Goal: Transaction & Acquisition: Purchase product/service

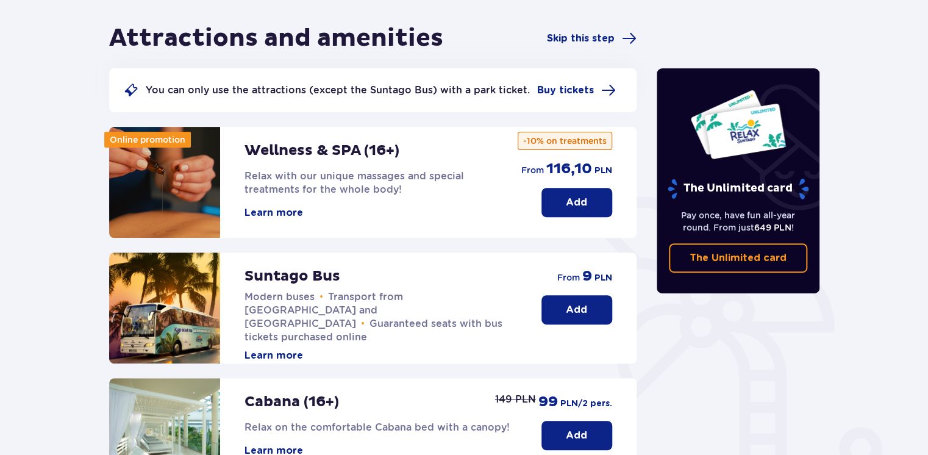
scroll to position [105, 0]
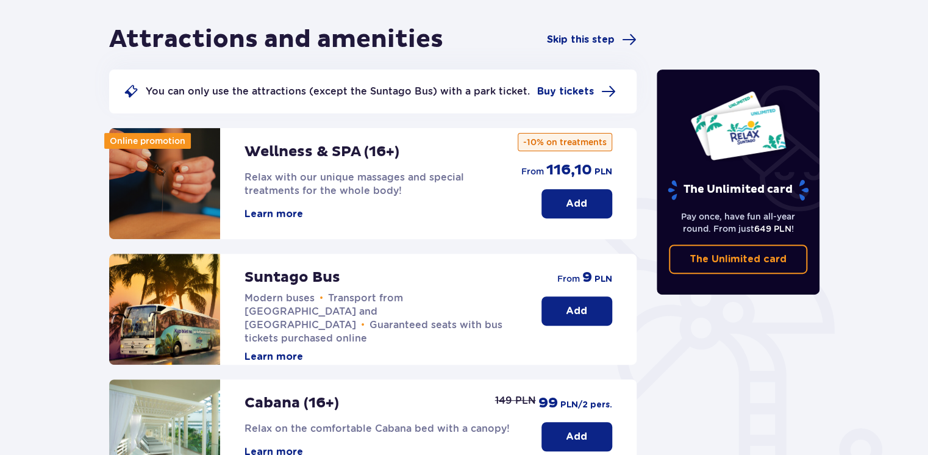
click at [572, 317] on p "Add" at bounding box center [576, 310] width 21 height 13
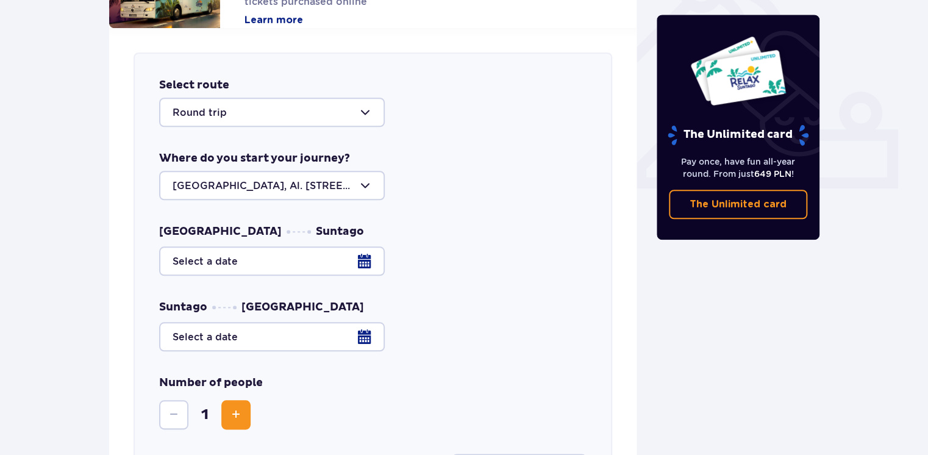
scroll to position [479, 0]
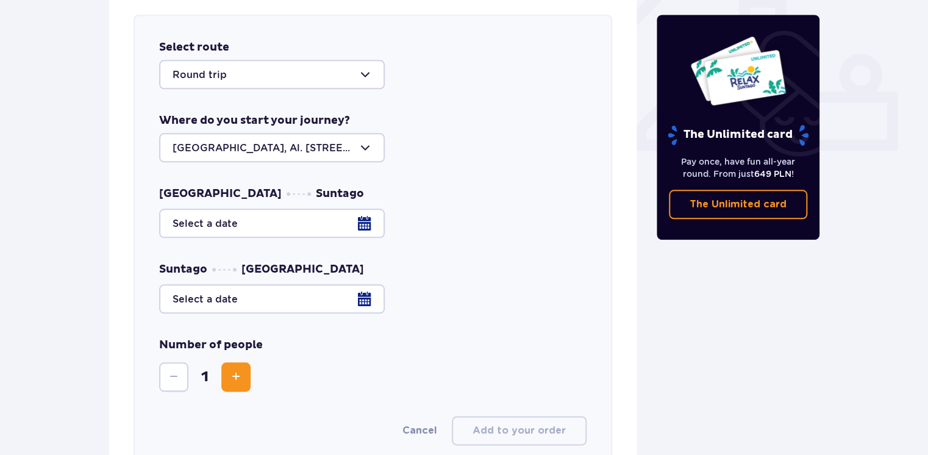
click at [291, 64] on div at bounding box center [272, 74] width 226 height 29
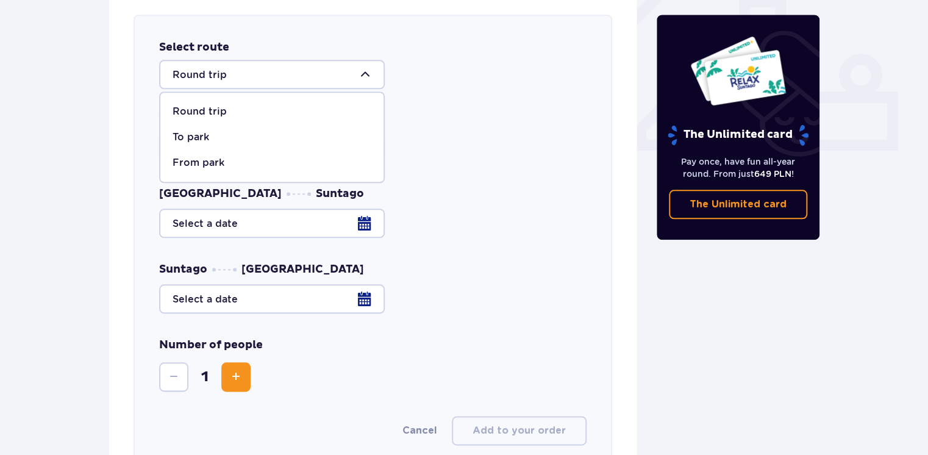
click at [207, 116] on p "Round trip" at bounding box center [200, 111] width 54 height 13
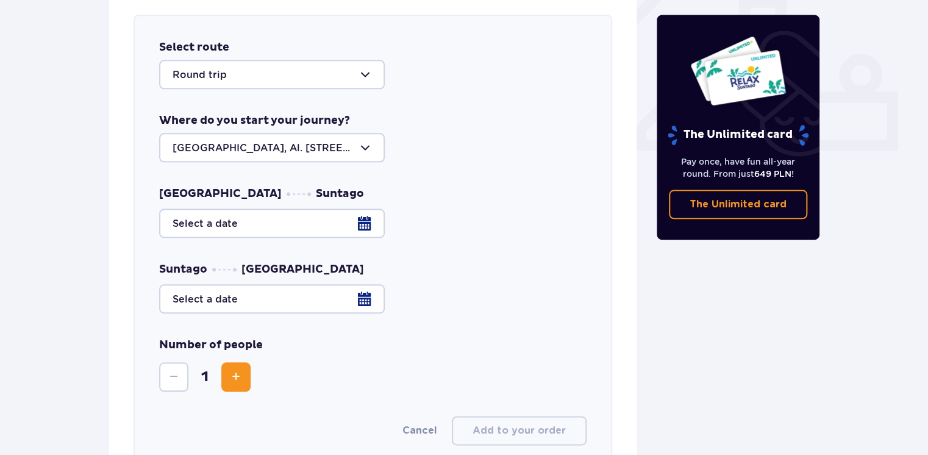
click at [349, 149] on div at bounding box center [272, 147] width 226 height 29
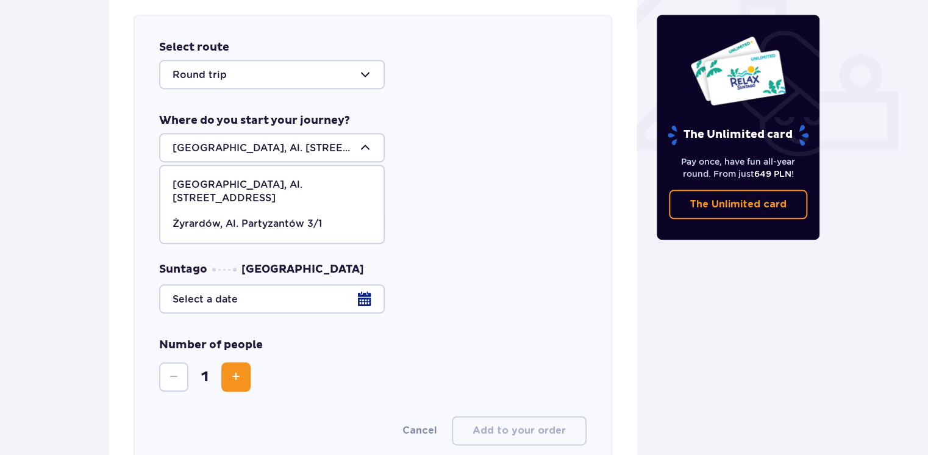
click at [423, 139] on div "Warsaw, Al. Jerozolimskie 56 Warsaw, Al. Jerozolimskie 56 Żyrardów, Al. Partyza…" at bounding box center [373, 147] width 428 height 29
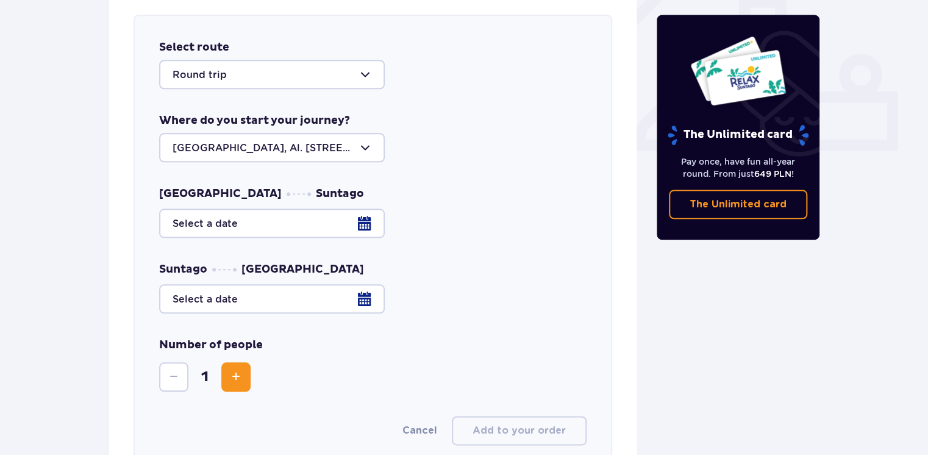
click at [296, 202] on div "Warsaw Suntago" at bounding box center [373, 212] width 428 height 51
click at [293, 219] on div at bounding box center [373, 223] width 428 height 29
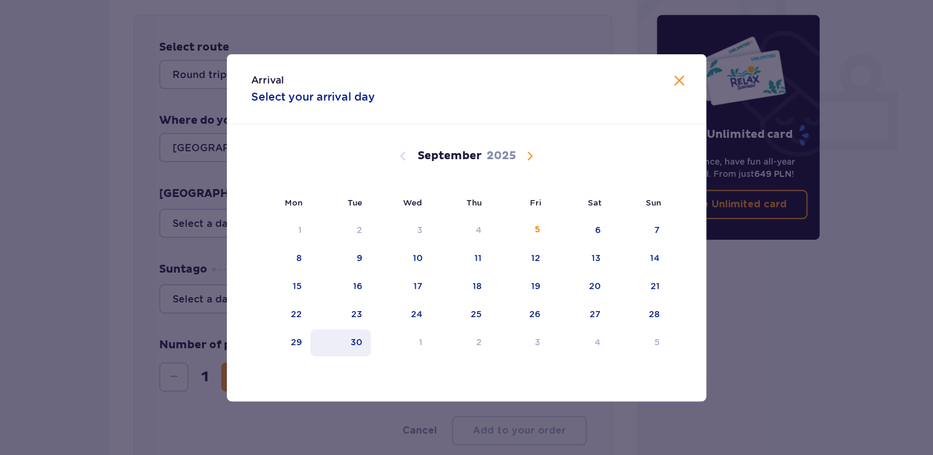
click at [342, 339] on div "30" at bounding box center [340, 342] width 60 height 27
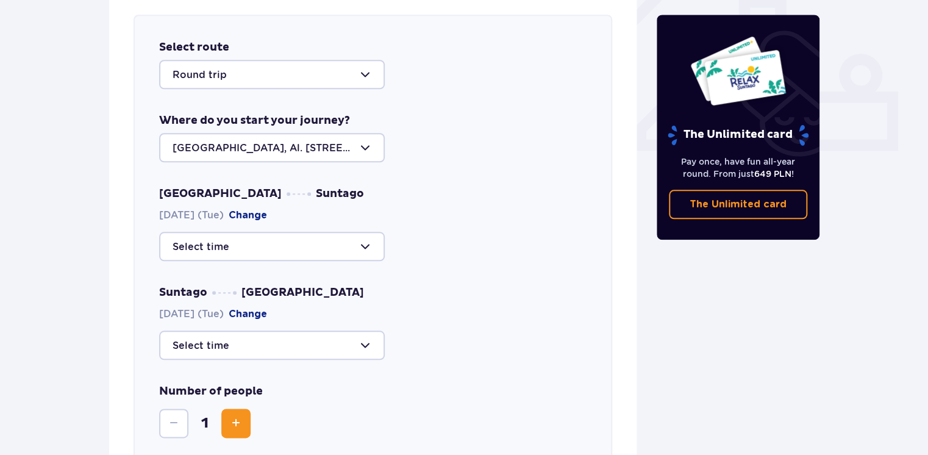
click at [212, 237] on div at bounding box center [272, 246] width 226 height 29
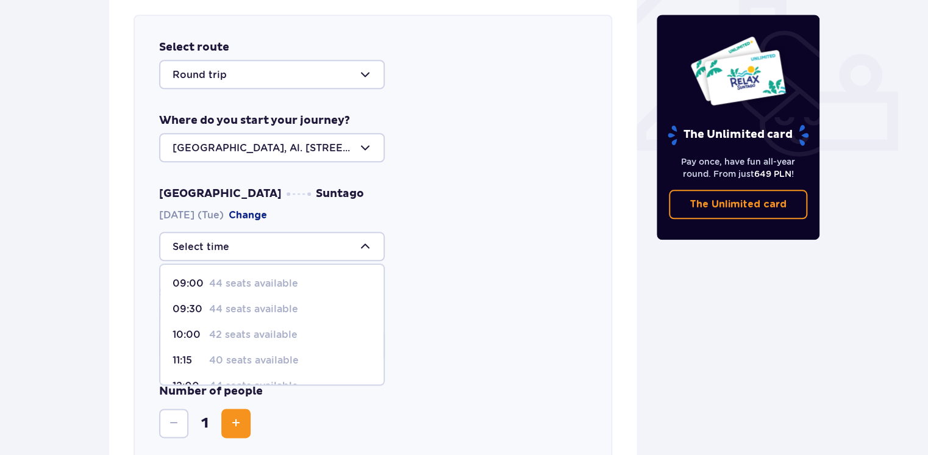
click at [233, 337] on p "42 seats available" at bounding box center [253, 334] width 88 height 13
type input "10:00"
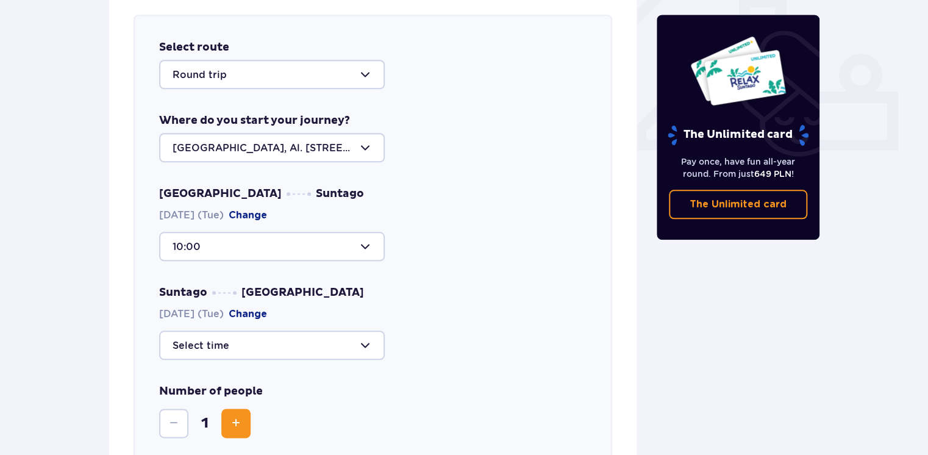
click at [234, 335] on div at bounding box center [272, 345] width 226 height 29
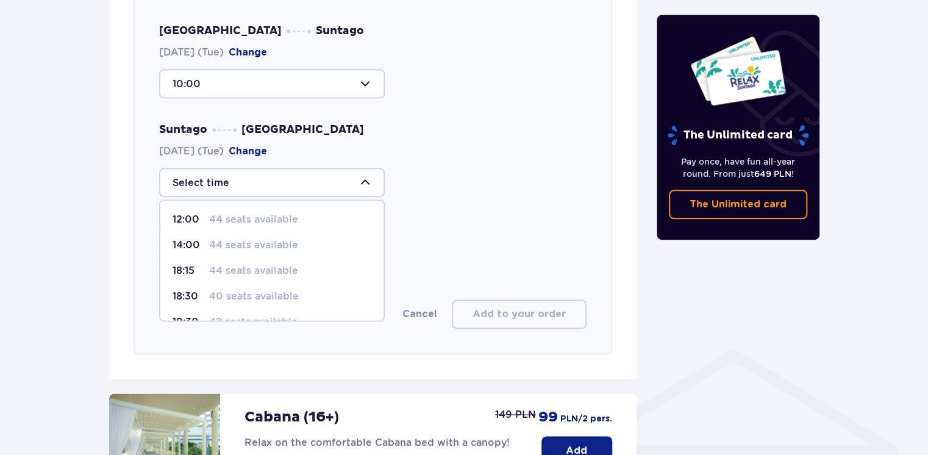
click at [237, 268] on p "44 seats available" at bounding box center [253, 270] width 89 height 13
type input "18:15"
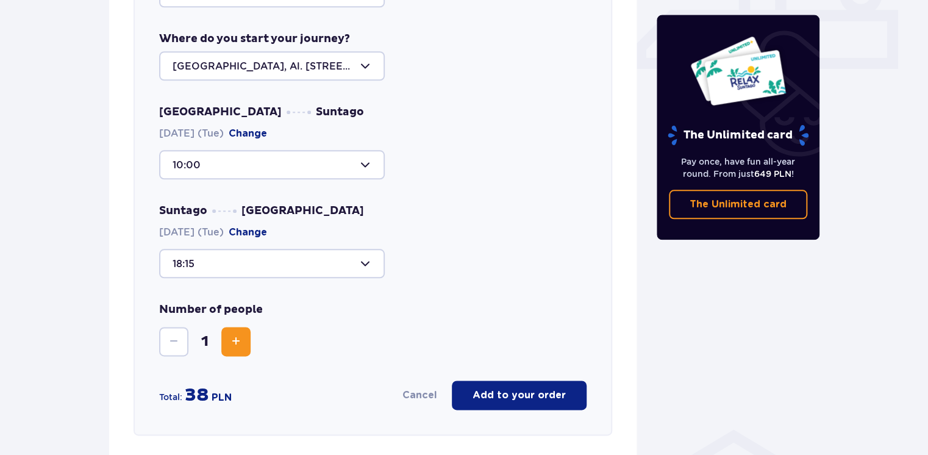
scroll to position [642, 0]
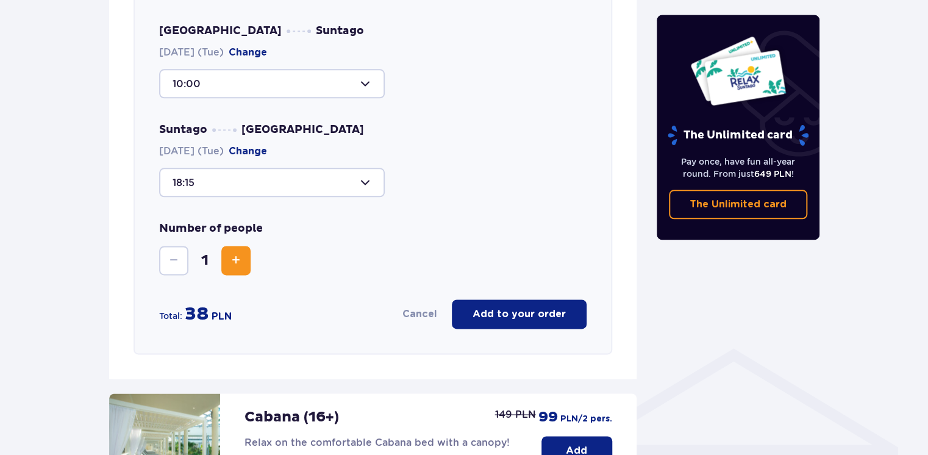
click at [240, 254] on span "Increase" at bounding box center [236, 260] width 15 height 15
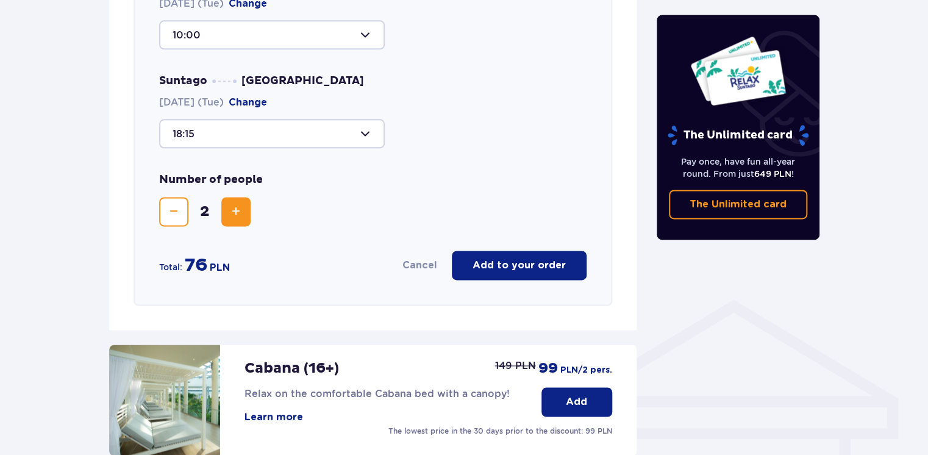
scroll to position [723, 0]
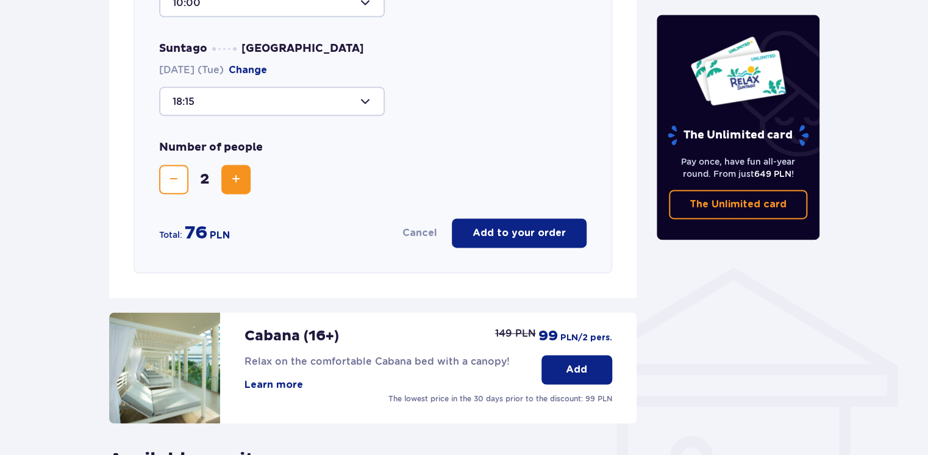
click at [495, 233] on p "Add to your order" at bounding box center [519, 232] width 93 height 13
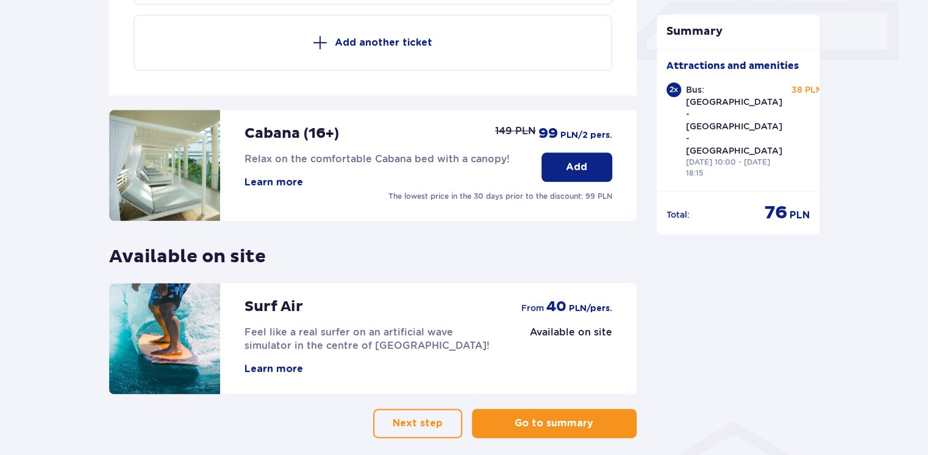
scroll to position [625, 0]
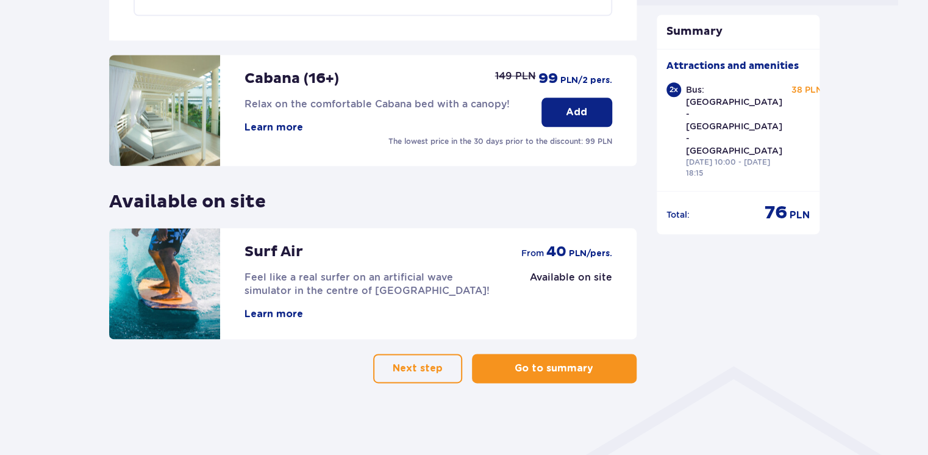
click at [419, 374] on button "Next step" at bounding box center [417, 368] width 89 height 29
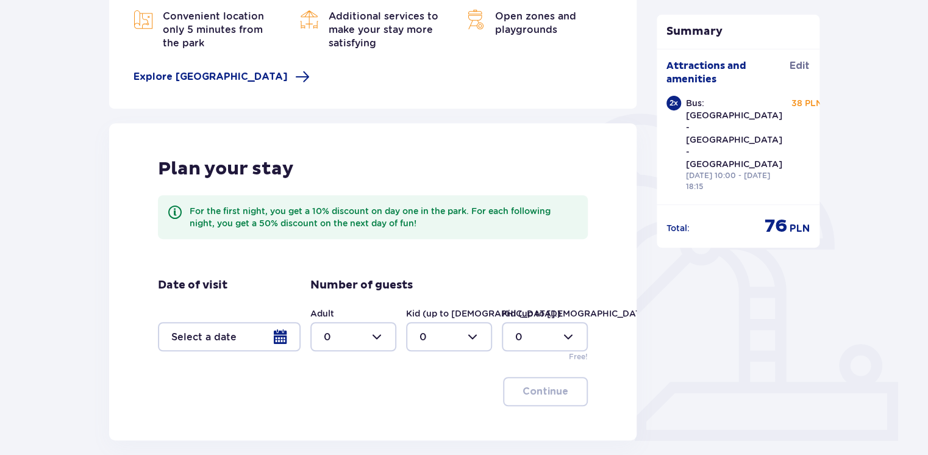
scroll to position [224, 0]
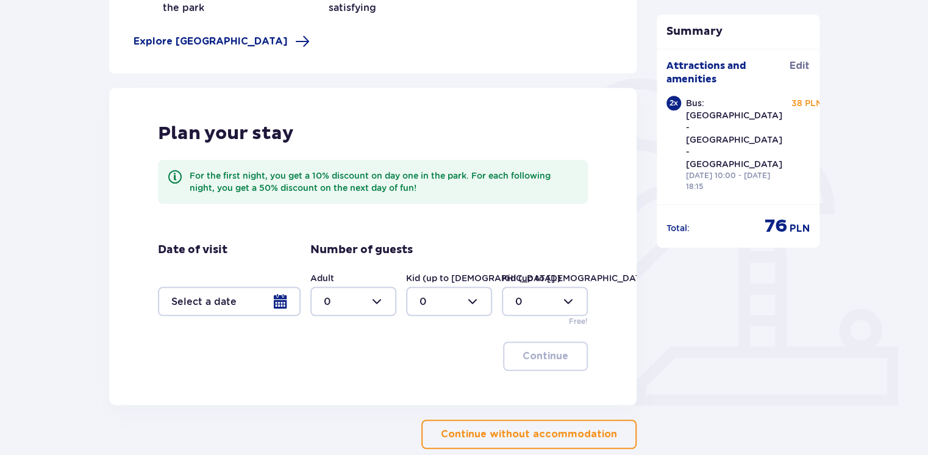
click at [251, 306] on div at bounding box center [229, 301] width 143 height 29
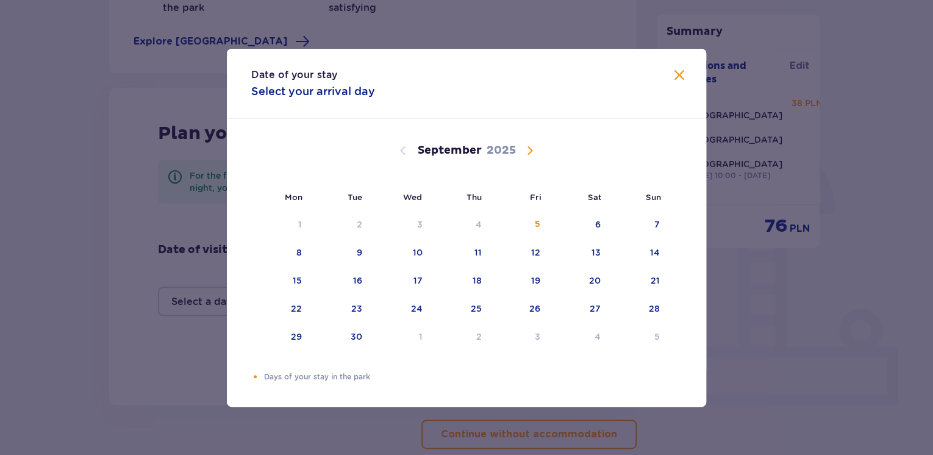
click at [685, 73] on span at bounding box center [679, 75] width 15 height 15
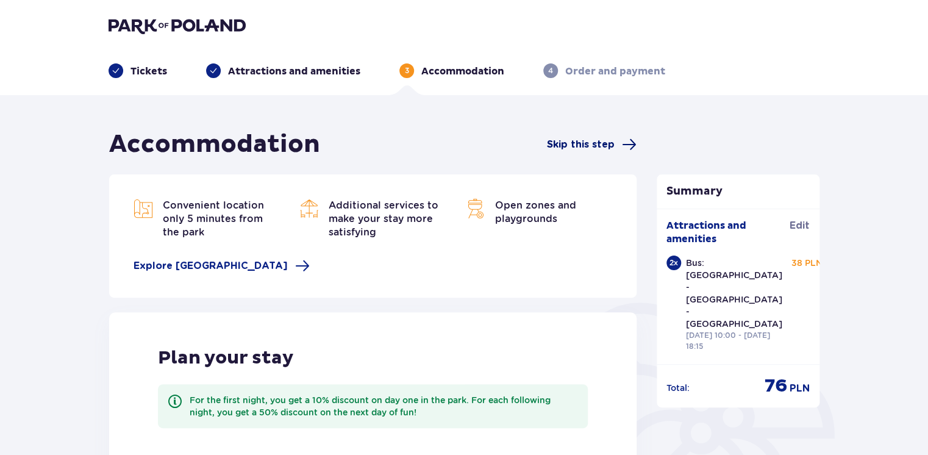
click at [599, 145] on span "Skip this step" at bounding box center [581, 144] width 68 height 13
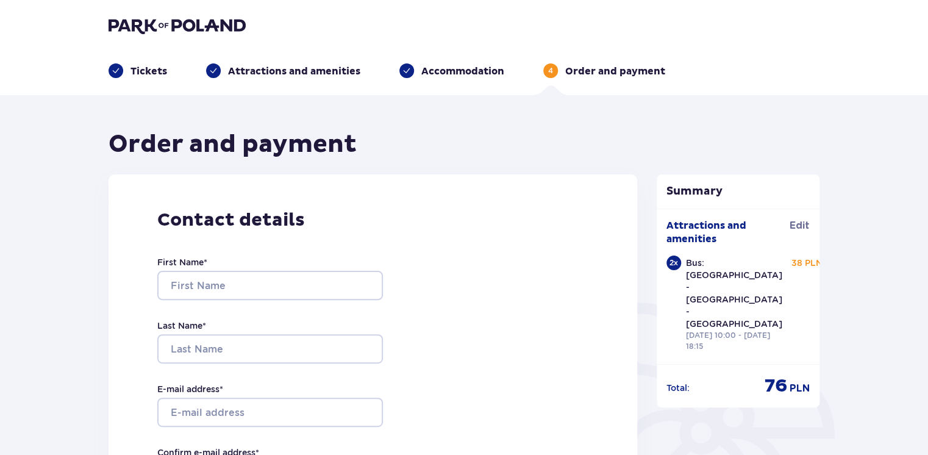
click at [185, 29] on img at bounding box center [177, 25] width 137 height 17
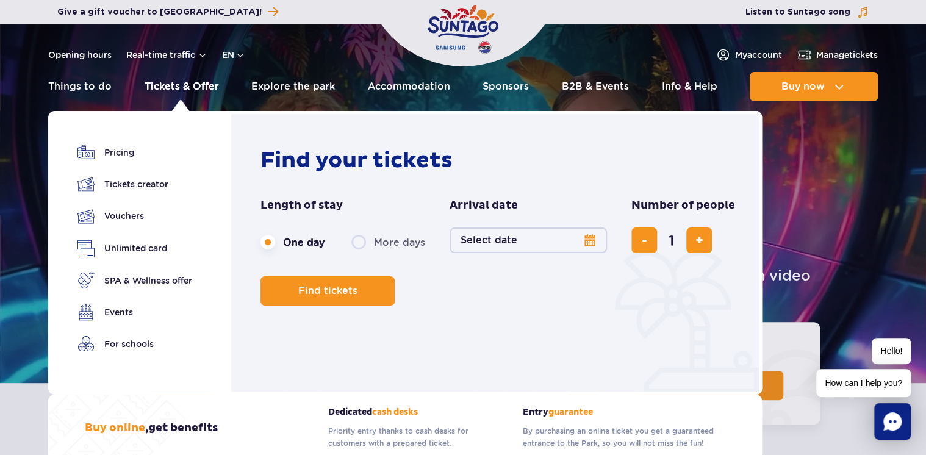
click at [179, 90] on link "Tickets & Offer" at bounding box center [182, 86] width 74 height 29
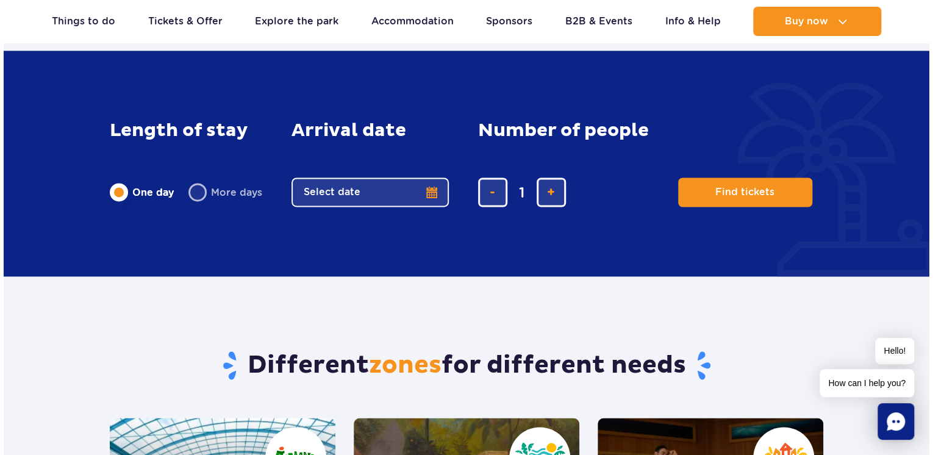
scroll to position [813, 0]
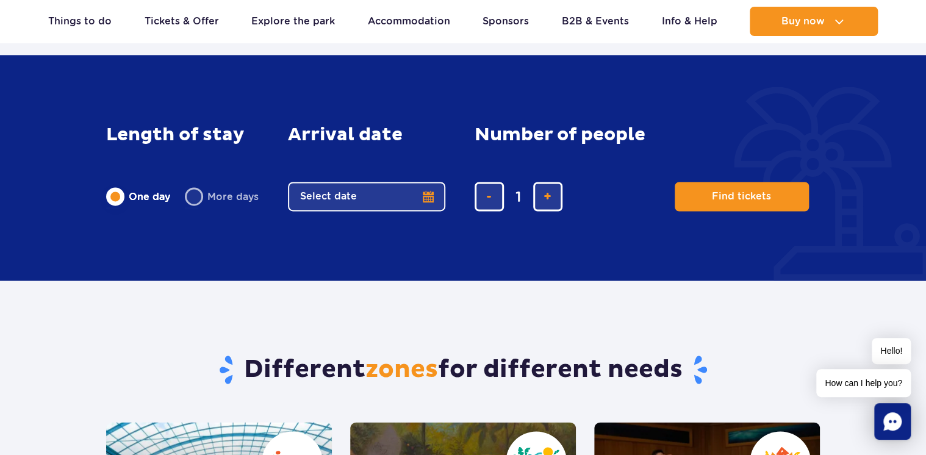
click at [526, 200] on input "1" at bounding box center [518, 196] width 29 height 29
click at [543, 196] on span "add ticket" at bounding box center [547, 196] width 8 height 0
type input "2"
click at [422, 198] on button "Select date" at bounding box center [366, 196] width 157 height 29
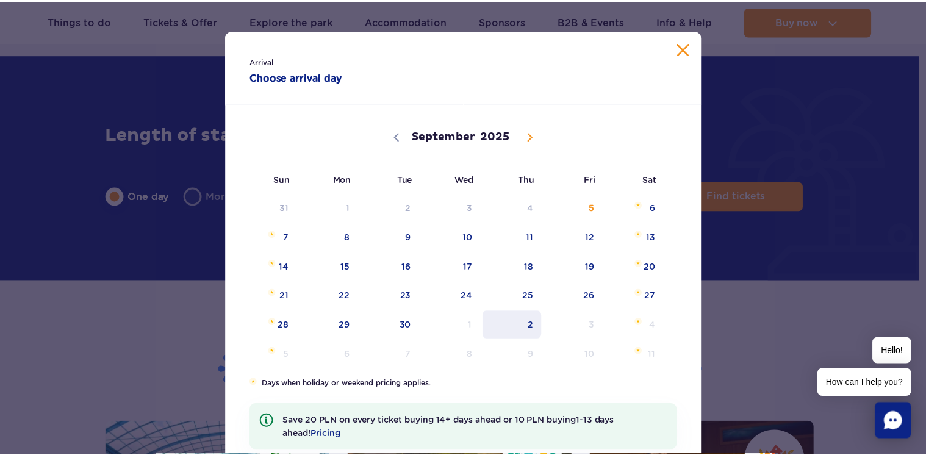
scroll to position [81, 0]
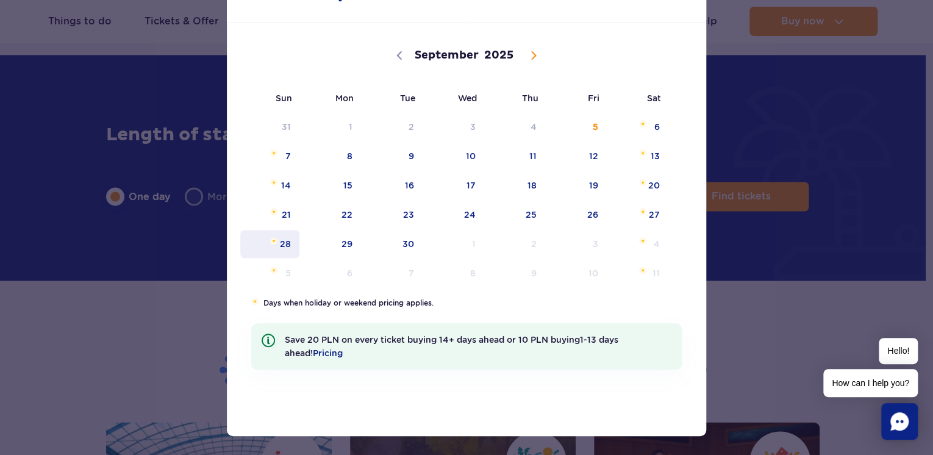
click at [282, 245] on span "28" at bounding box center [270, 244] width 62 height 28
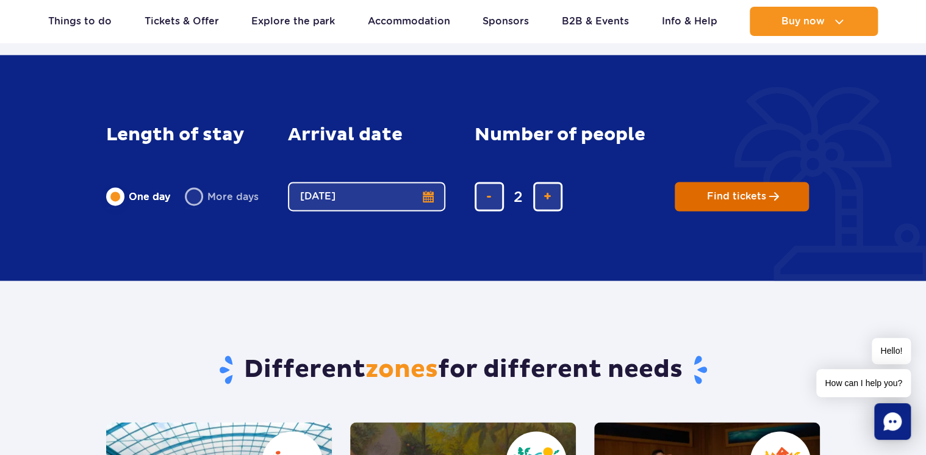
click at [706, 202] on button "Find tickets" at bounding box center [742, 196] width 134 height 29
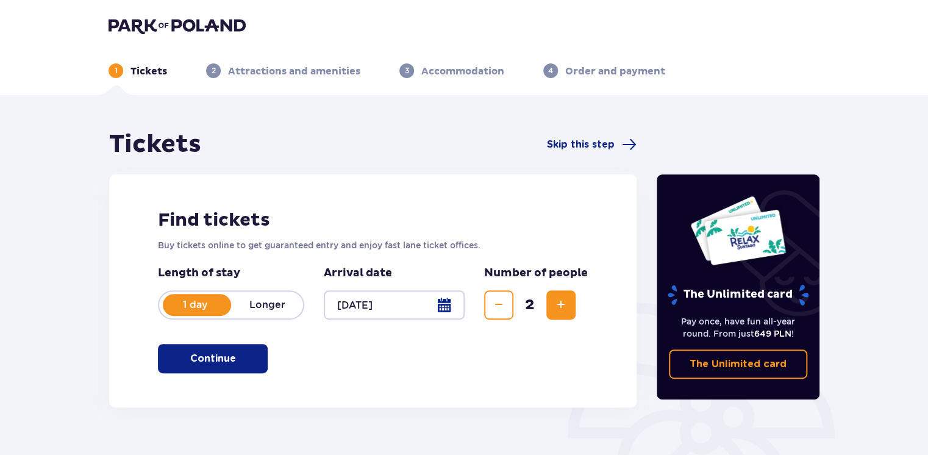
scroll to position [81, 0]
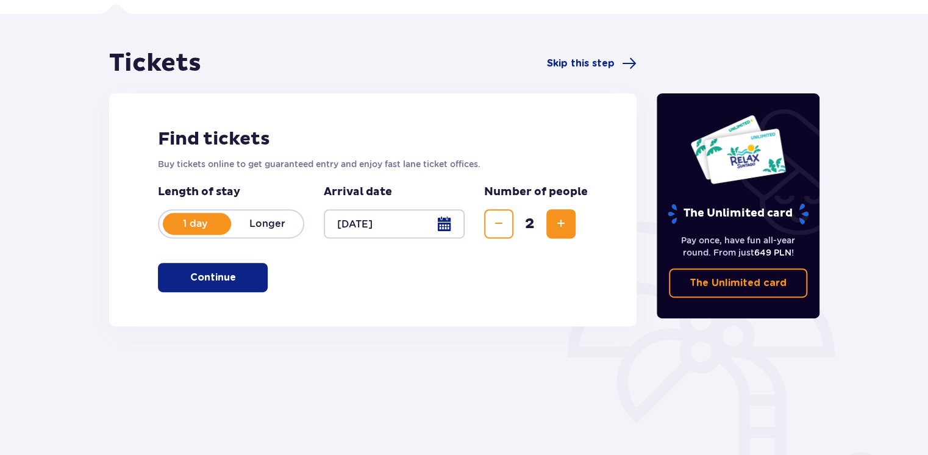
click at [228, 280] on button "Continue" at bounding box center [213, 277] width 110 height 29
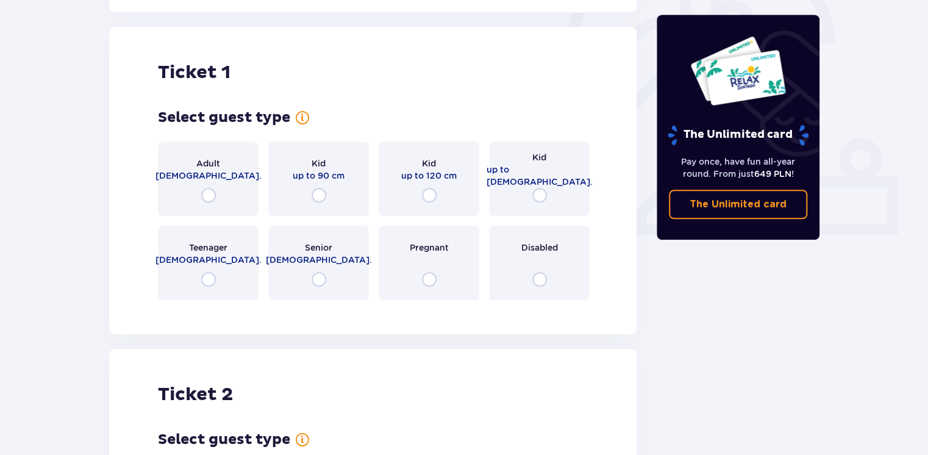
scroll to position [407, 0]
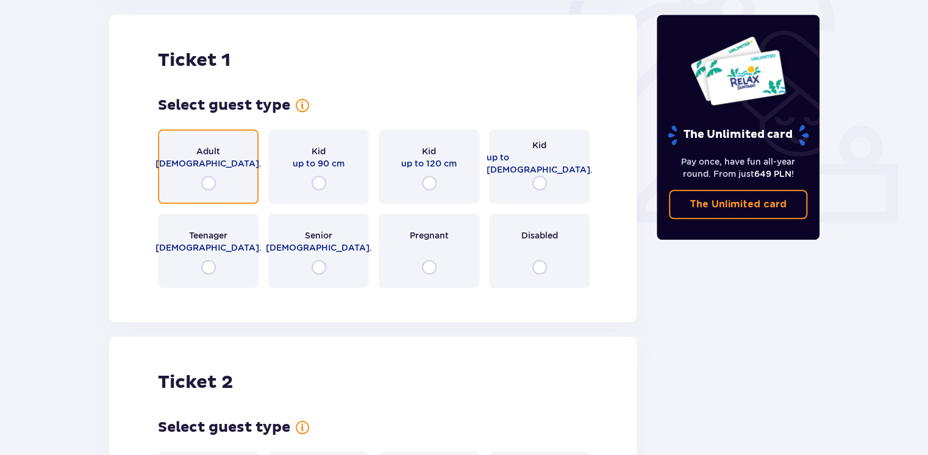
click at [209, 190] on input "radio" at bounding box center [208, 183] width 15 height 15
radio input "true"
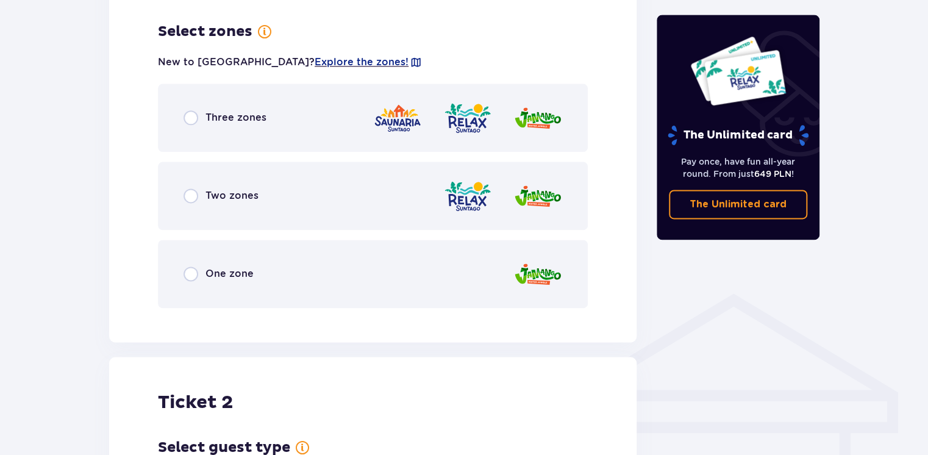
scroll to position [705, 0]
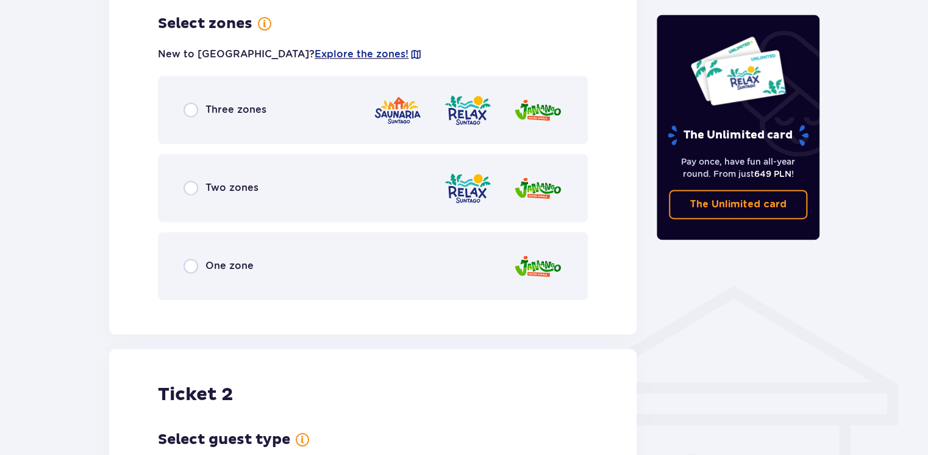
click at [269, 115] on div "Three zones" at bounding box center [373, 110] width 430 height 68
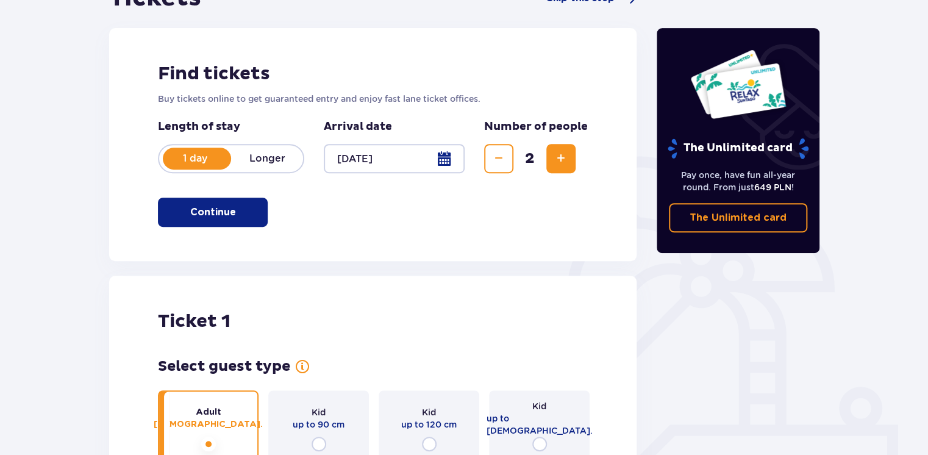
scroll to position [120, 0]
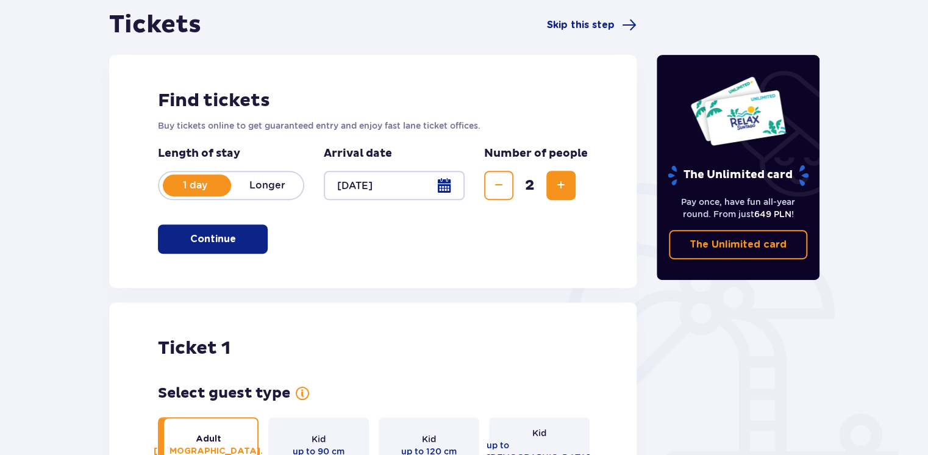
click at [408, 185] on div at bounding box center [394, 185] width 141 height 29
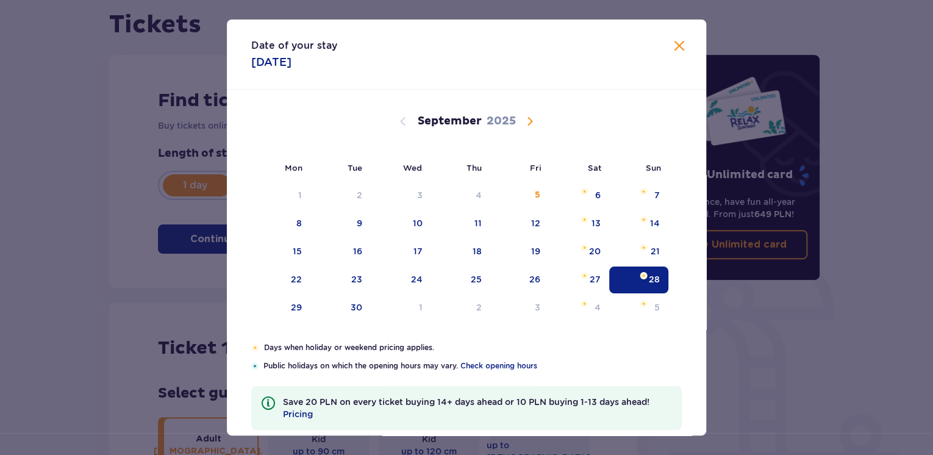
click at [682, 43] on span at bounding box center [679, 46] width 15 height 15
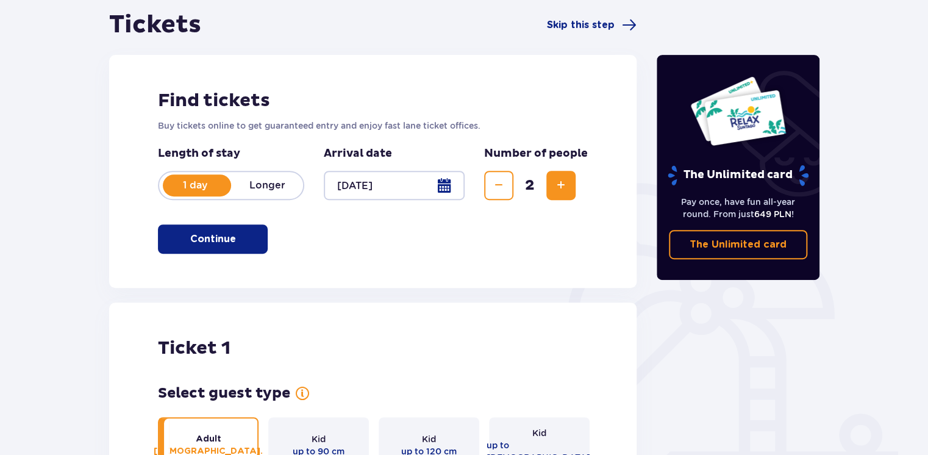
click at [447, 184] on div at bounding box center [394, 185] width 141 height 29
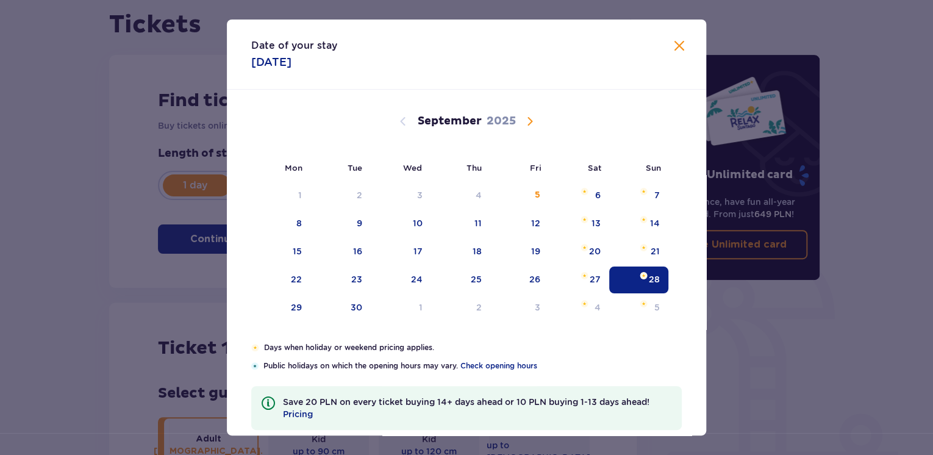
click at [525, 114] on span "Calendar" at bounding box center [530, 121] width 15 height 15
click at [403, 121] on span "Calendar" at bounding box center [403, 121] width 15 height 15
click at [351, 312] on div "30" at bounding box center [357, 307] width 12 height 12
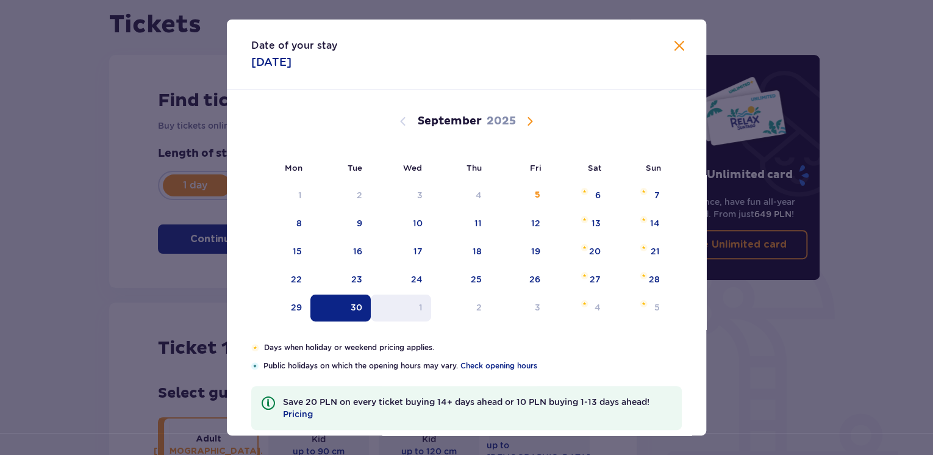
type input "30.09.25"
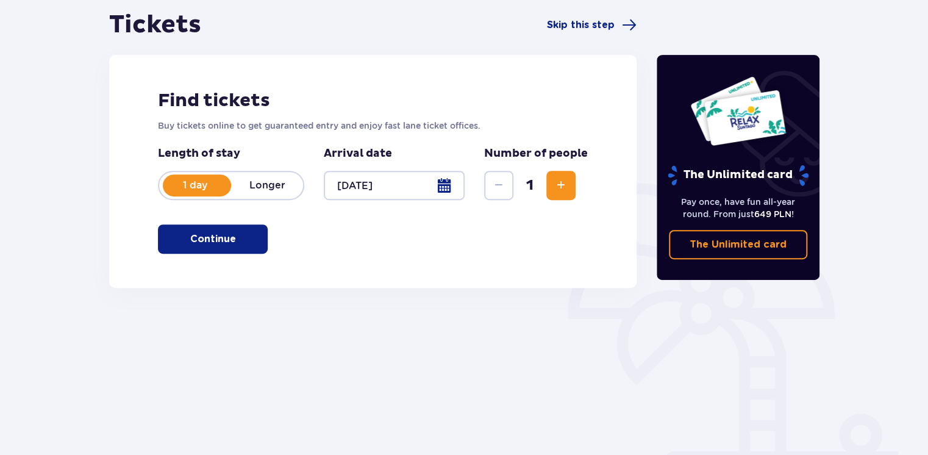
click at [562, 184] on span "Increase" at bounding box center [561, 185] width 15 height 15
click at [223, 235] on p "Continue" at bounding box center [213, 238] width 46 height 13
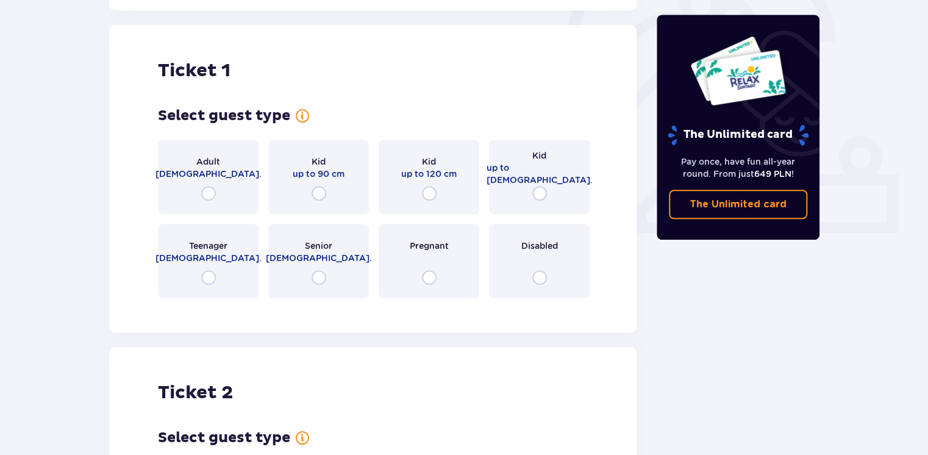
scroll to position [407, 0]
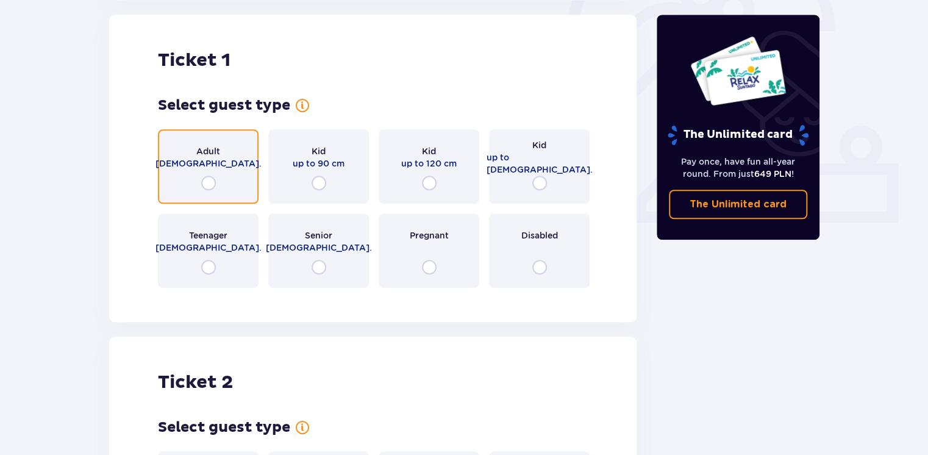
click at [208, 178] on input "radio" at bounding box center [208, 183] width 15 height 15
radio input "true"
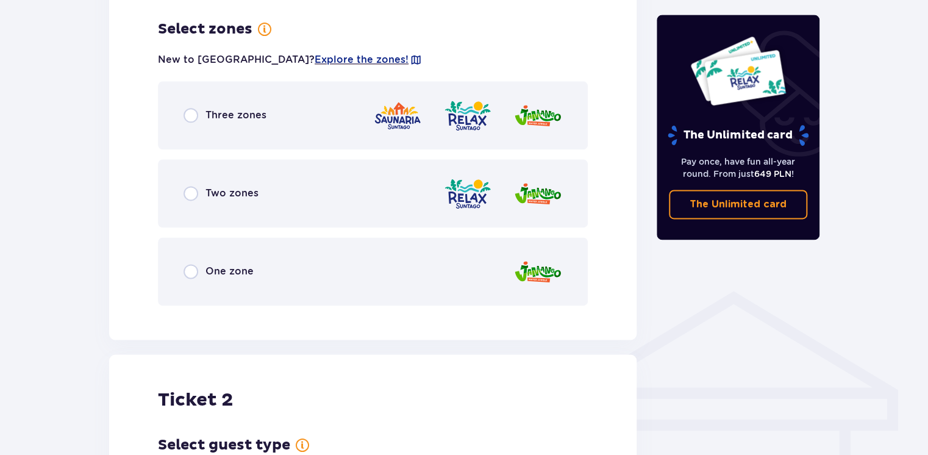
scroll to position [705, 0]
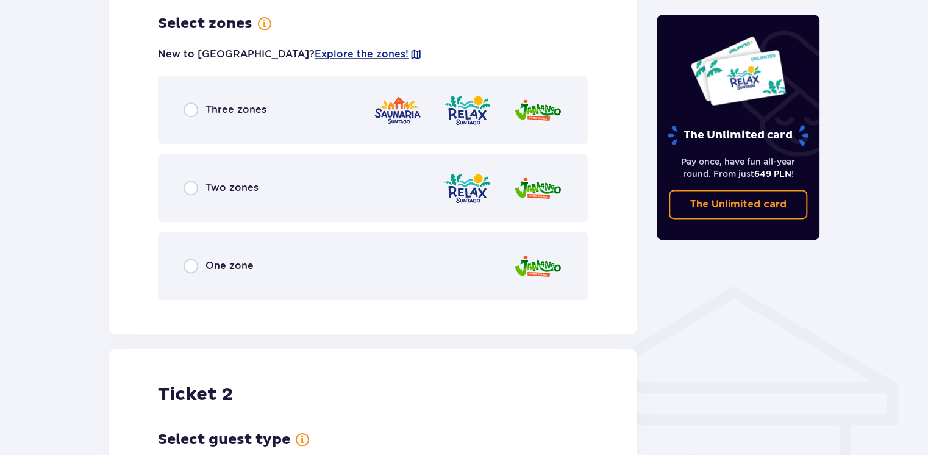
click at [288, 115] on div "Three zones" at bounding box center [373, 110] width 430 height 68
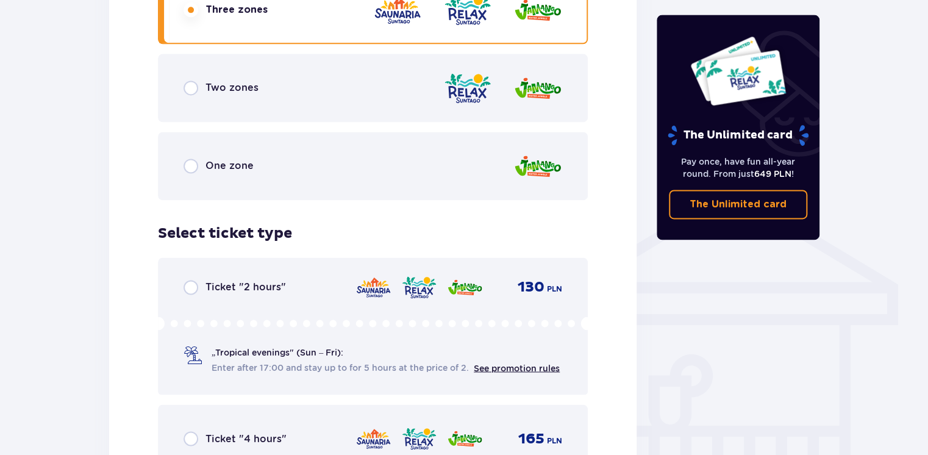
scroll to position [771, 0]
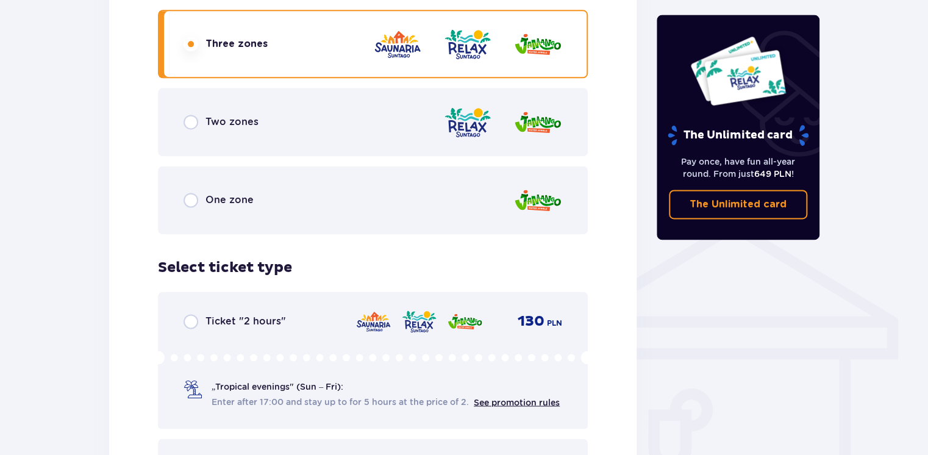
click at [346, 138] on div "Two zones" at bounding box center [373, 122] width 430 height 68
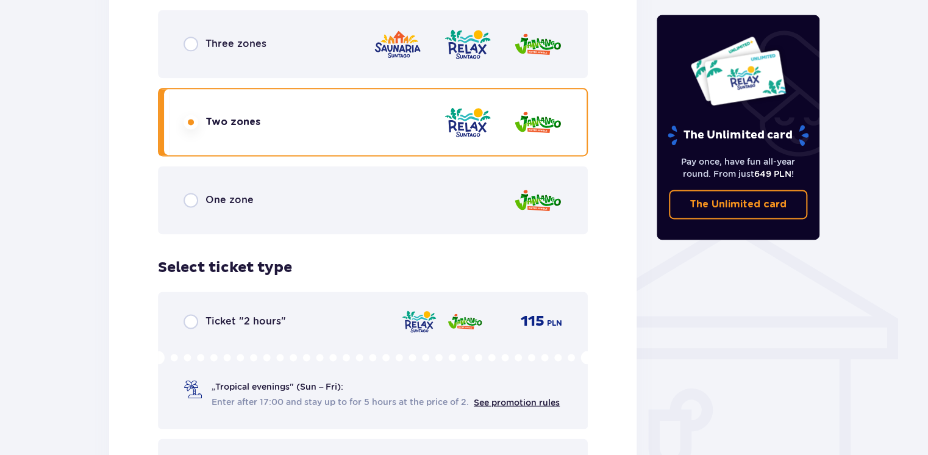
click at [426, 63] on div "Three zones" at bounding box center [373, 44] width 430 height 68
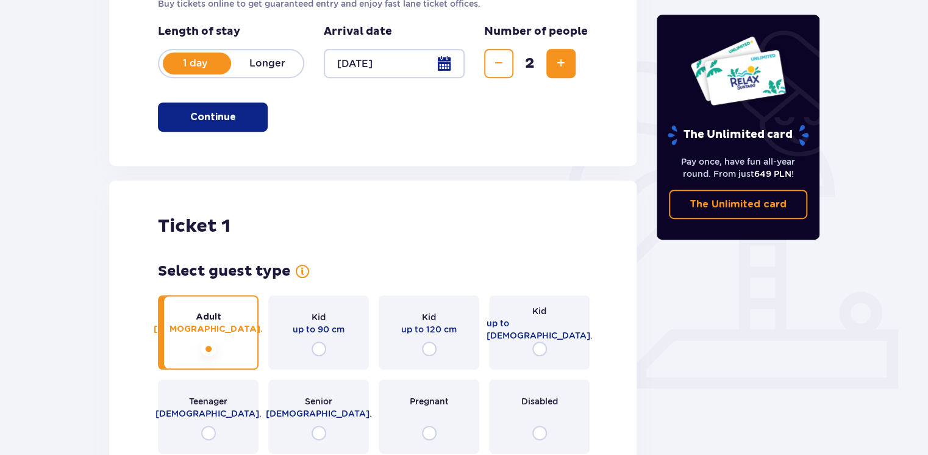
scroll to position [162, 0]
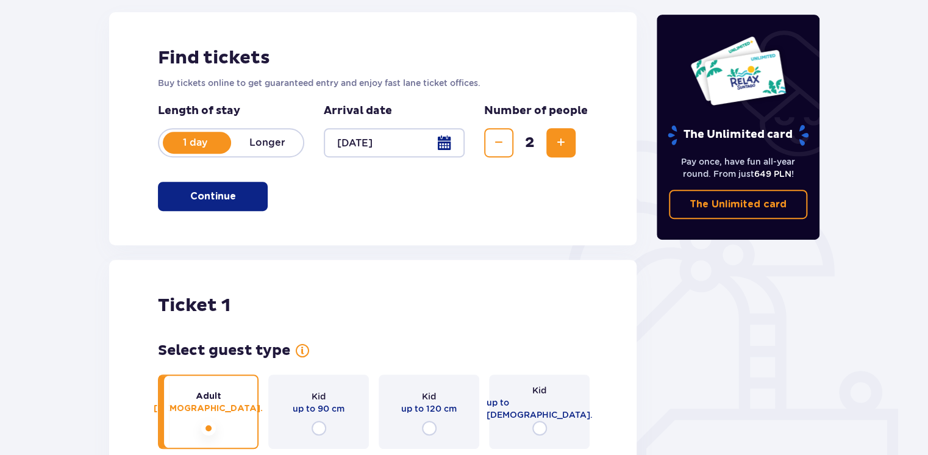
click at [446, 149] on div at bounding box center [394, 142] width 141 height 29
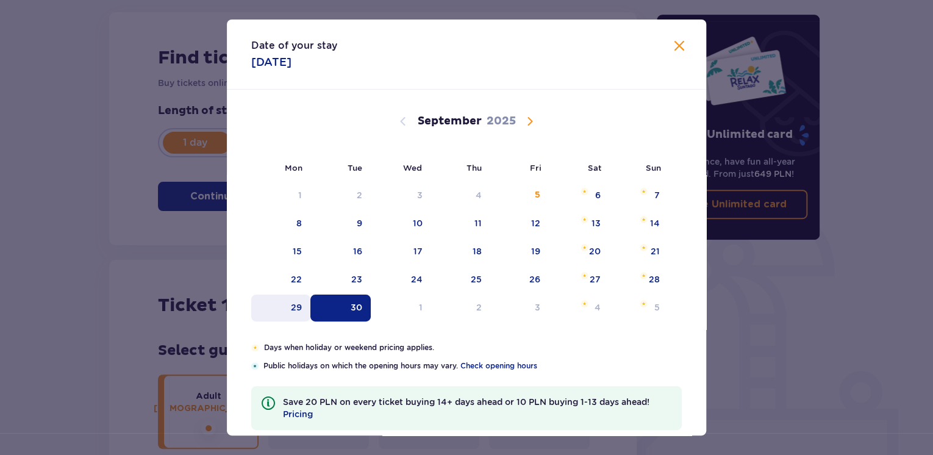
click at [284, 312] on div "29" at bounding box center [280, 308] width 59 height 27
type input "29.09.25"
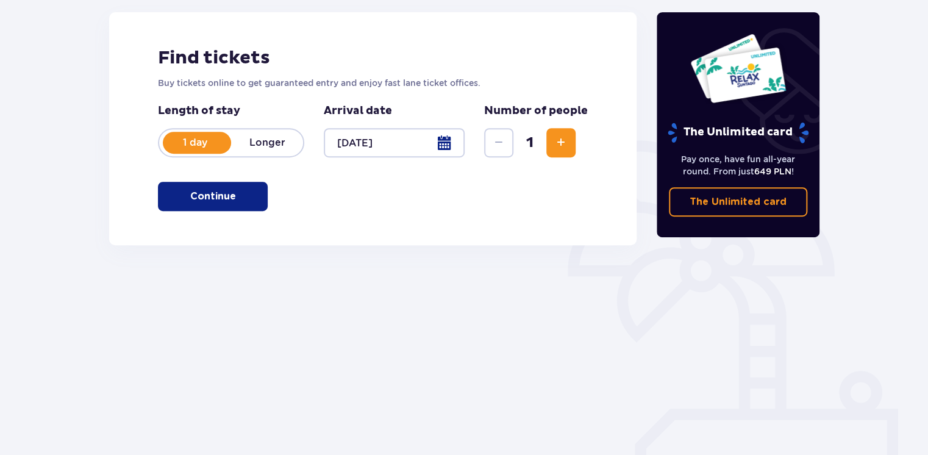
click at [241, 198] on span "button" at bounding box center [238, 196] width 15 height 15
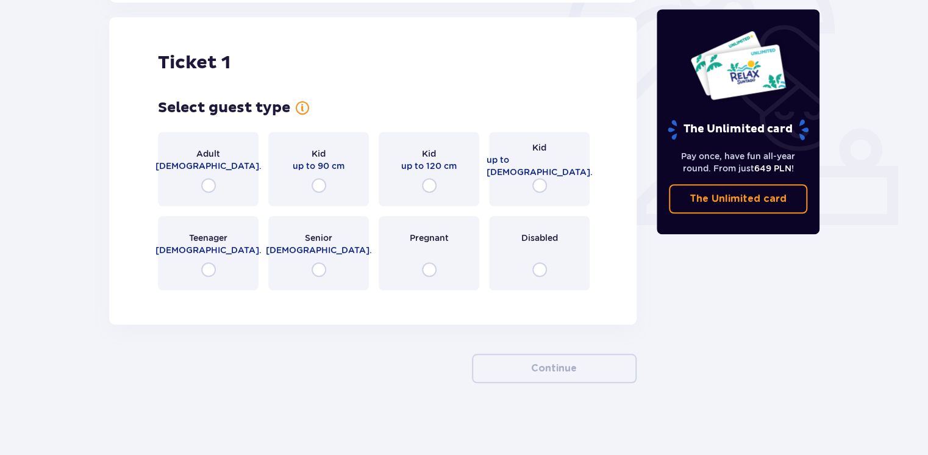
scroll to position [406, 0]
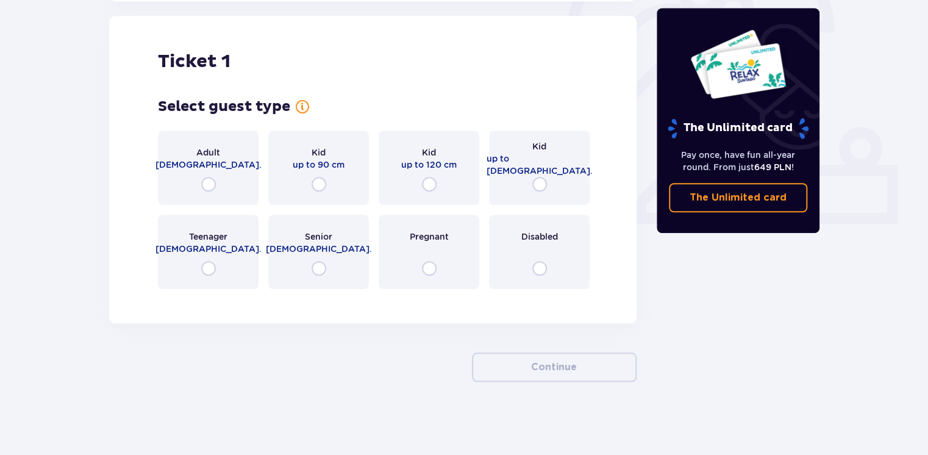
click at [177, 188] on div "Adult [DEMOGRAPHIC_DATA]." at bounding box center [208, 168] width 101 height 74
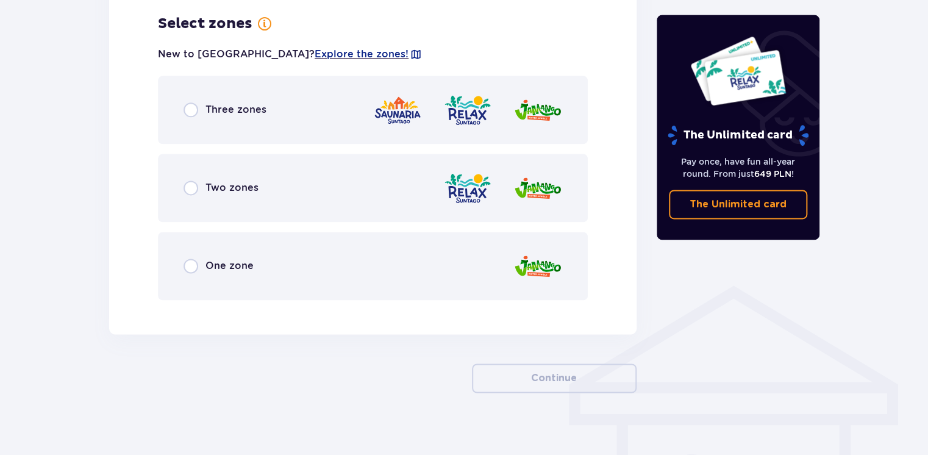
click at [390, 123] on img at bounding box center [397, 110] width 49 height 35
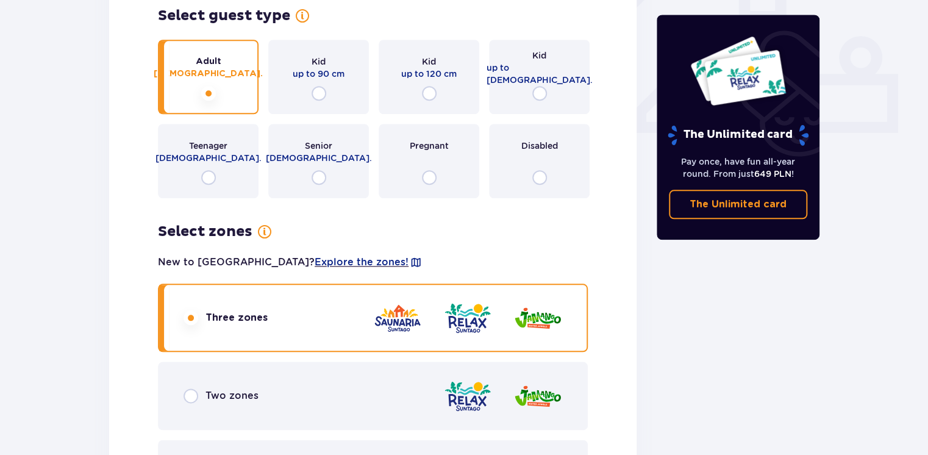
scroll to position [9, 0]
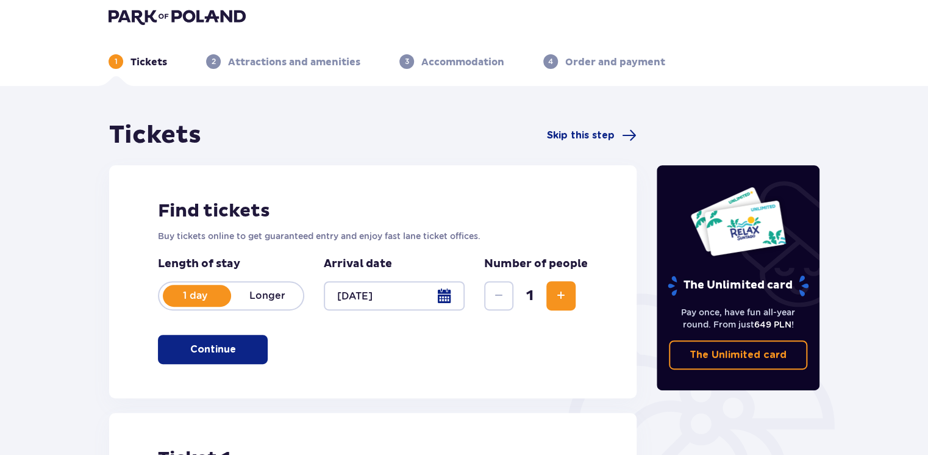
click at [434, 303] on div at bounding box center [394, 295] width 141 height 29
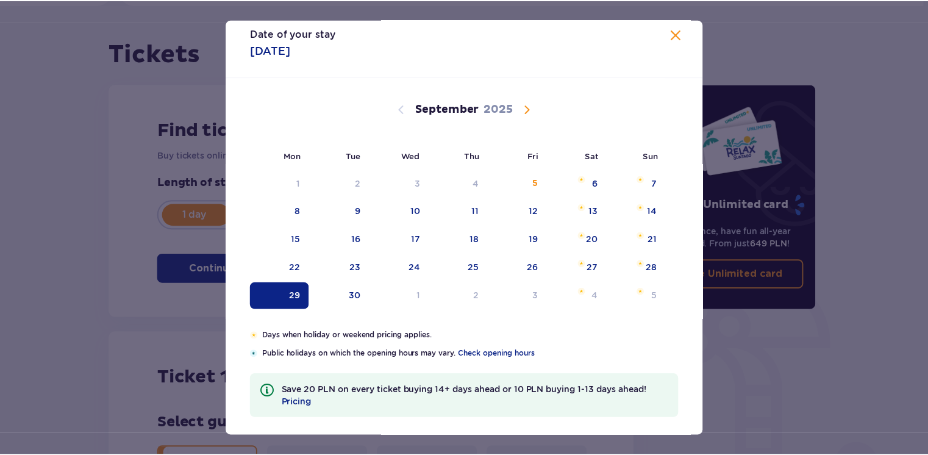
scroll to position [18, 0]
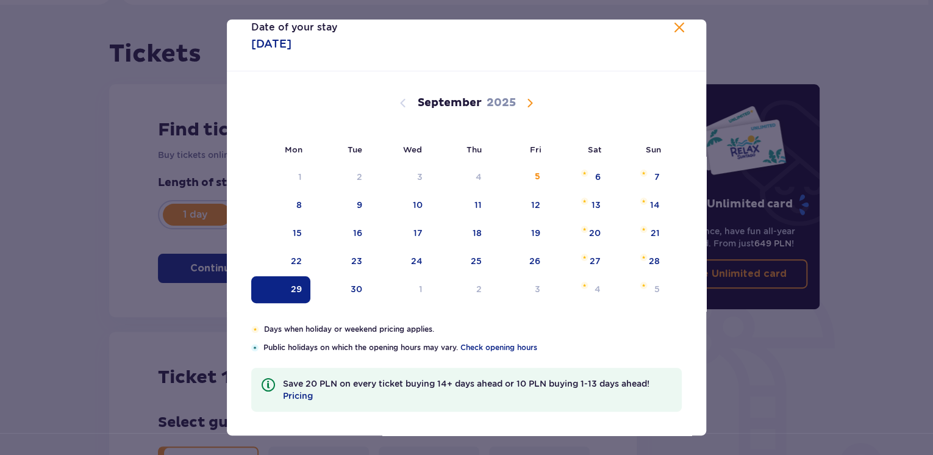
click at [678, 28] on span at bounding box center [679, 28] width 15 height 15
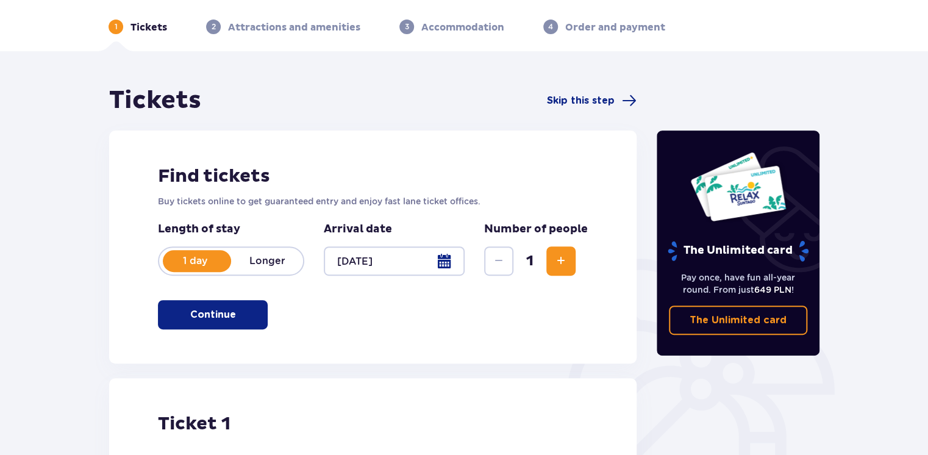
scroll to position [9, 0]
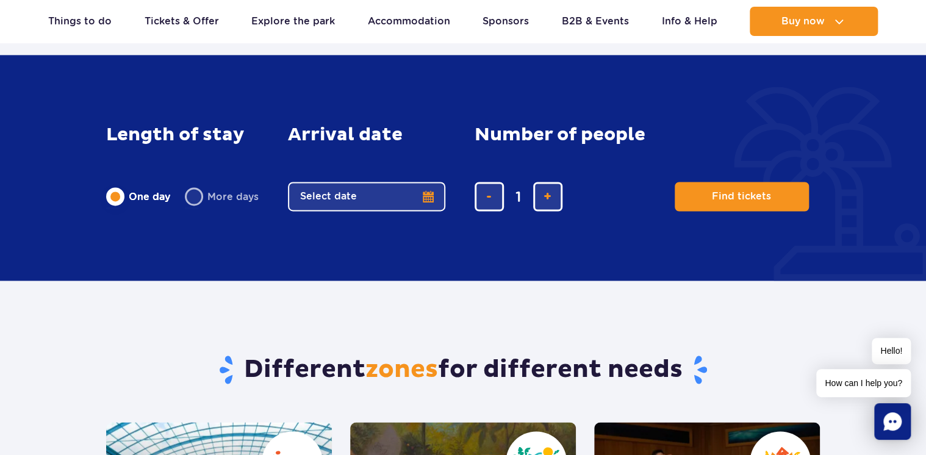
click at [432, 199] on button "Select date" at bounding box center [366, 196] width 157 height 29
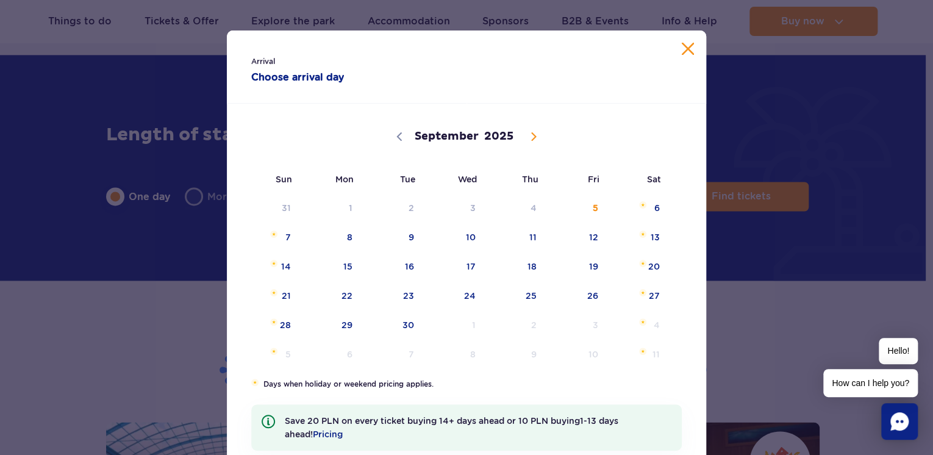
click at [681, 56] on div "Arrival Choose arrival day" at bounding box center [466, 66] width 479 height 73
click at [683, 41] on div "Arrival Choose arrival day" at bounding box center [466, 66] width 479 height 73
click at [687, 44] on button "Close calendar" at bounding box center [688, 49] width 12 height 12
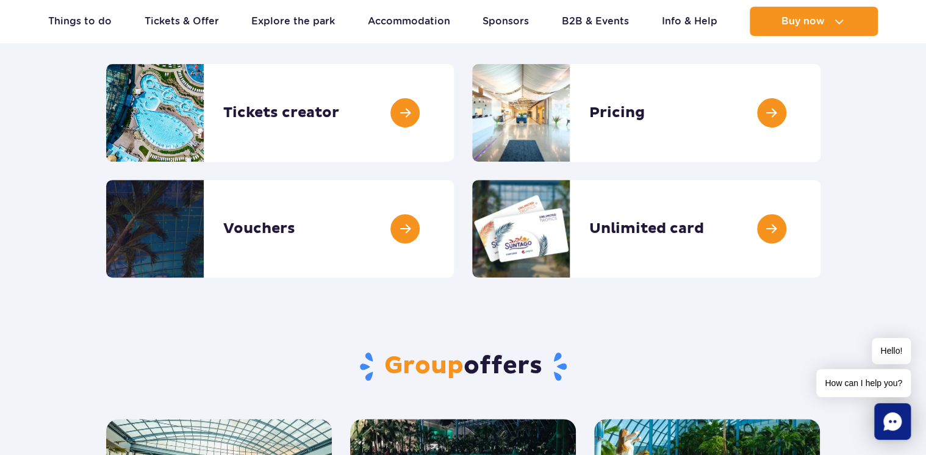
scroll to position [81, 0]
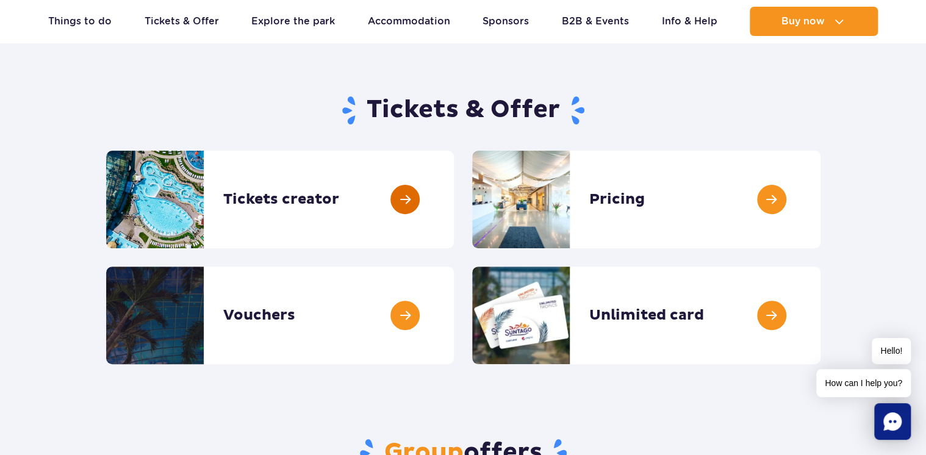
click at [454, 198] on link at bounding box center [454, 200] width 0 height 98
click at [820, 188] on link at bounding box center [820, 200] width 0 height 98
click at [454, 308] on link at bounding box center [454, 316] width 0 height 98
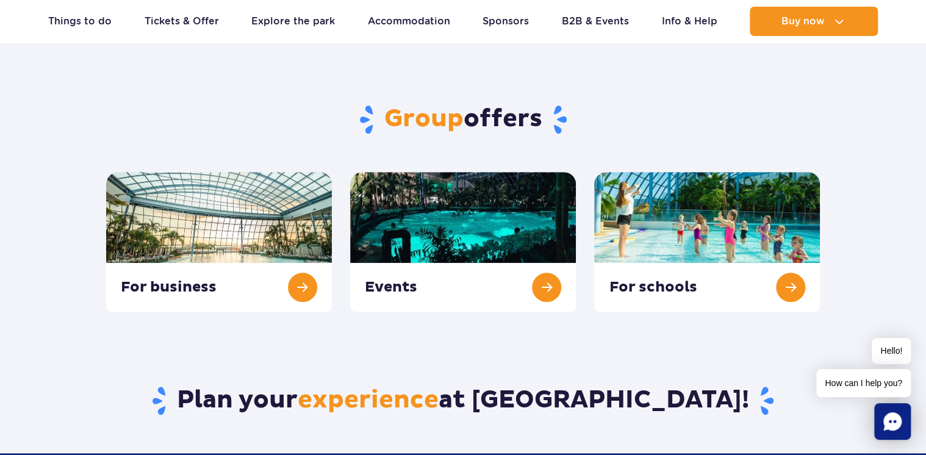
scroll to position [244, 0]
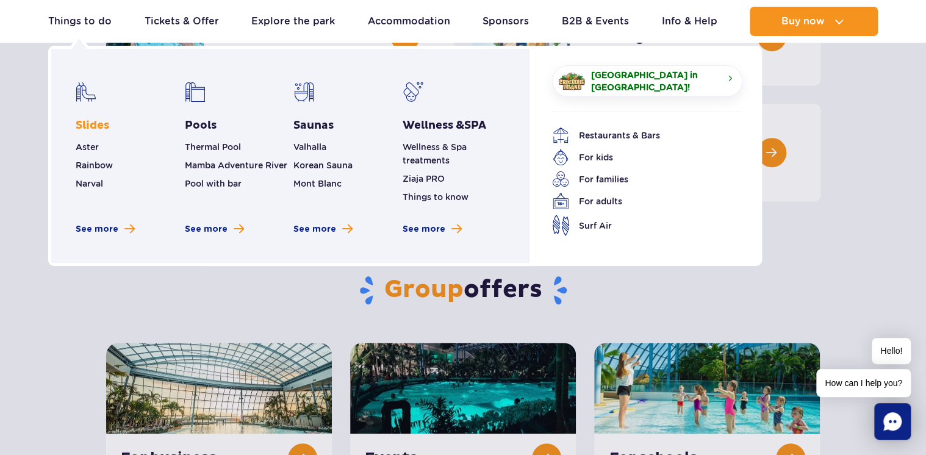
click at [90, 126] on link "Slides" at bounding box center [93, 125] width 34 height 15
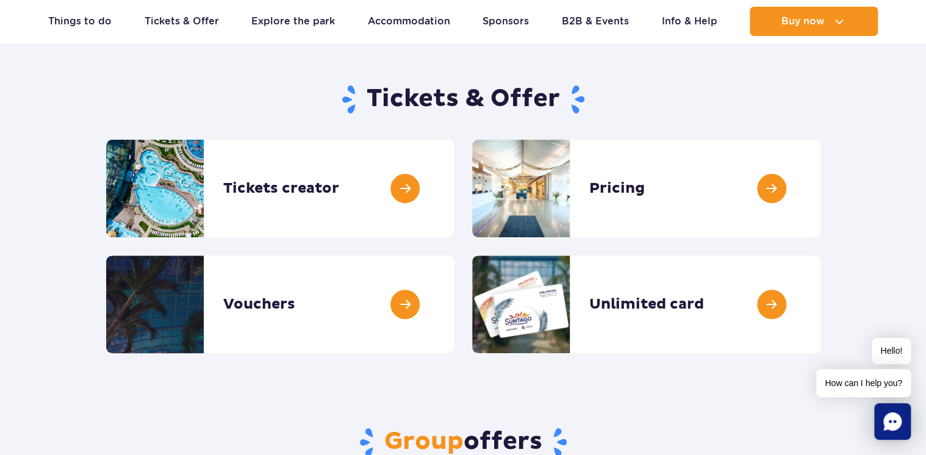
scroll to position [0, 0]
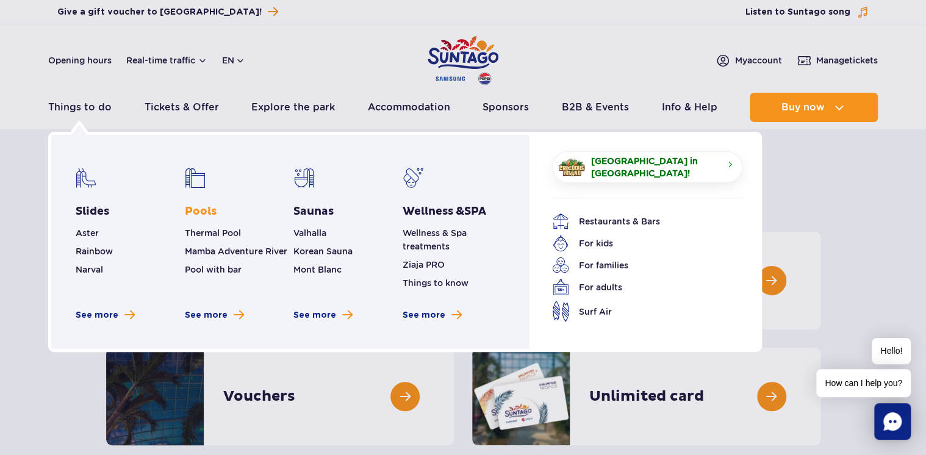
click at [203, 207] on link "Pools" at bounding box center [201, 211] width 32 height 15
click at [302, 212] on link "Saunas" at bounding box center [313, 211] width 40 height 15
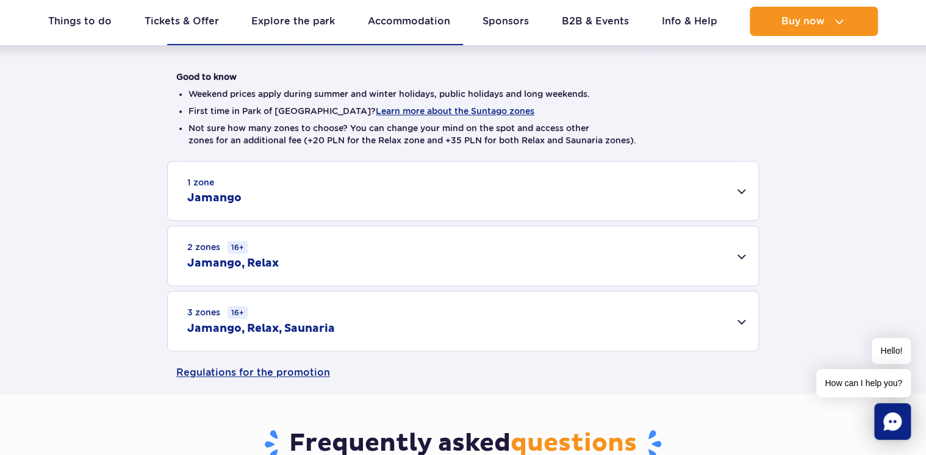
scroll to position [325, 0]
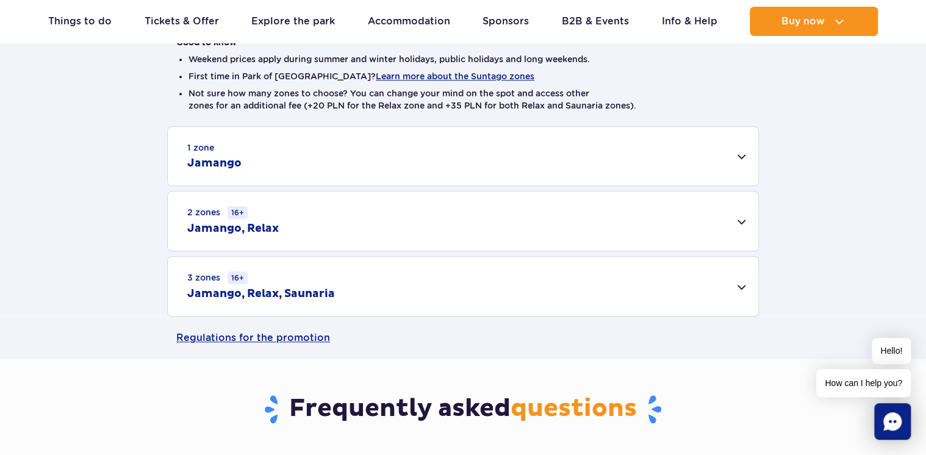
click at [628, 266] on div "3 zones 16+ Jamango, Relax, Saunaria" at bounding box center [463, 286] width 590 height 59
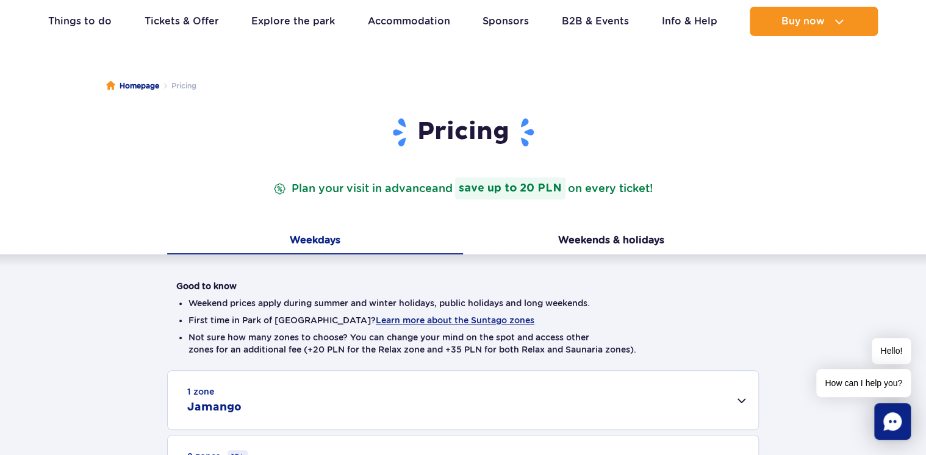
scroll to position [0, 0]
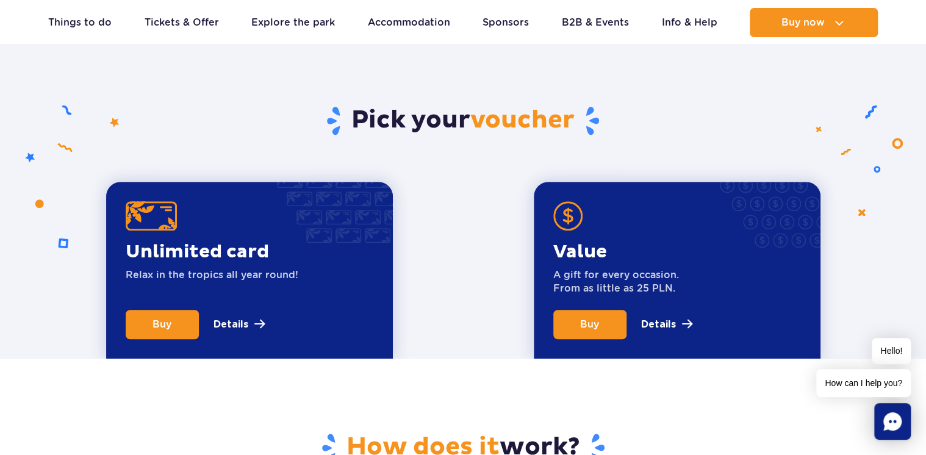
scroll to position [406, 0]
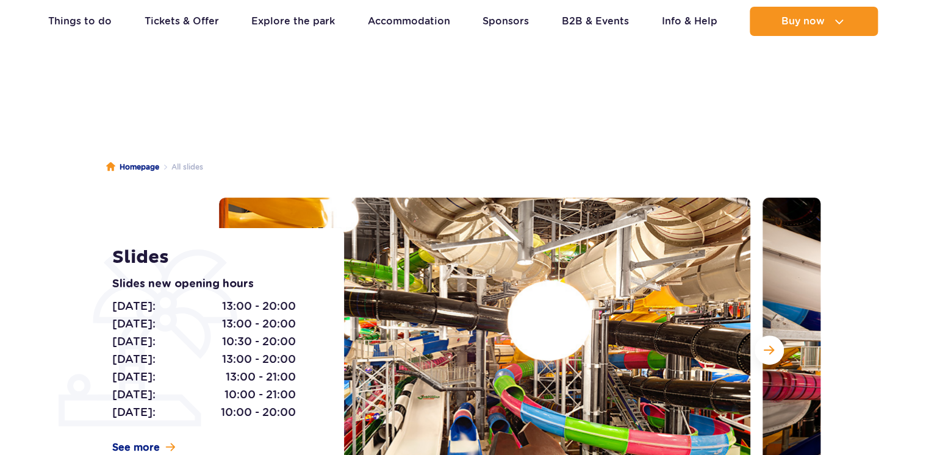
scroll to position [81, 0]
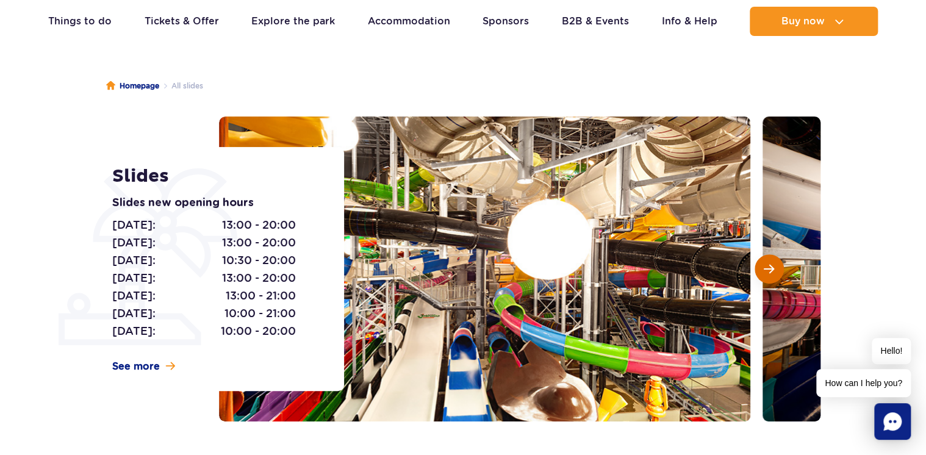
click at [773, 273] on span "Next slide" at bounding box center [769, 268] width 10 height 11
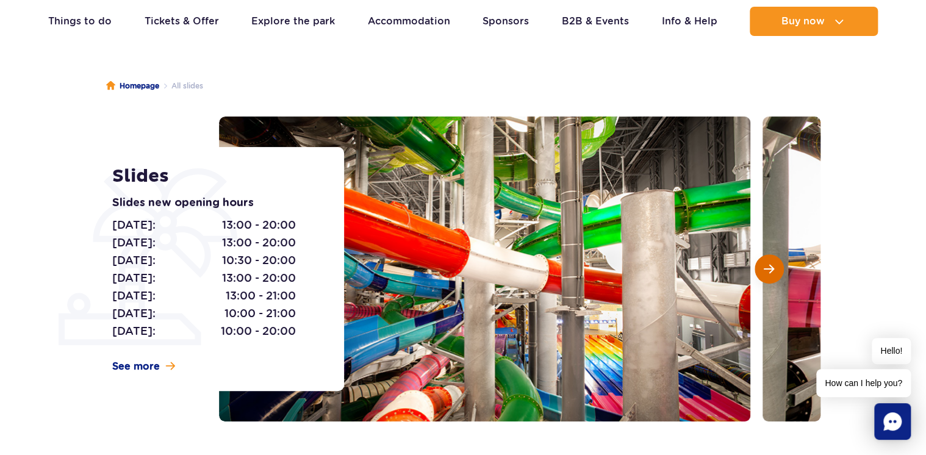
click at [773, 273] on span "Next slide" at bounding box center [769, 268] width 10 height 11
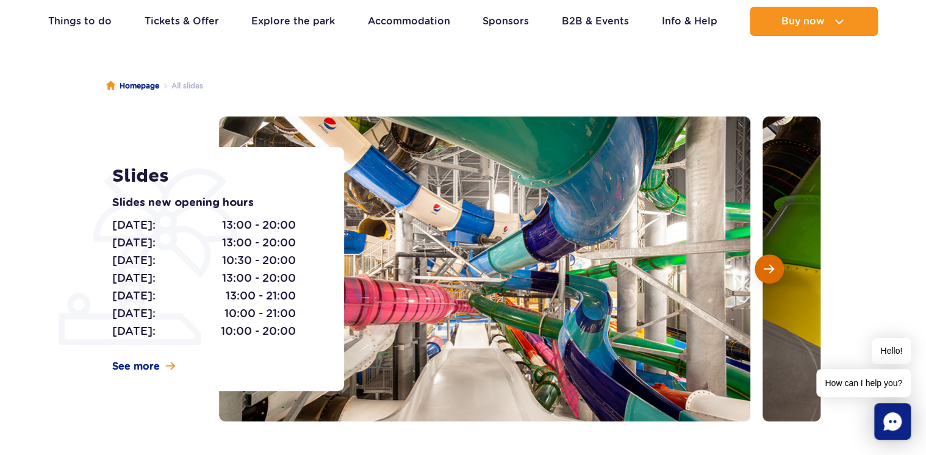
click at [773, 273] on span "Next slide" at bounding box center [769, 268] width 10 height 11
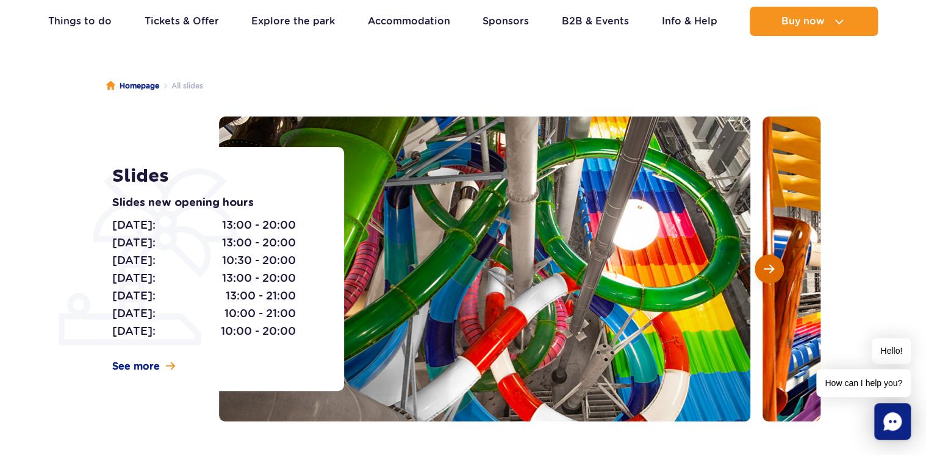
click at [773, 273] on span "Next slide" at bounding box center [769, 268] width 10 height 11
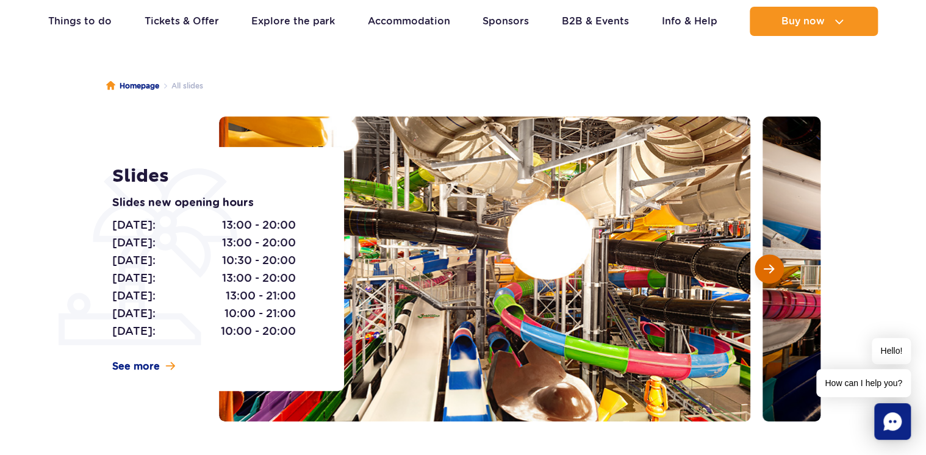
click at [773, 273] on span "Next slide" at bounding box center [769, 268] width 10 height 11
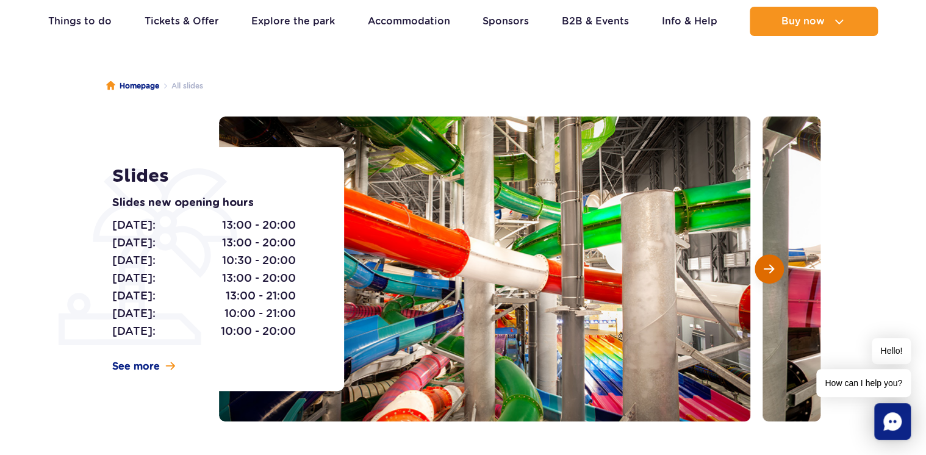
click at [773, 273] on span "Next slide" at bounding box center [769, 268] width 10 height 11
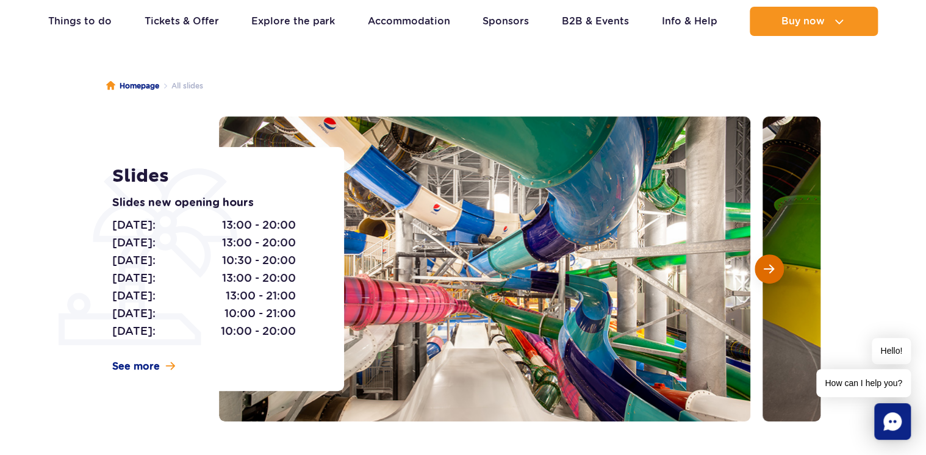
click at [773, 273] on span "Next slide" at bounding box center [769, 268] width 10 height 11
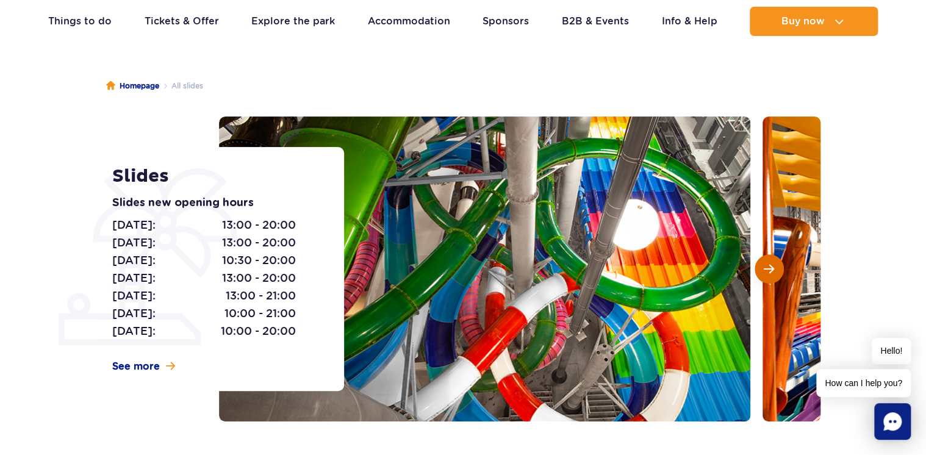
click at [773, 273] on span "Next slide" at bounding box center [769, 268] width 10 height 11
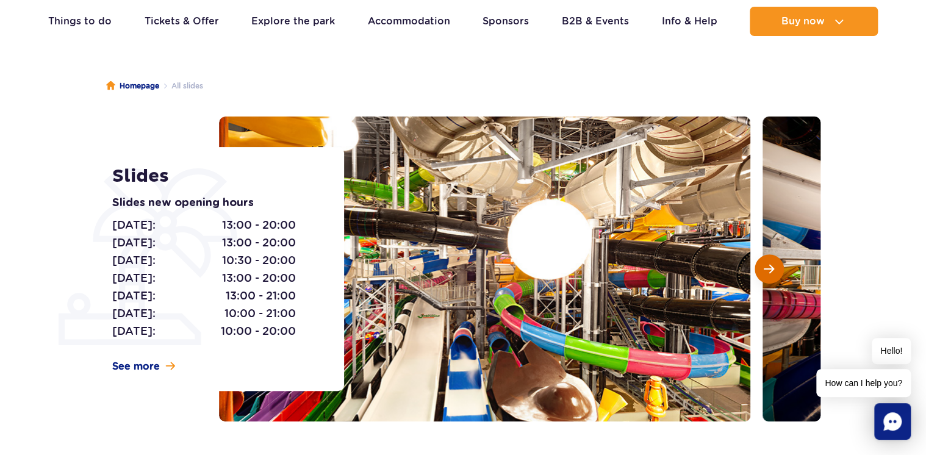
click at [773, 273] on span "Next slide" at bounding box center [769, 268] width 10 height 11
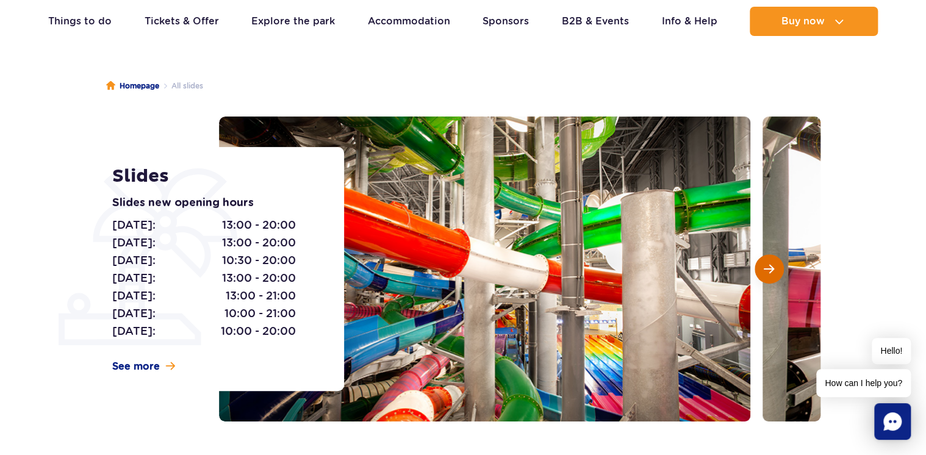
click at [773, 273] on span "Next slide" at bounding box center [769, 268] width 10 height 11
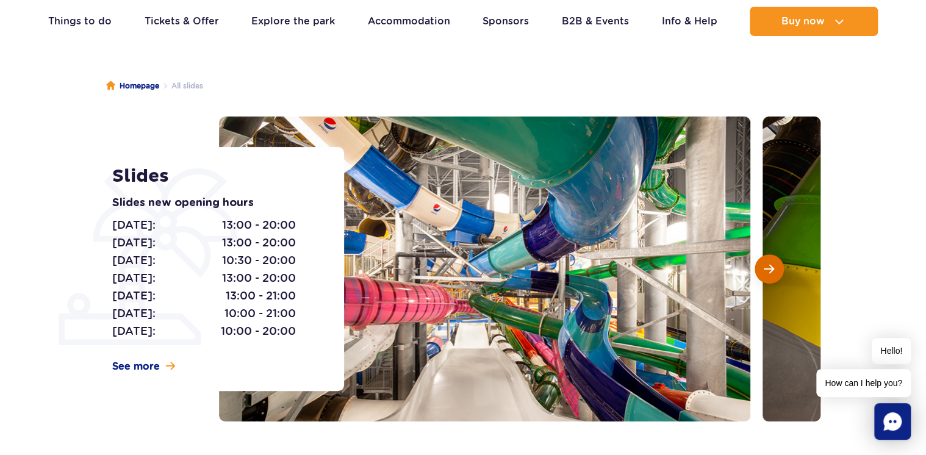
click at [773, 273] on span "Next slide" at bounding box center [769, 268] width 10 height 11
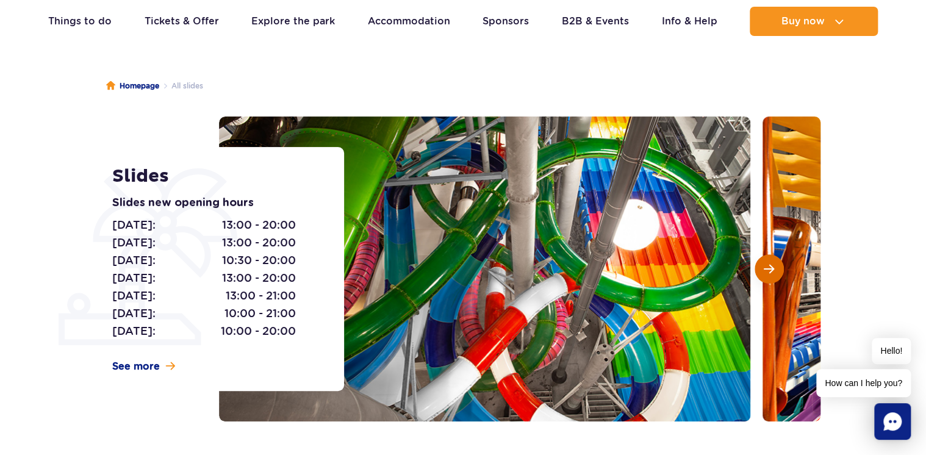
click at [773, 273] on span "Next slide" at bounding box center [769, 268] width 10 height 11
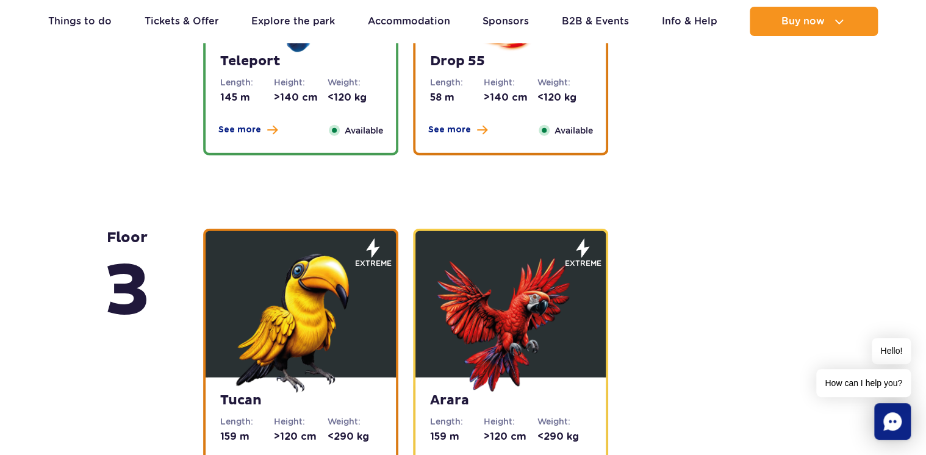
scroll to position [1626, 0]
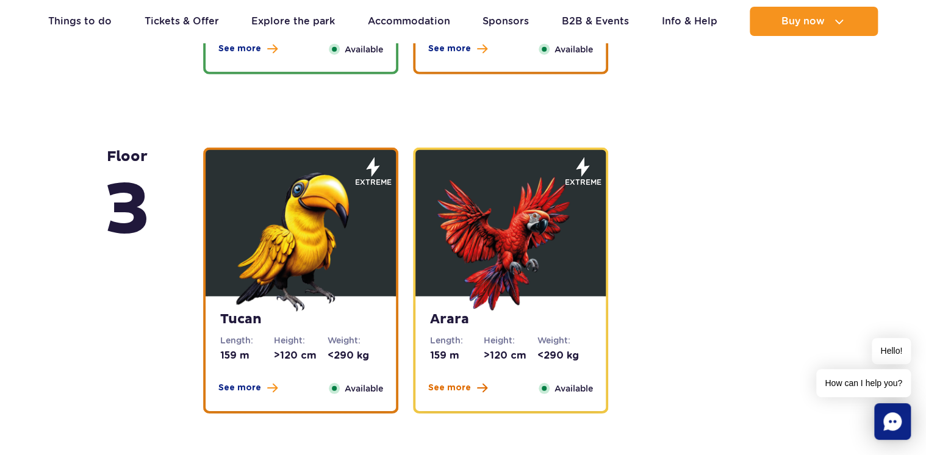
click at [449, 393] on span "See more" at bounding box center [449, 388] width 43 height 12
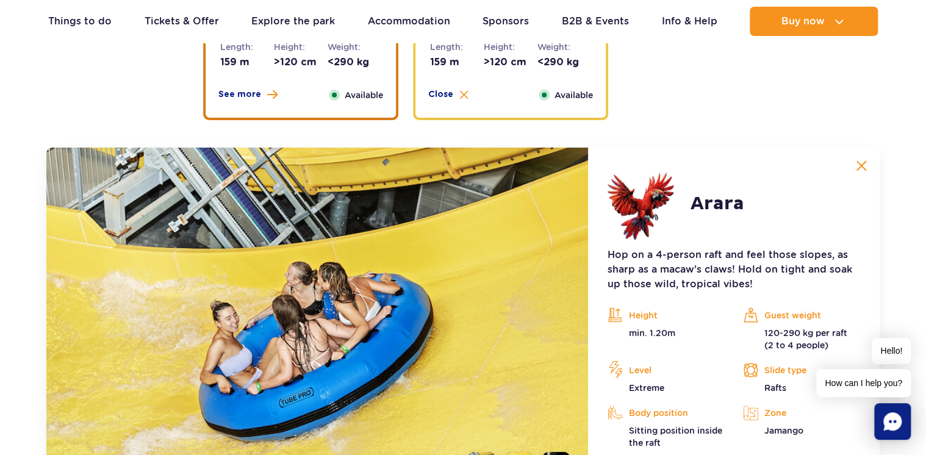
scroll to position [1749, 0]
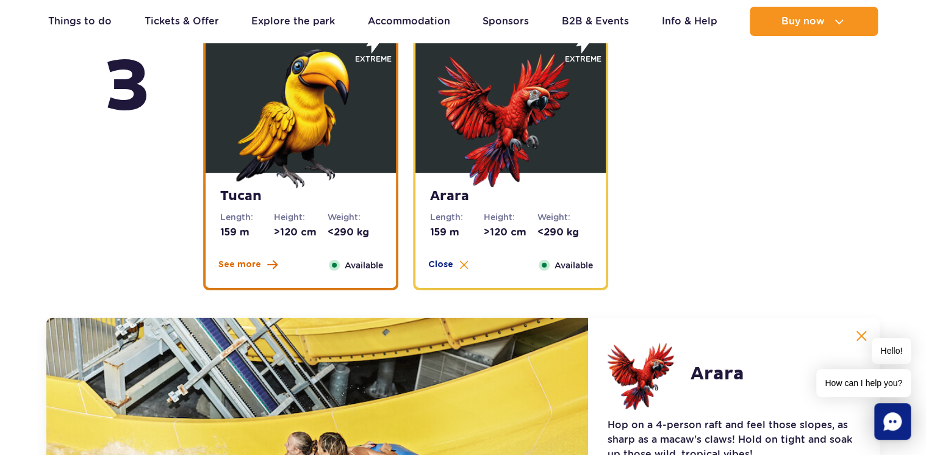
click at [242, 261] on span "See more" at bounding box center [239, 265] width 43 height 12
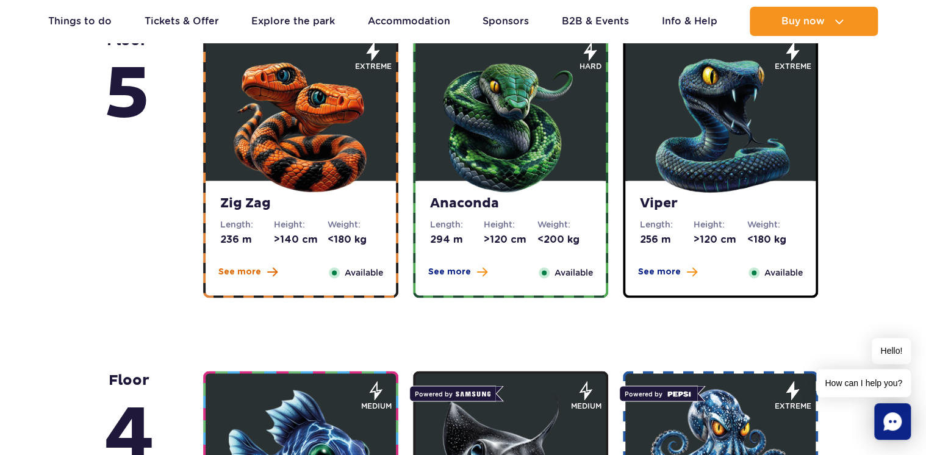
click at [235, 276] on span "See more" at bounding box center [239, 272] width 43 height 12
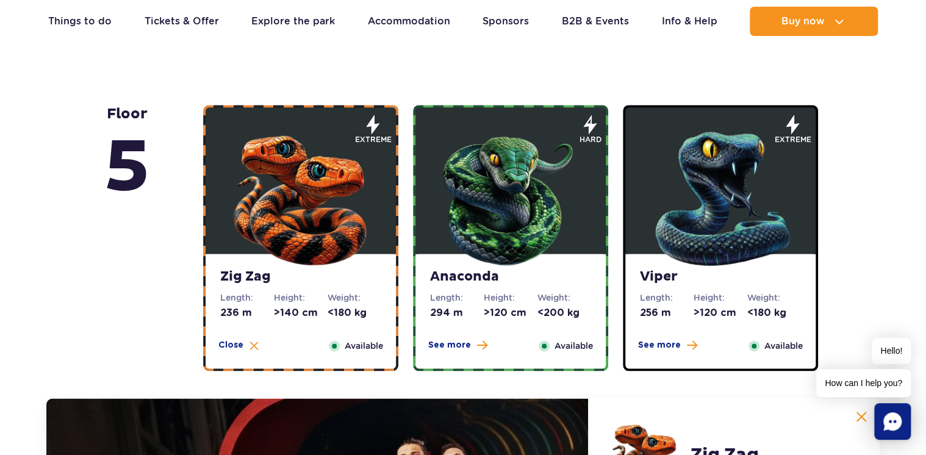
scroll to position [700, 0]
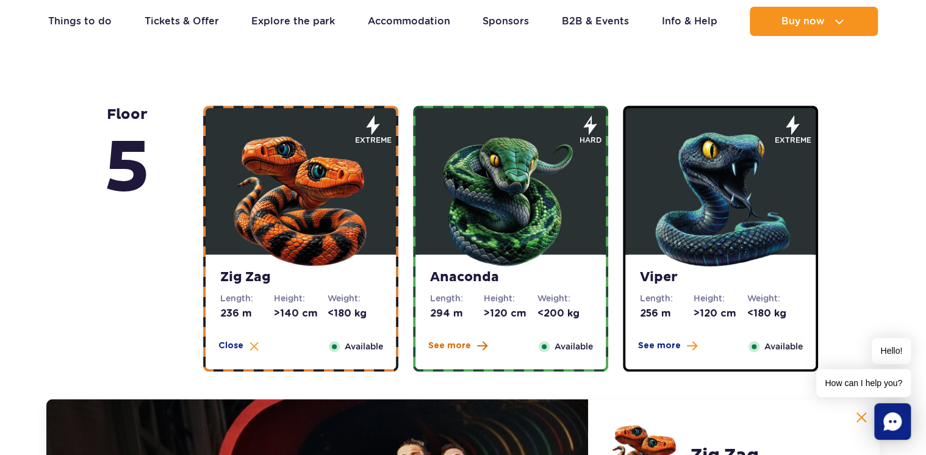
click at [462, 347] on span "See more" at bounding box center [449, 346] width 43 height 12
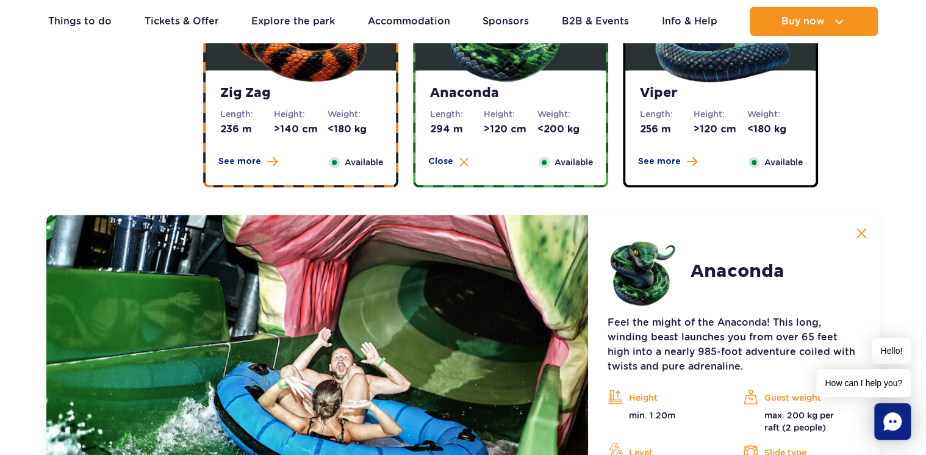
scroll to position [862, 0]
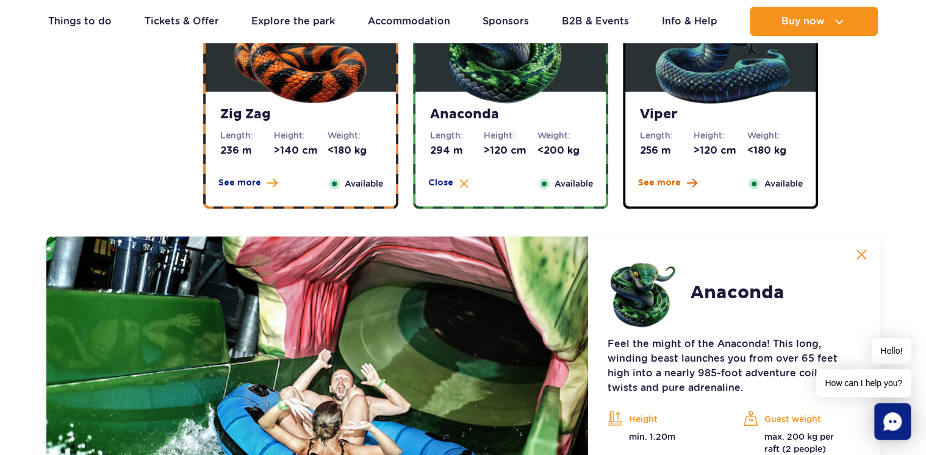
click at [664, 184] on span "See more" at bounding box center [659, 183] width 43 height 12
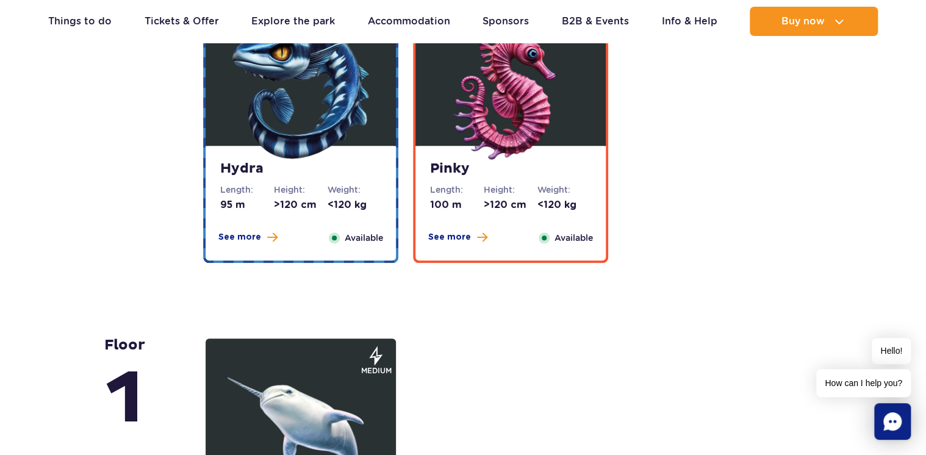
scroll to position [2976, 0]
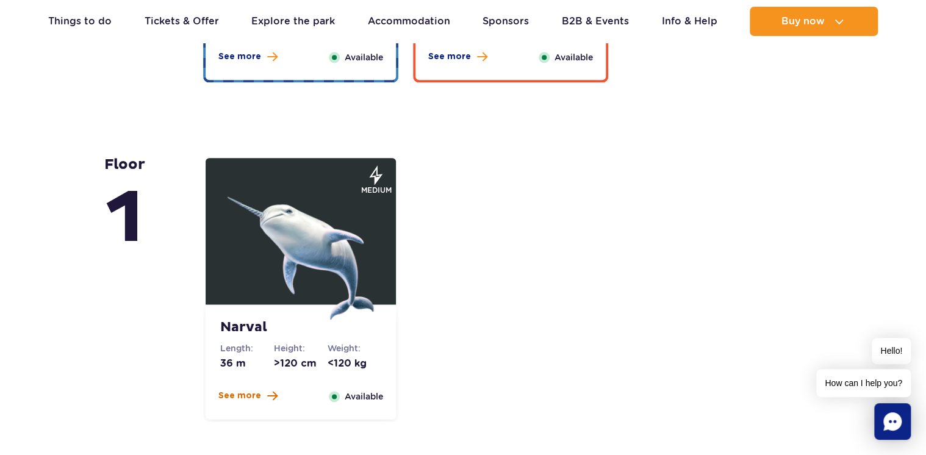
click at [235, 393] on span "See more" at bounding box center [239, 396] width 43 height 12
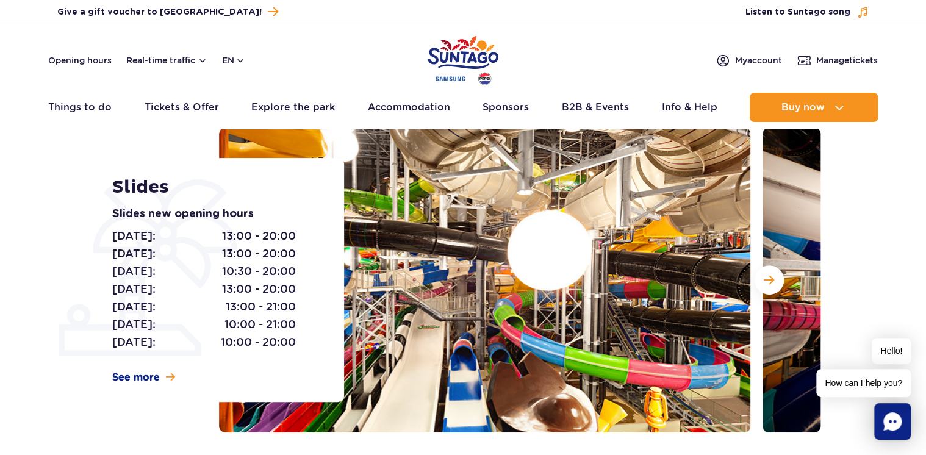
scroll to position [0, 0]
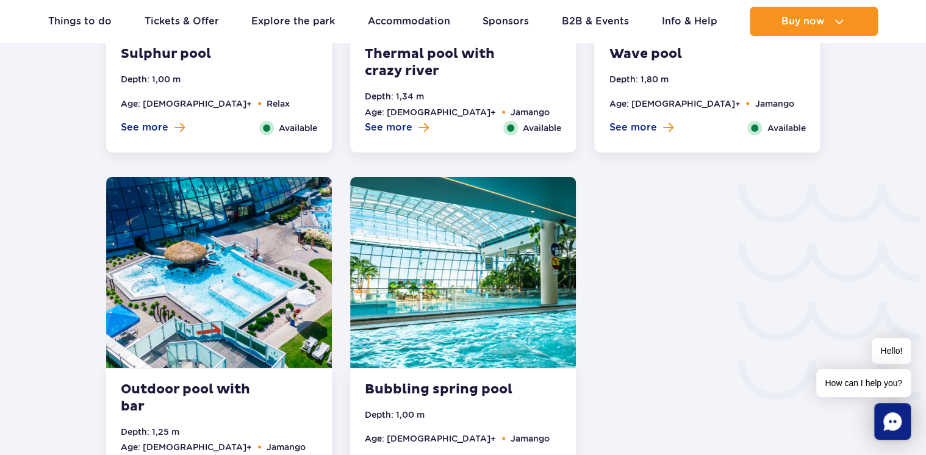
scroll to position [1952, 0]
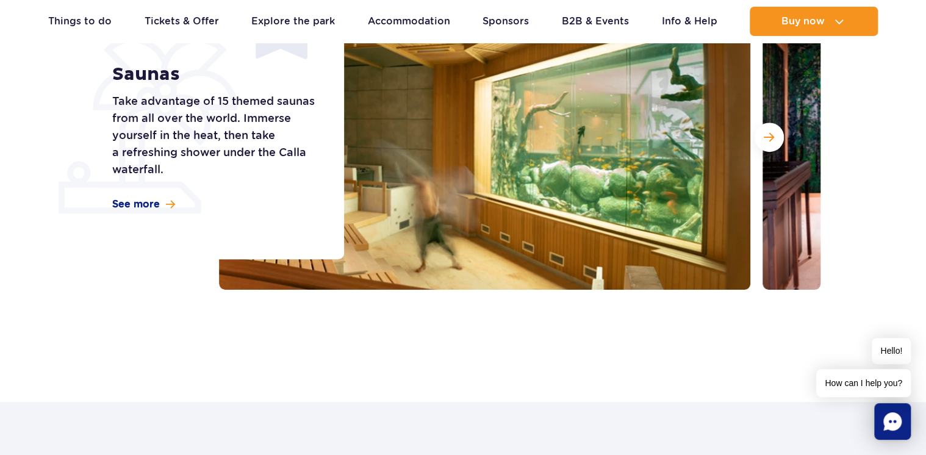
scroll to position [244, 0]
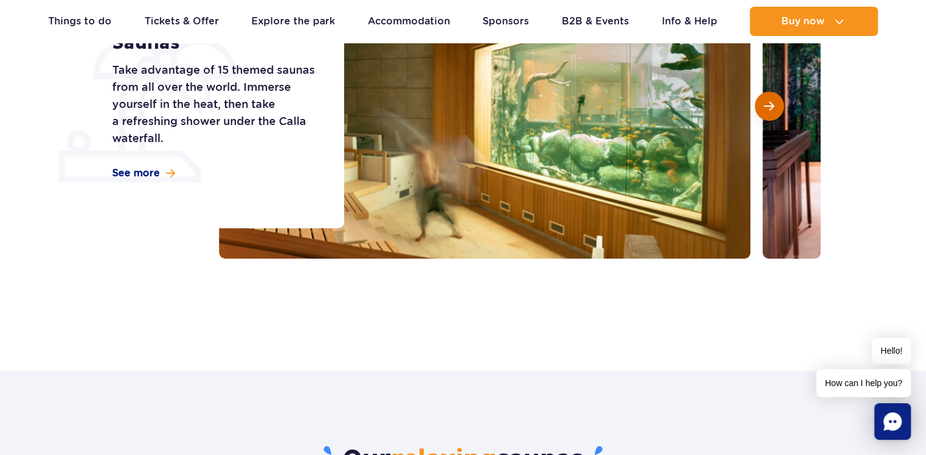
click at [774, 109] on button "Next slide" at bounding box center [768, 105] width 29 height 29
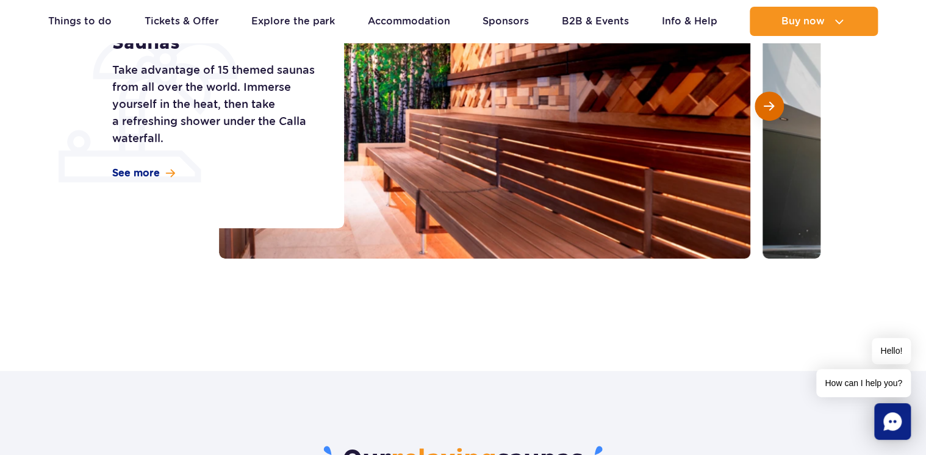
click at [774, 109] on button "Next slide" at bounding box center [768, 105] width 29 height 29
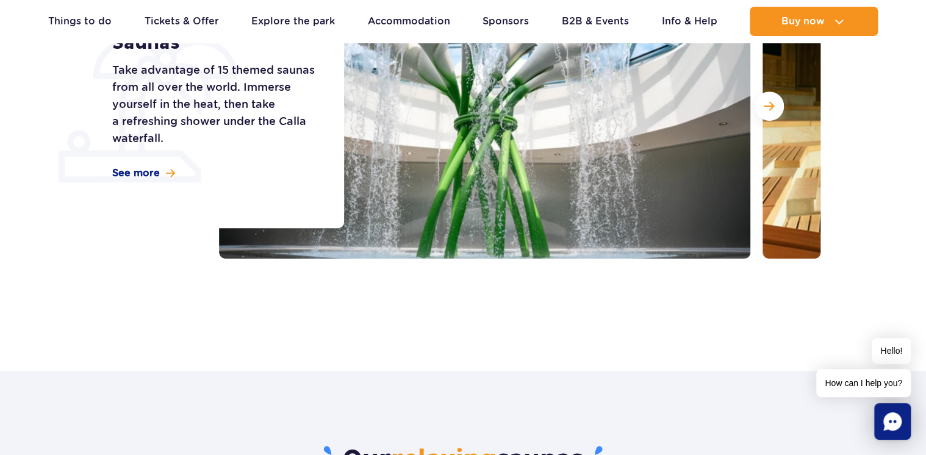
scroll to position [81, 0]
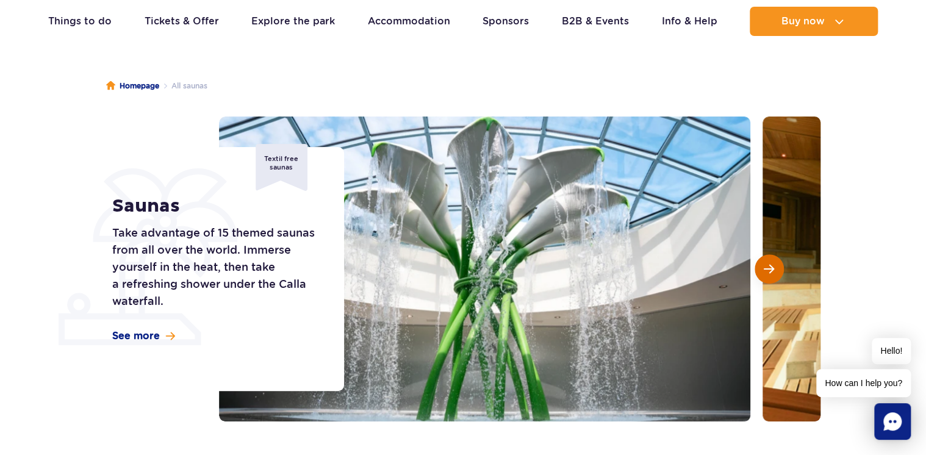
click at [772, 268] on span "Next slide" at bounding box center [769, 268] width 10 height 11
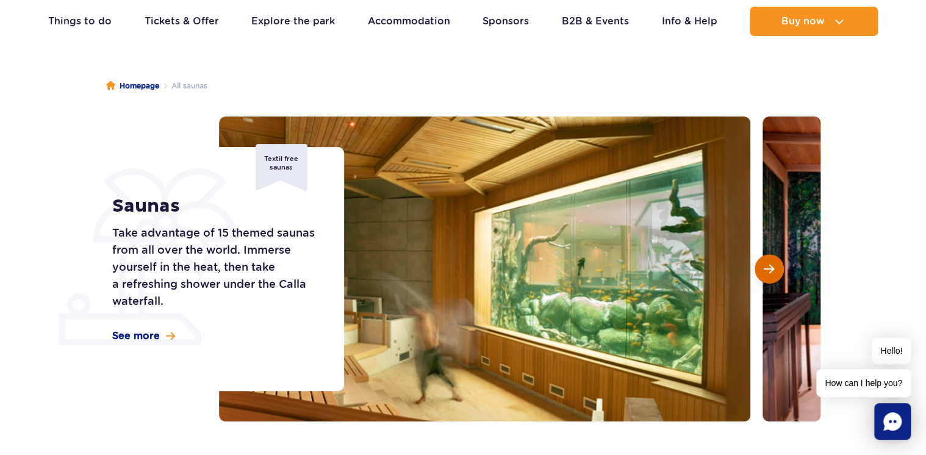
click at [771, 268] on span "Next slide" at bounding box center [769, 268] width 10 height 11
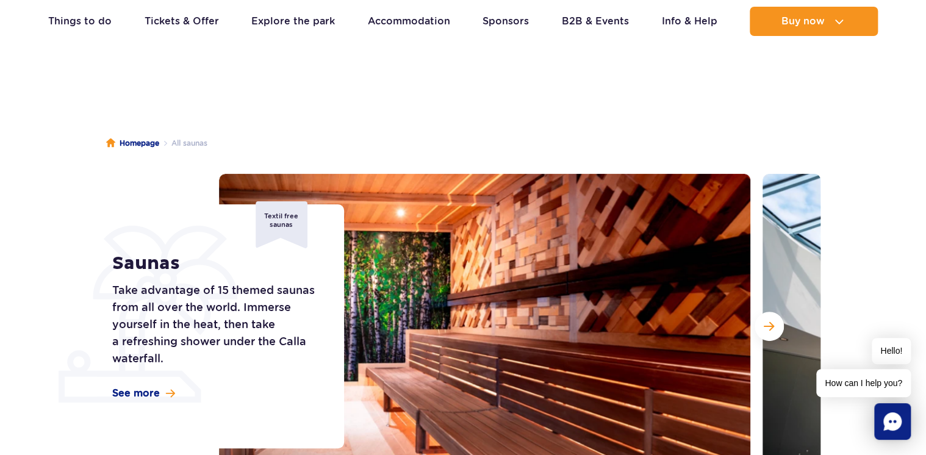
scroll to position [0, 0]
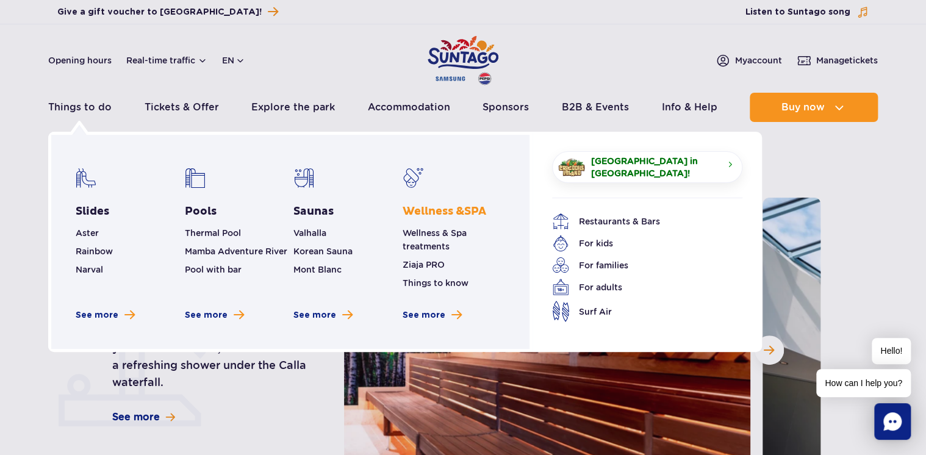
click at [432, 213] on link "Wellness & SPA" at bounding box center [445, 211] width 84 height 15
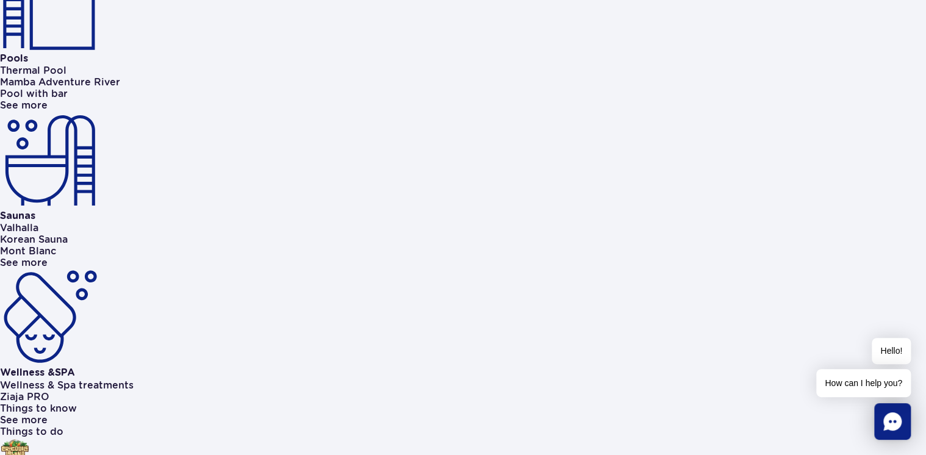
scroll to position [1057, 0]
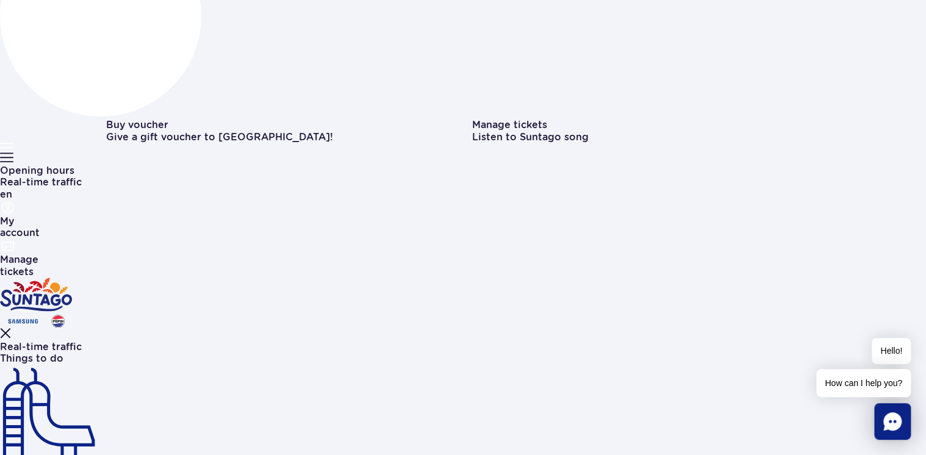
scroll to position [162, 0]
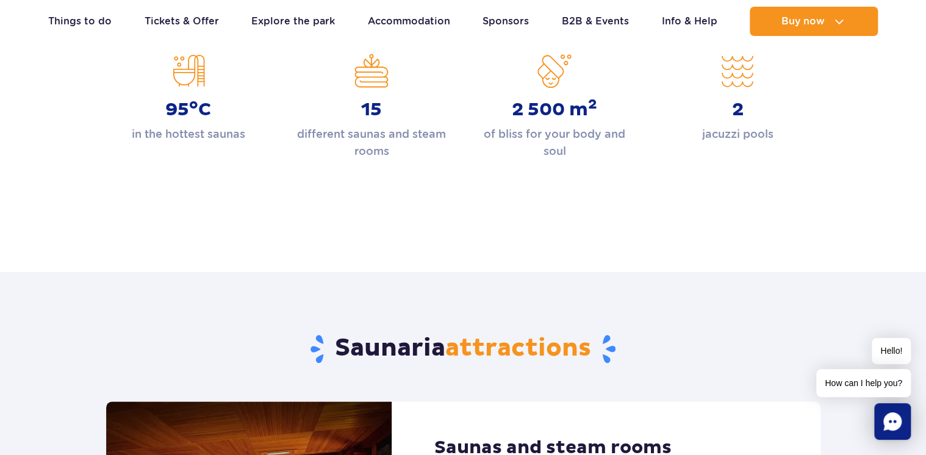
scroll to position [650, 0]
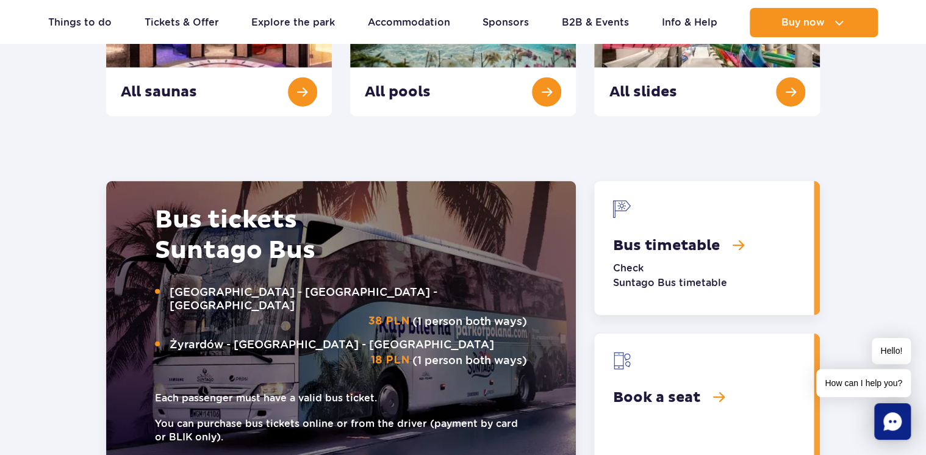
scroll to position [1513, 0]
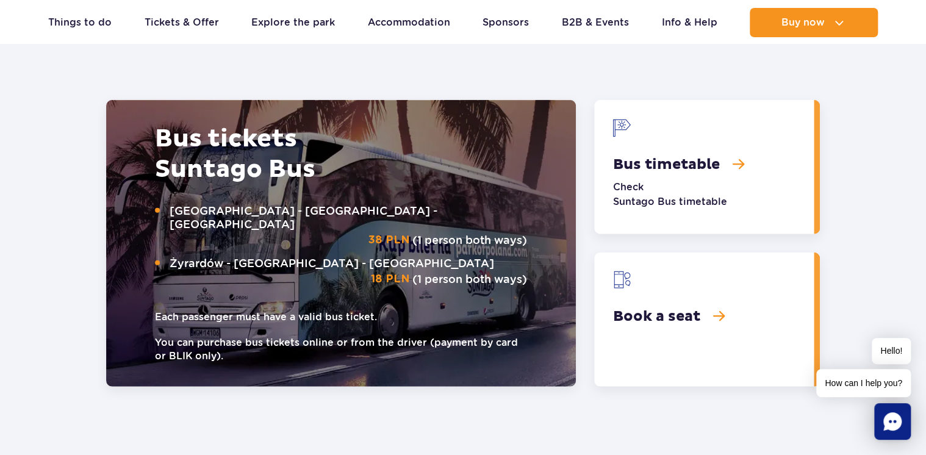
click at [668, 165] on link "Bus timetable" at bounding box center [704, 167] width 220 height 134
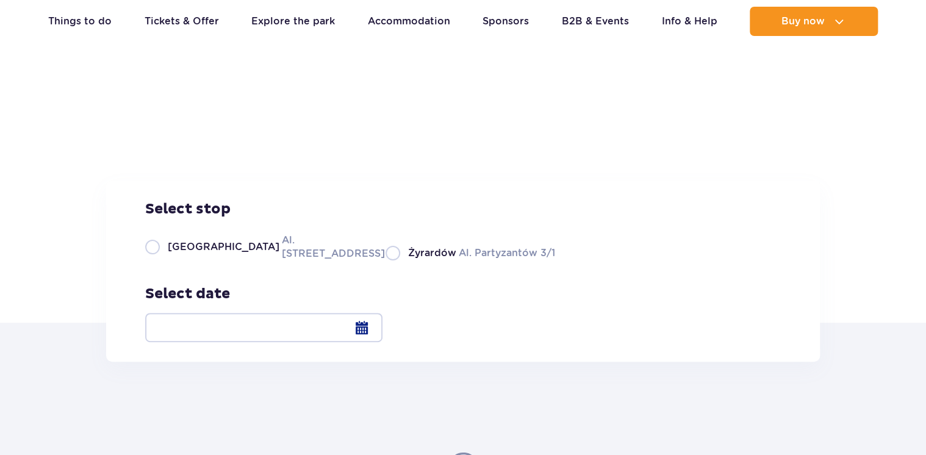
scroll to position [81, 0]
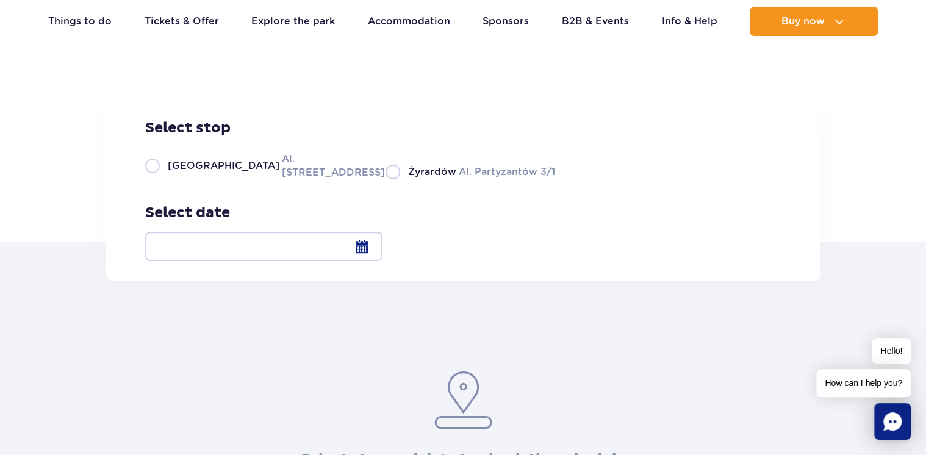
click at [224, 179] on label "Warsaw Al. Jerozolimskie 56" at bounding box center [258, 165] width 226 height 27
click at [159, 179] on input "Warsaw Al. Jerozolimskie 56" at bounding box center [151, 178] width 13 height 2
radio input "true"
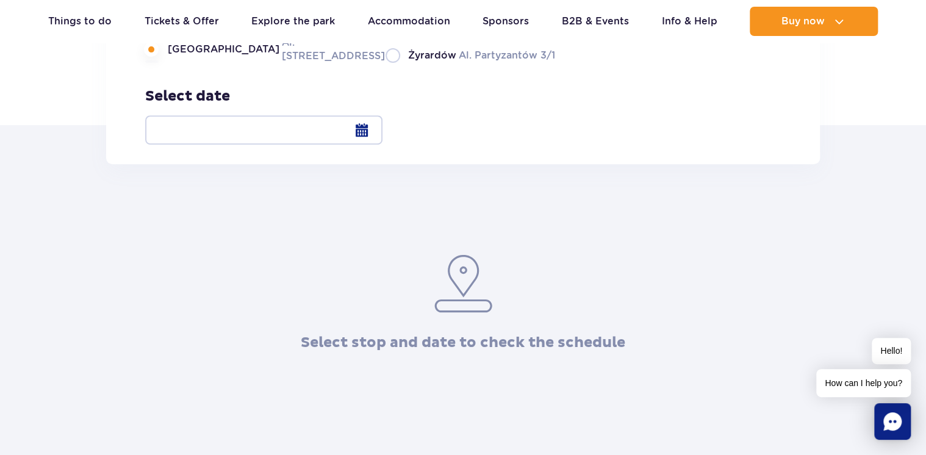
scroll to position [162, 0]
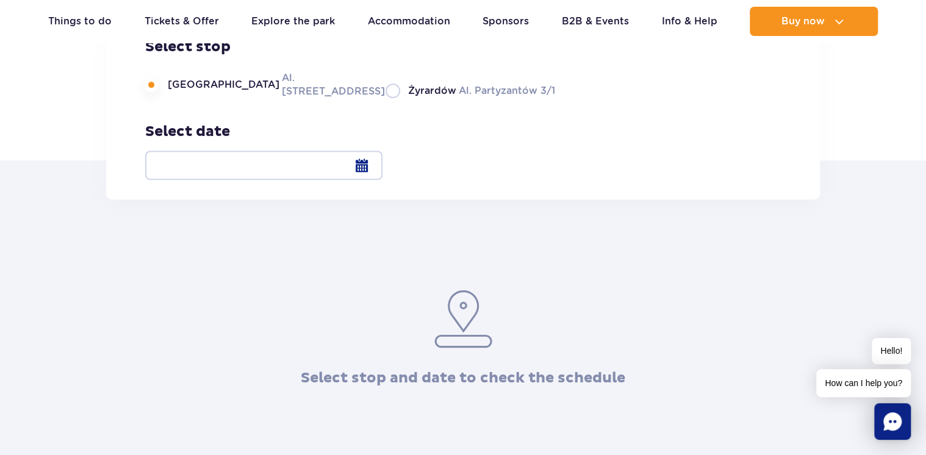
click at [382, 162] on div at bounding box center [263, 165] width 237 height 29
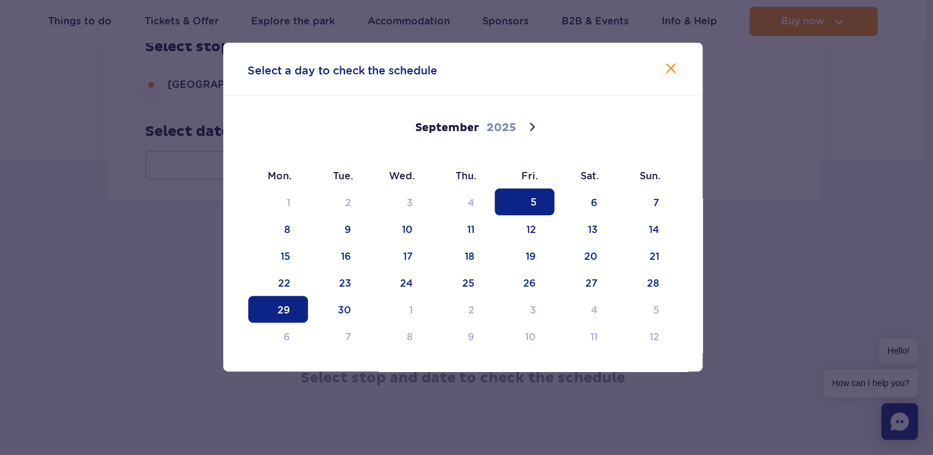
click at [297, 308] on span "29" at bounding box center [278, 309] width 60 height 27
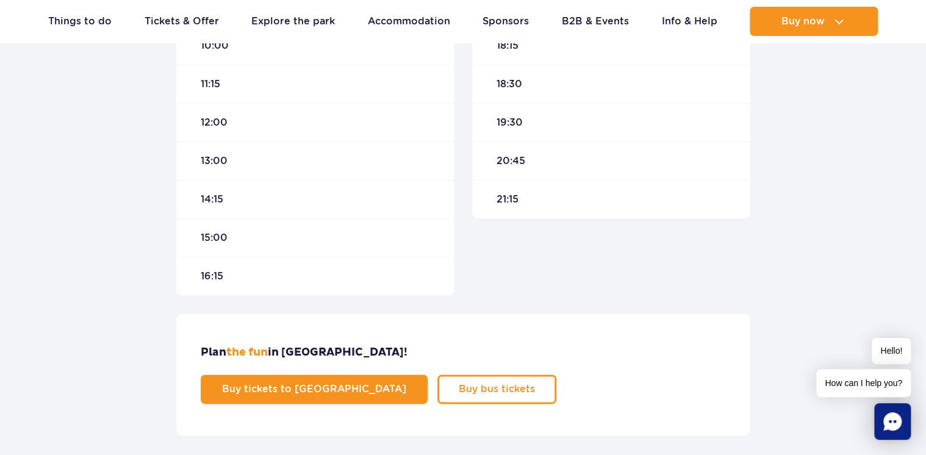
scroll to position [325, 0]
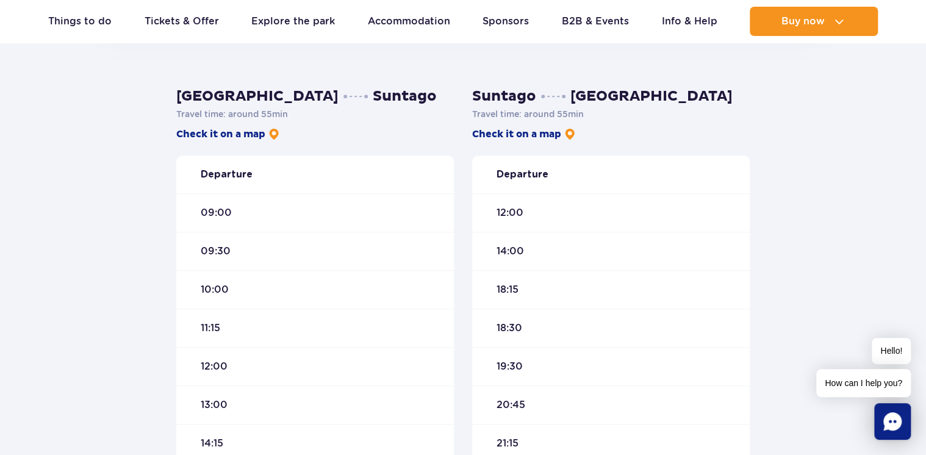
click at [504, 276] on div "18:15" at bounding box center [611, 289] width 278 height 38
click at [515, 227] on div "12:00" at bounding box center [611, 212] width 278 height 38
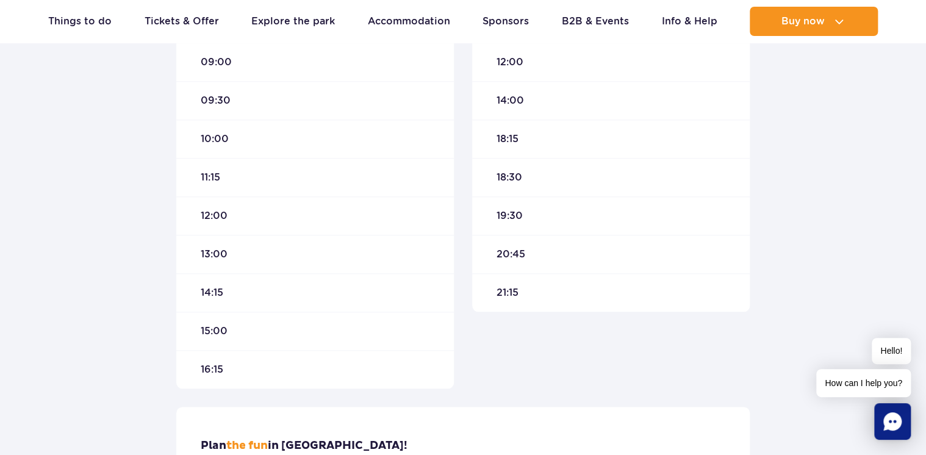
scroll to position [650, 0]
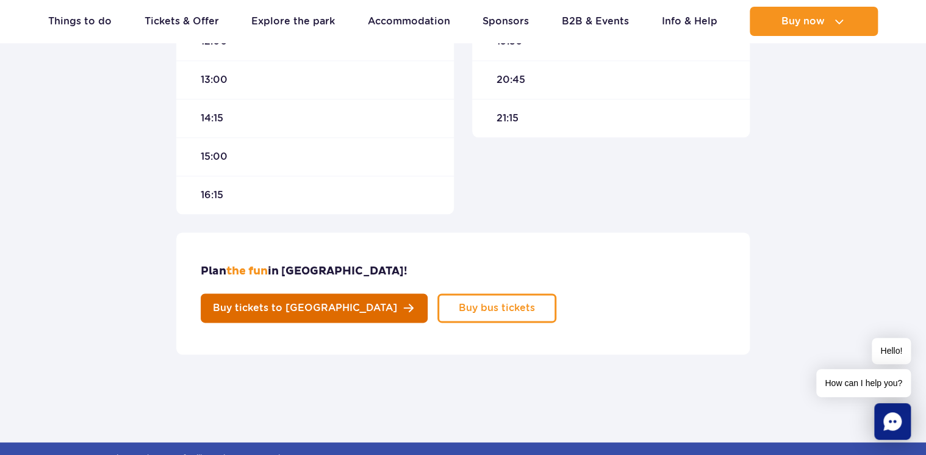
click at [428, 293] on link "Buy tickets to Suntago" at bounding box center [314, 307] width 227 height 29
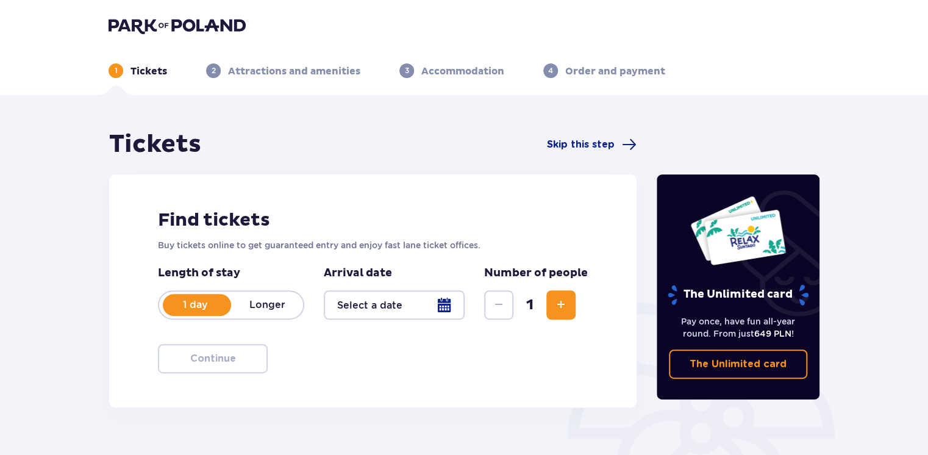
scroll to position [81, 0]
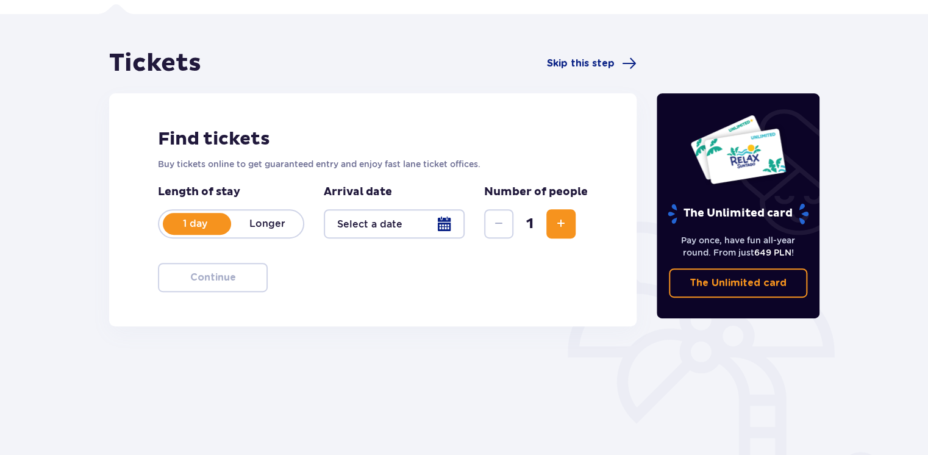
click at [445, 225] on div at bounding box center [394, 223] width 141 height 29
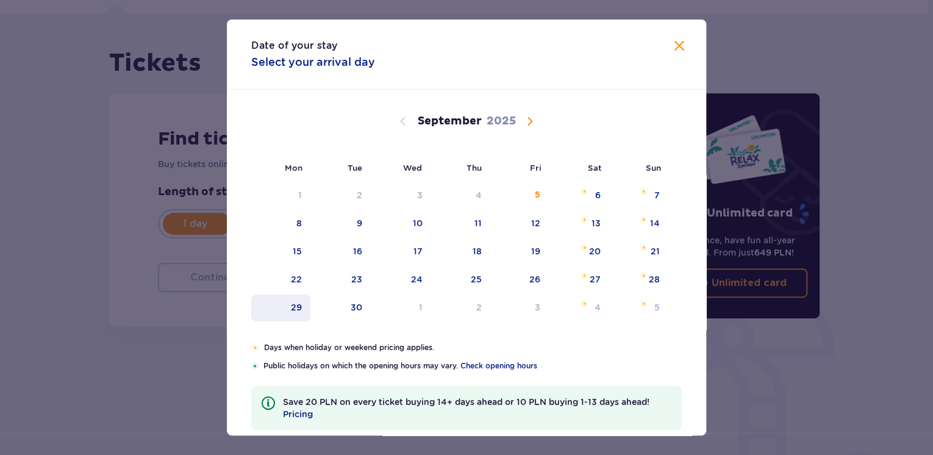
click at [295, 306] on div "29" at bounding box center [296, 307] width 11 height 12
type input "[DATE]"
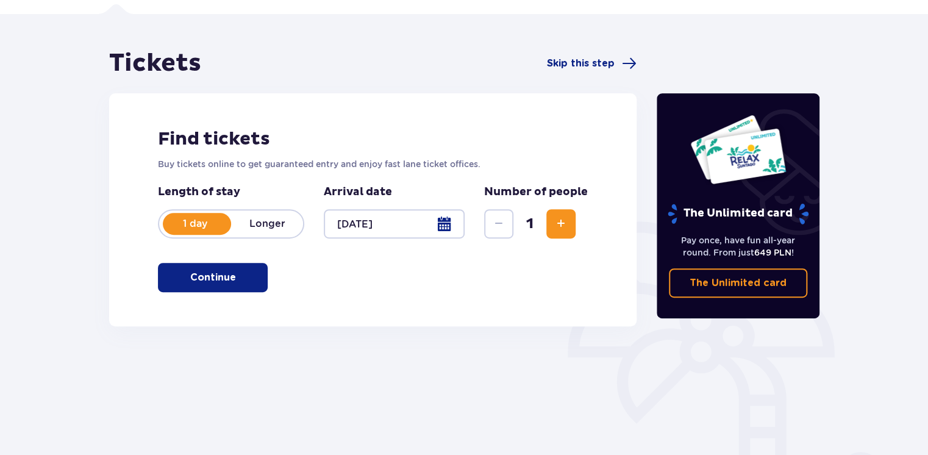
click at [559, 234] on button "Increase" at bounding box center [560, 223] width 29 height 29
click at [199, 271] on p "Continue" at bounding box center [213, 277] width 46 height 13
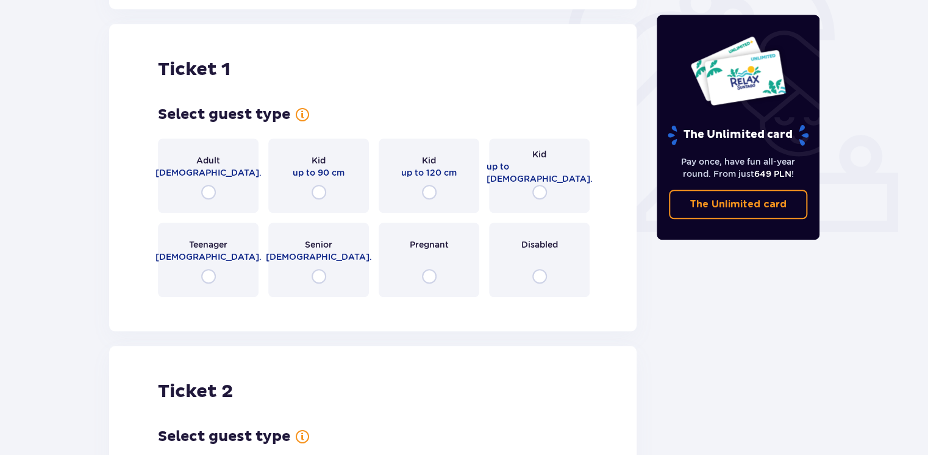
scroll to position [407, 0]
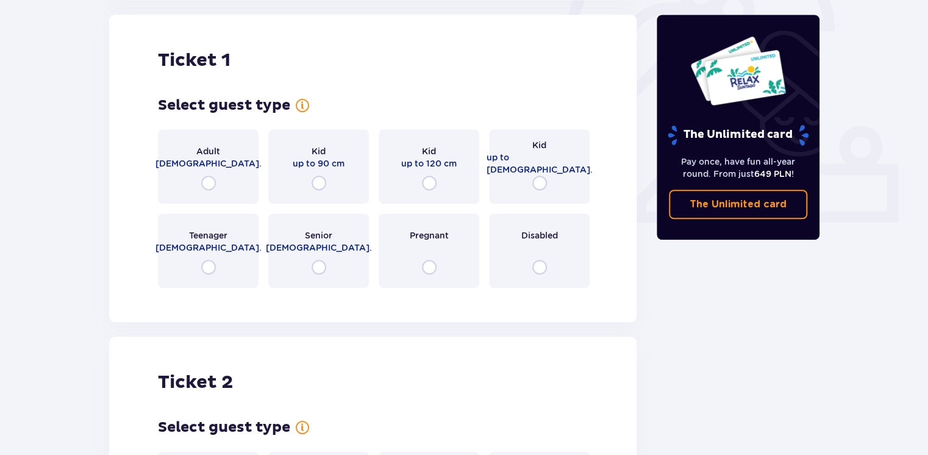
click at [201, 157] on p "[DEMOGRAPHIC_DATA]." at bounding box center [209, 163] width 106 height 12
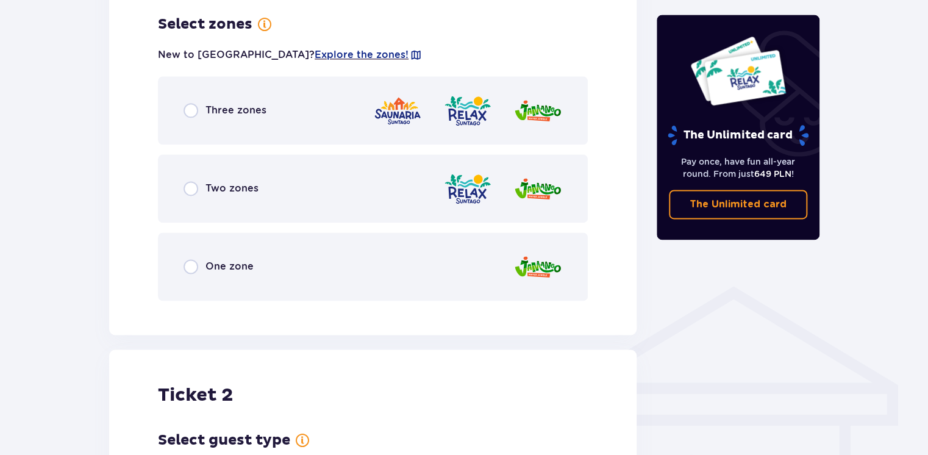
scroll to position [705, 0]
click at [407, 112] on img at bounding box center [397, 110] width 49 height 35
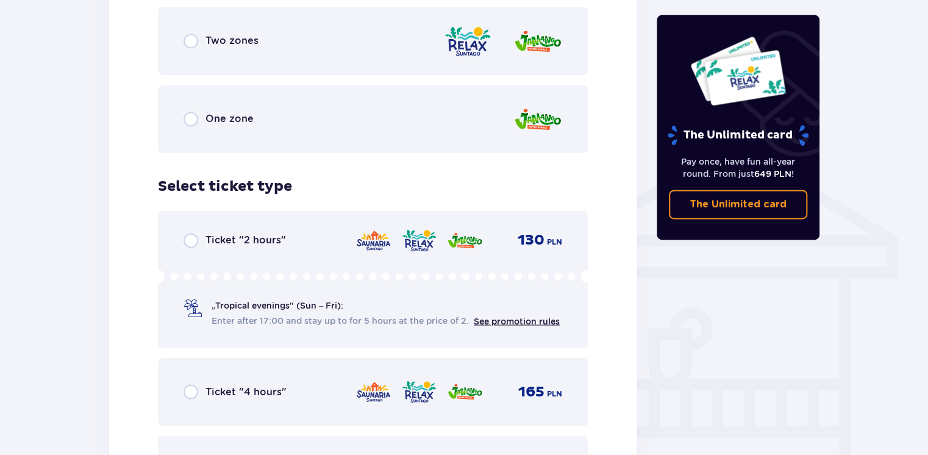
click at [259, 63] on div "Two zones" at bounding box center [373, 41] width 430 height 68
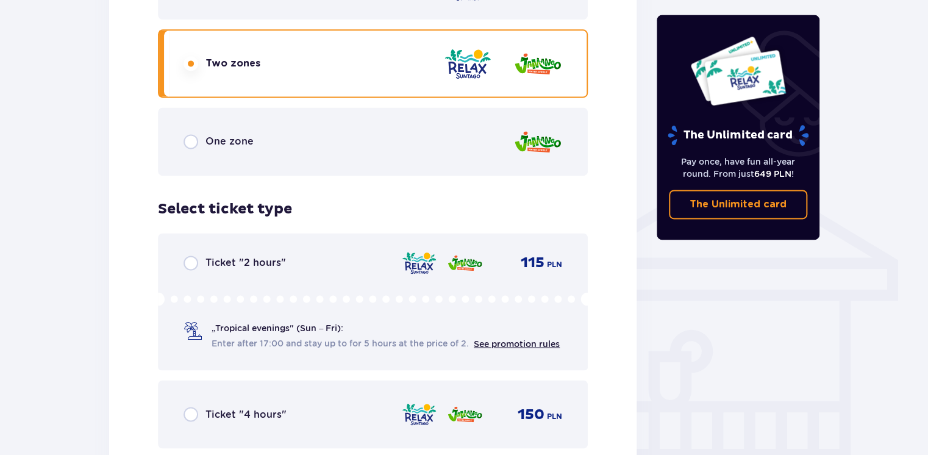
scroll to position [771, 0]
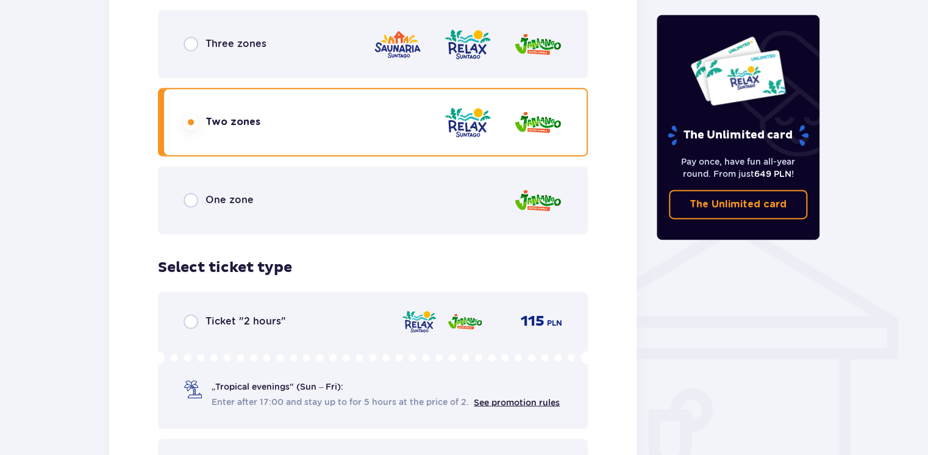
click at [434, 62] on div "Three zones" at bounding box center [373, 44] width 430 height 68
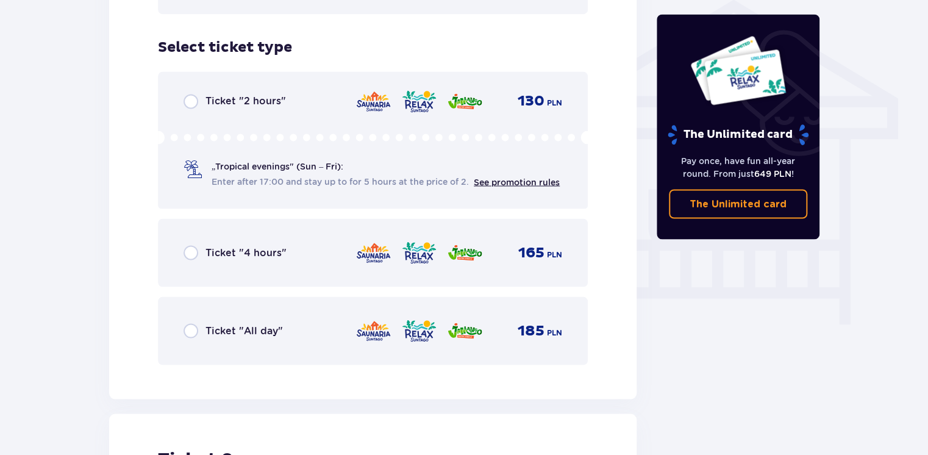
scroll to position [1015, 0]
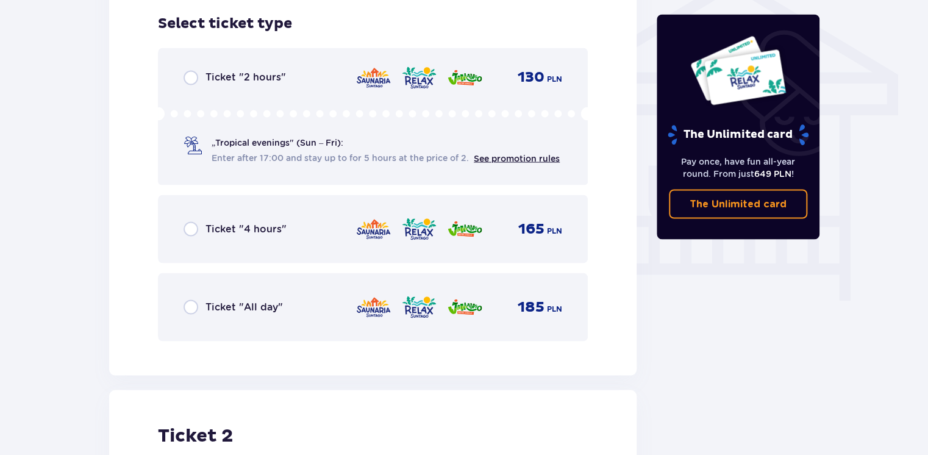
click at [395, 312] on div "185 PLN" at bounding box center [459, 307] width 207 height 26
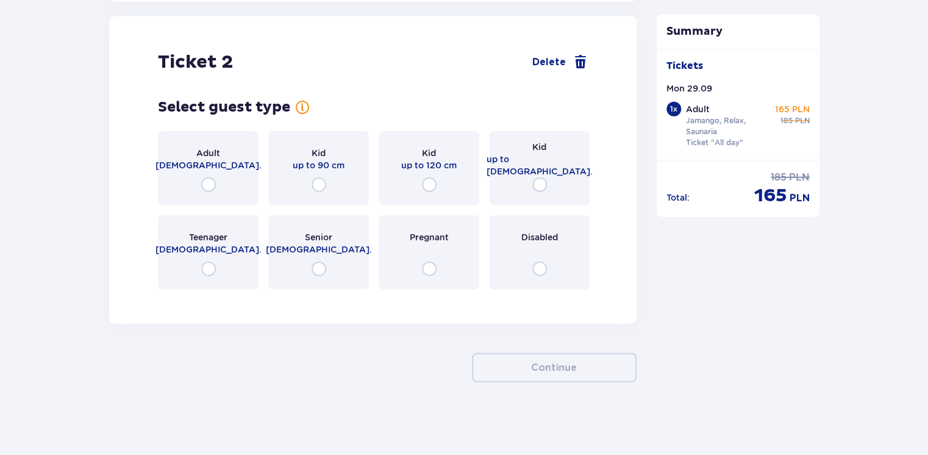
click at [174, 164] on div "Adult [DEMOGRAPHIC_DATA]." at bounding box center [208, 168] width 101 height 74
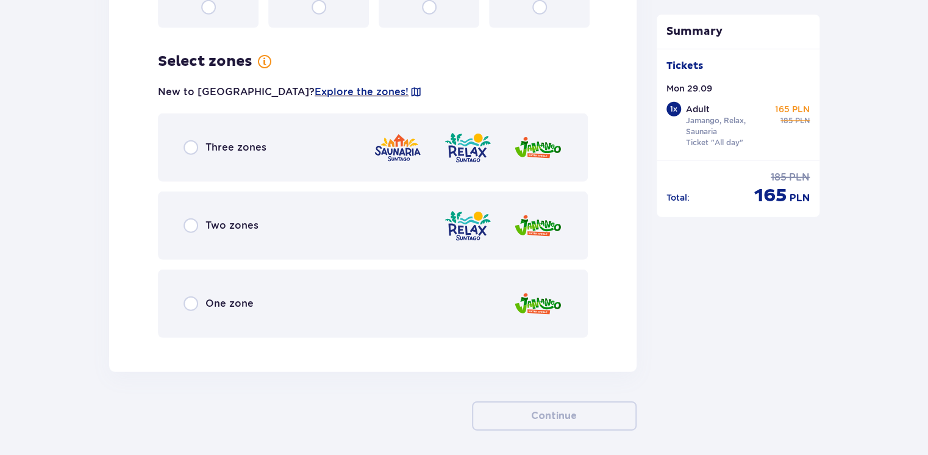
scroll to position [1687, 0]
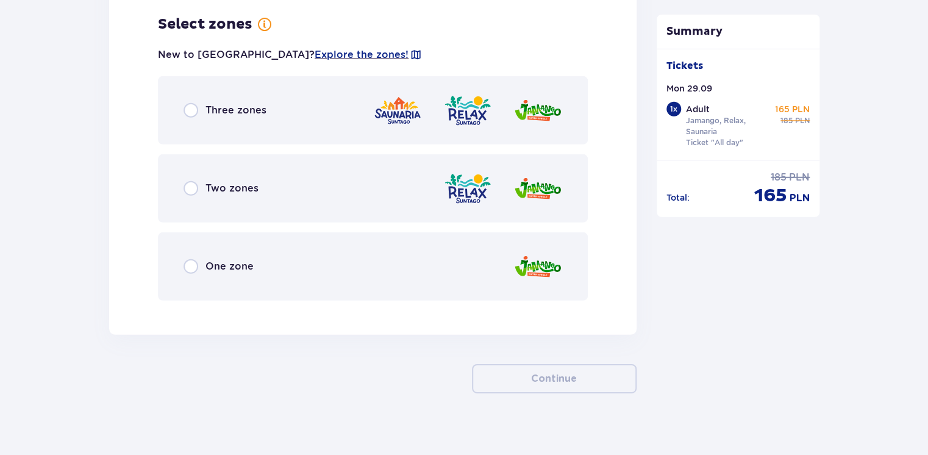
click at [207, 117] on div "Three zones" at bounding box center [373, 110] width 430 height 68
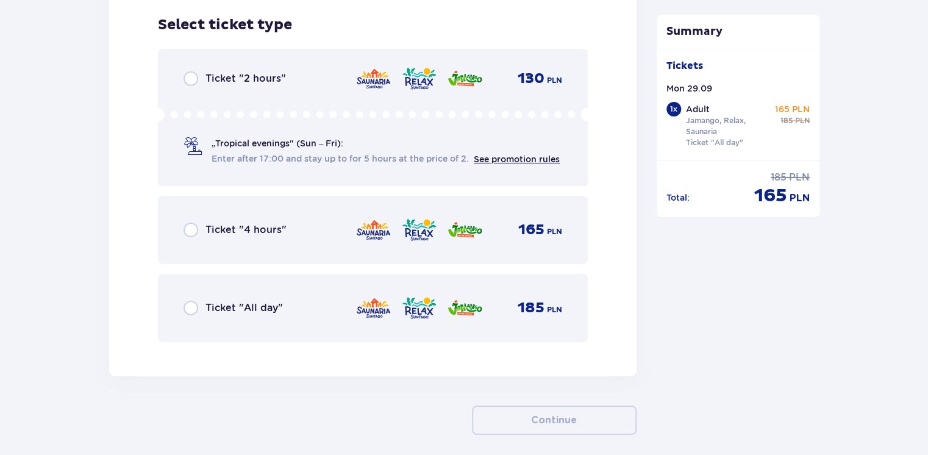
scroll to position [1997, 0]
click at [276, 320] on div "Ticket "All day" 185 PLN" at bounding box center [373, 307] width 430 height 68
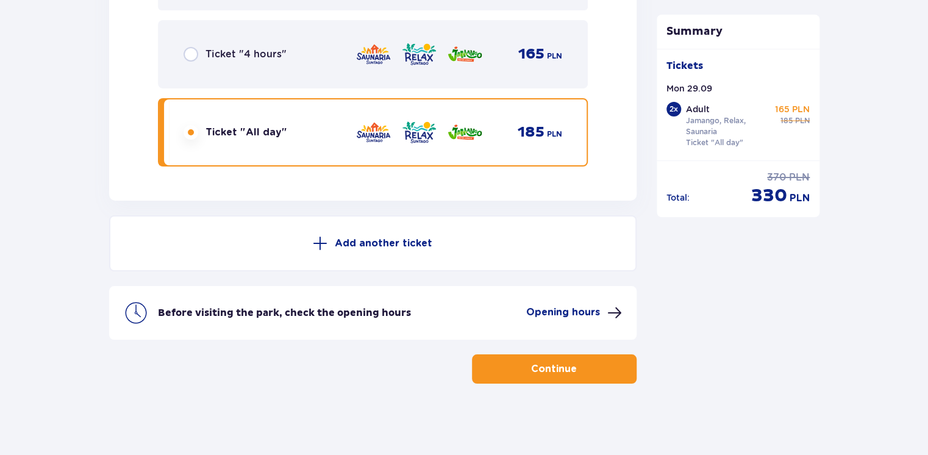
scroll to position [2172, 0]
click at [546, 315] on p "Opening hours" at bounding box center [563, 311] width 74 height 13
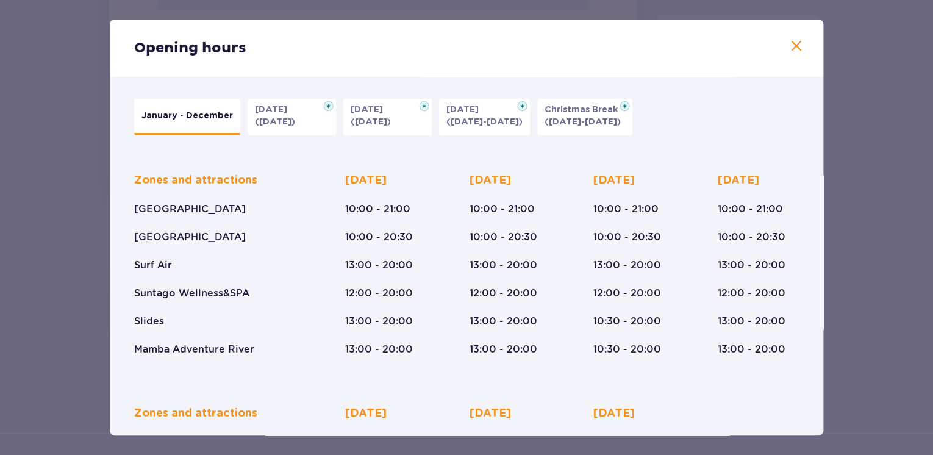
click at [285, 124] on p "([DATE])" at bounding box center [275, 122] width 40 height 12
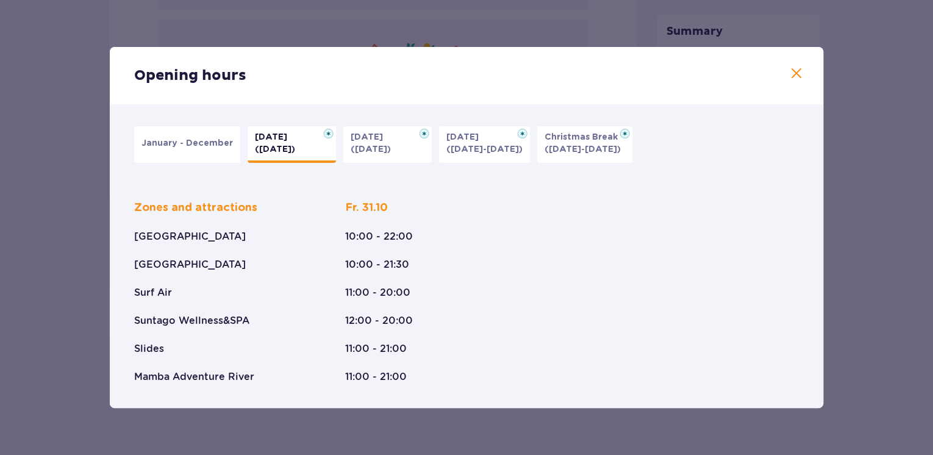
click at [370, 146] on p "([DATE])" at bounding box center [371, 149] width 40 height 12
click at [168, 137] on p "January - December" at bounding box center [186, 143] width 91 height 12
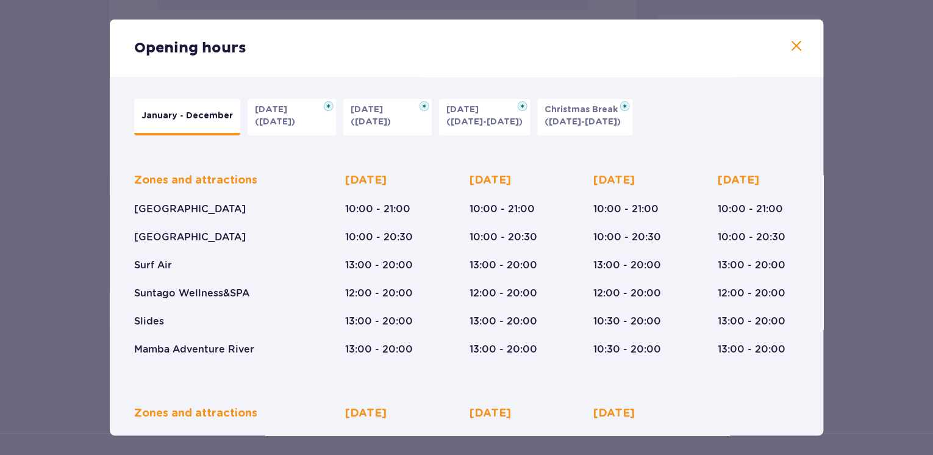
click at [790, 52] on span at bounding box center [796, 46] width 15 height 15
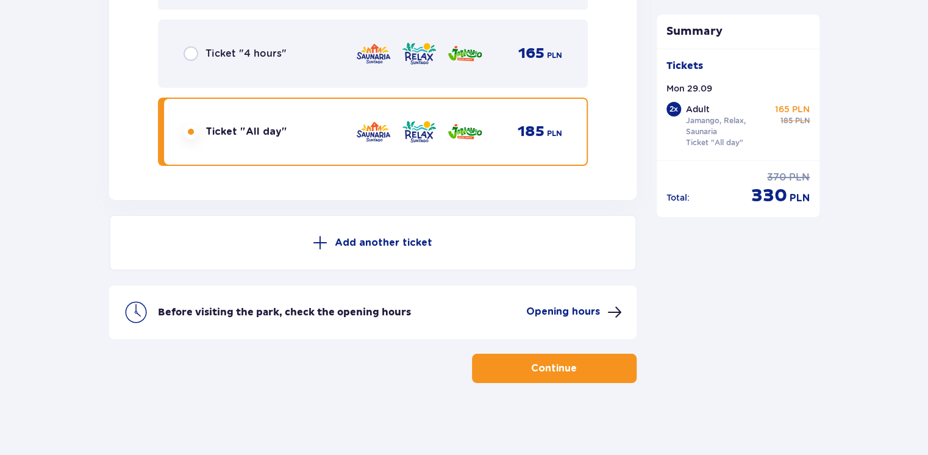
click at [506, 368] on button "Continue" at bounding box center [554, 368] width 165 height 29
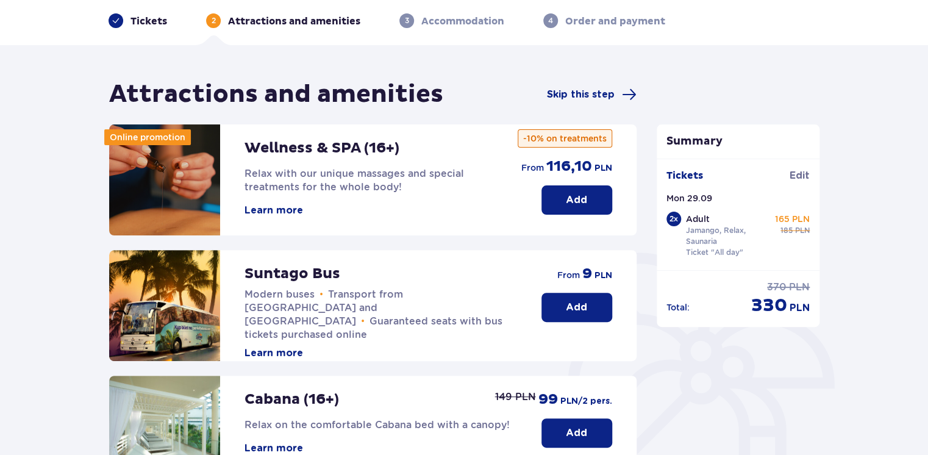
scroll to position [81, 0]
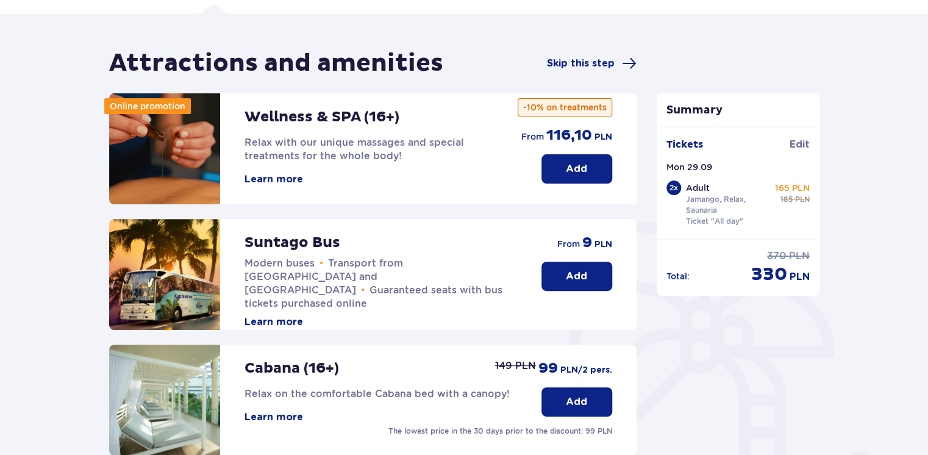
click at [563, 268] on button "Add" at bounding box center [577, 276] width 71 height 29
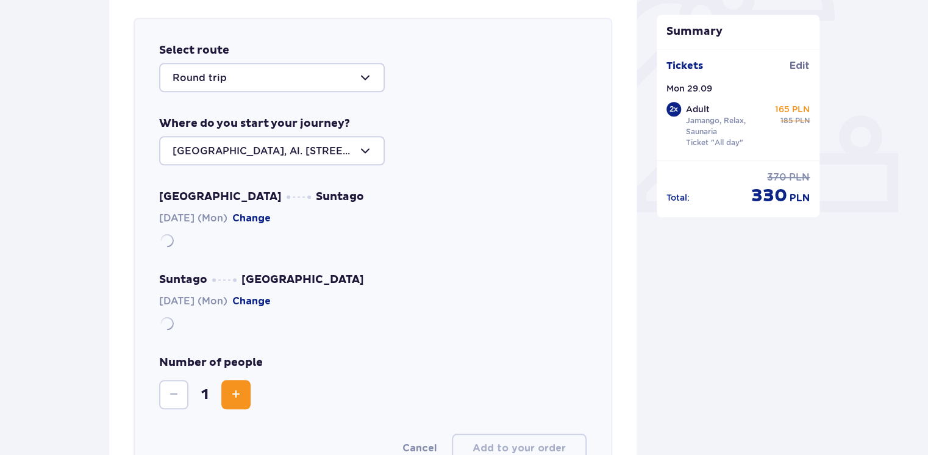
scroll to position [421, 0]
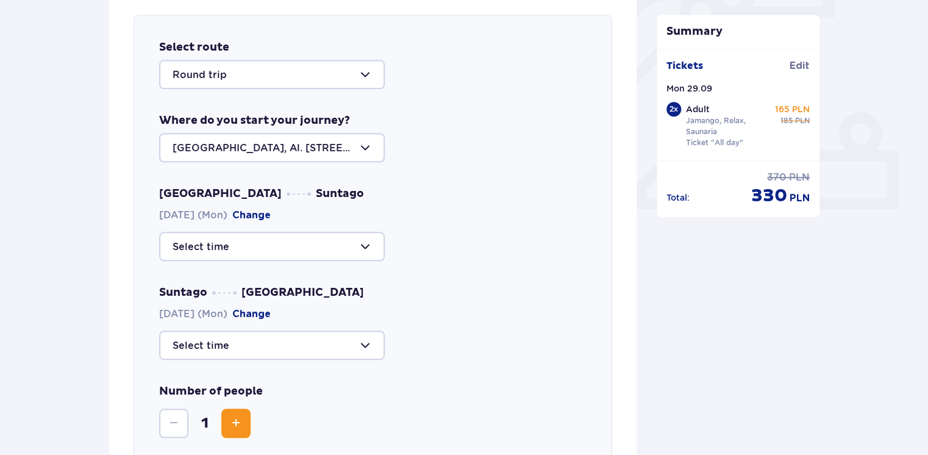
click at [271, 70] on div at bounding box center [272, 74] width 226 height 29
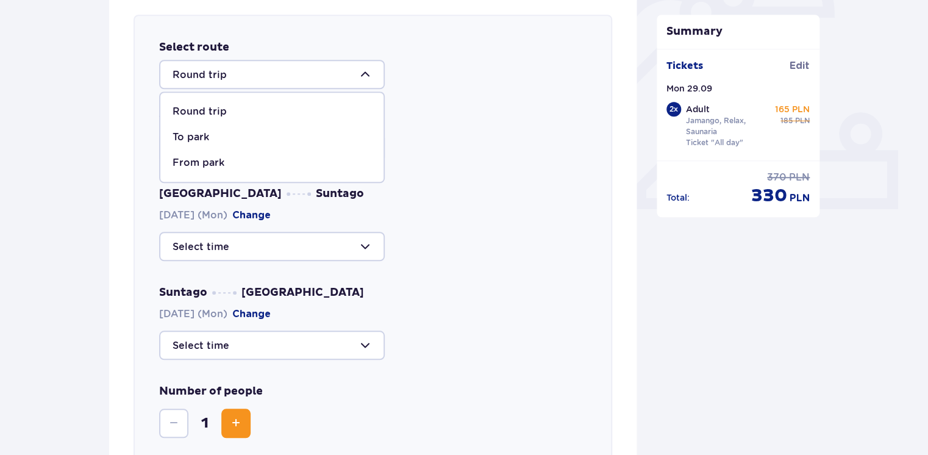
click at [456, 143] on div "[GEOGRAPHIC_DATA], Al. [STREET_ADDRESS]" at bounding box center [373, 147] width 428 height 29
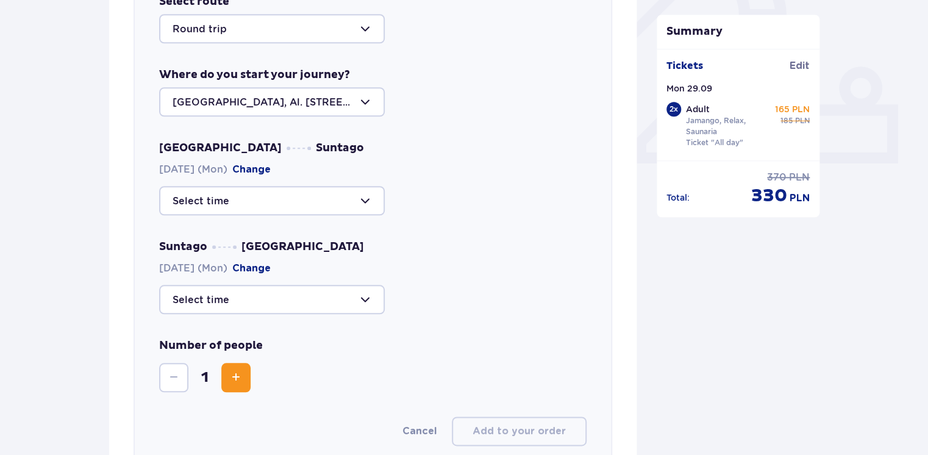
scroll to position [502, 0]
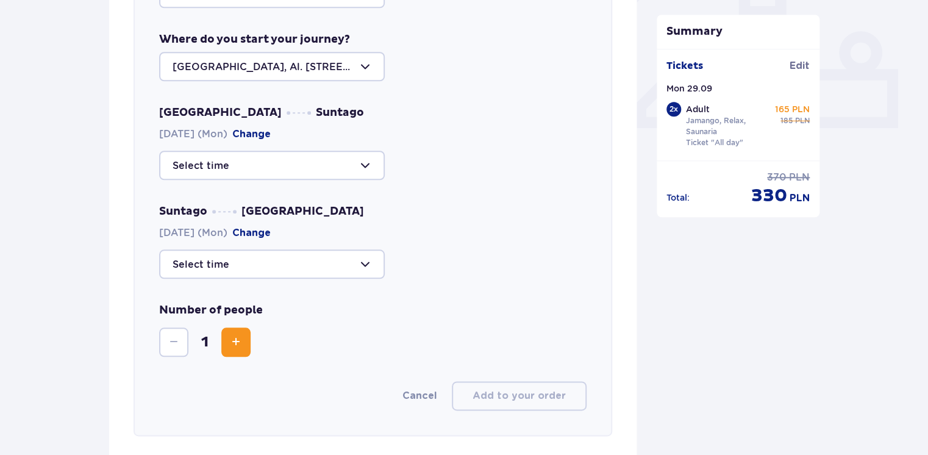
click at [263, 156] on div at bounding box center [272, 165] width 226 height 29
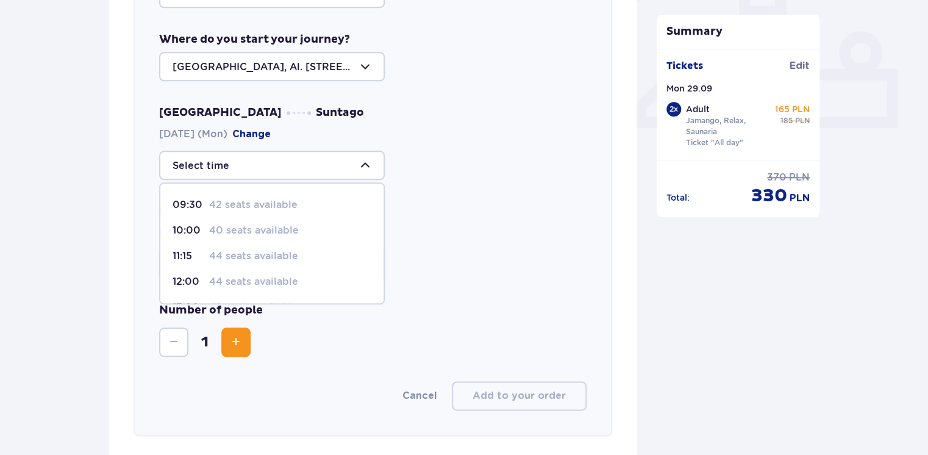
scroll to position [0, 0]
click at [220, 278] on p "44 seats available" at bounding box center [253, 279] width 89 height 13
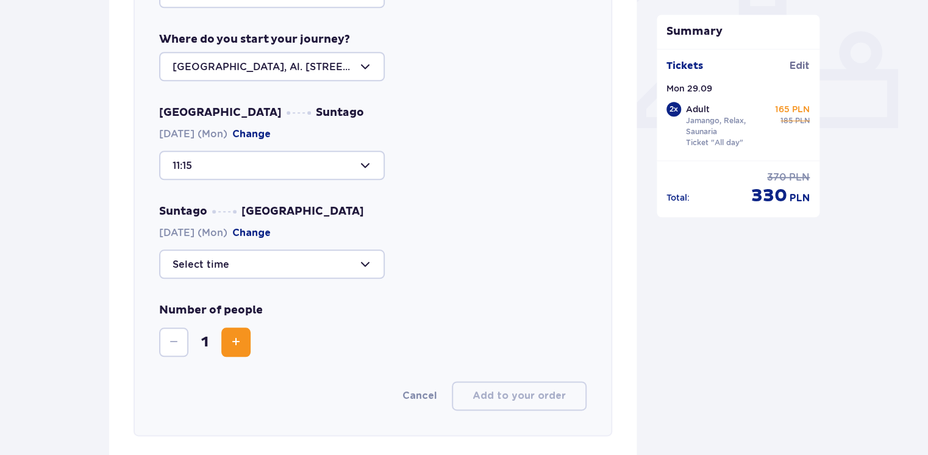
click at [253, 254] on div at bounding box center [272, 263] width 226 height 29
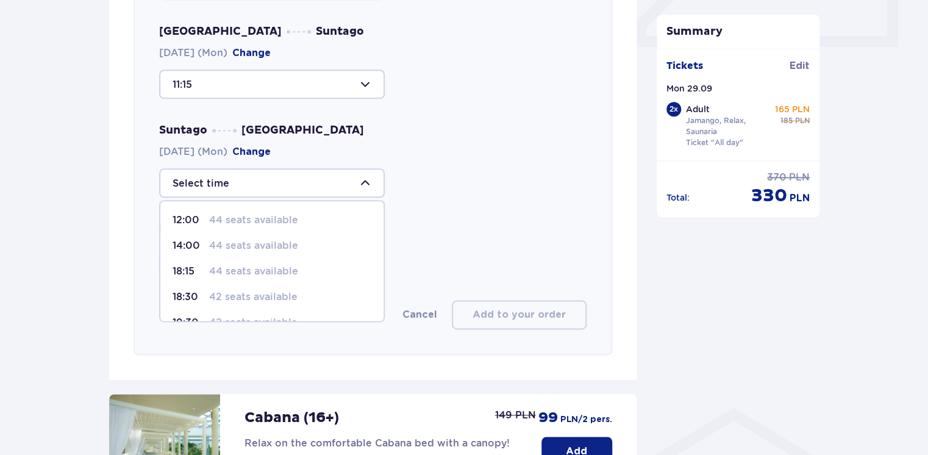
scroll to position [71, 0]
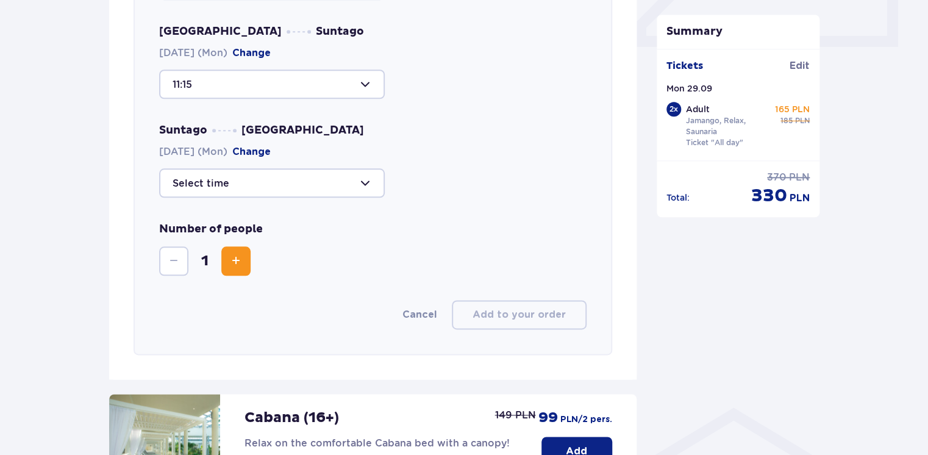
click at [352, 97] on div at bounding box center [272, 84] width 226 height 29
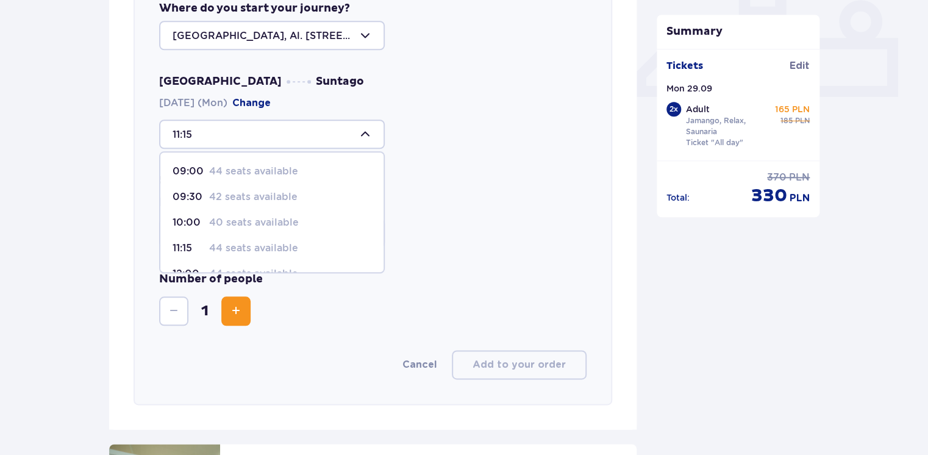
scroll to position [502, 0]
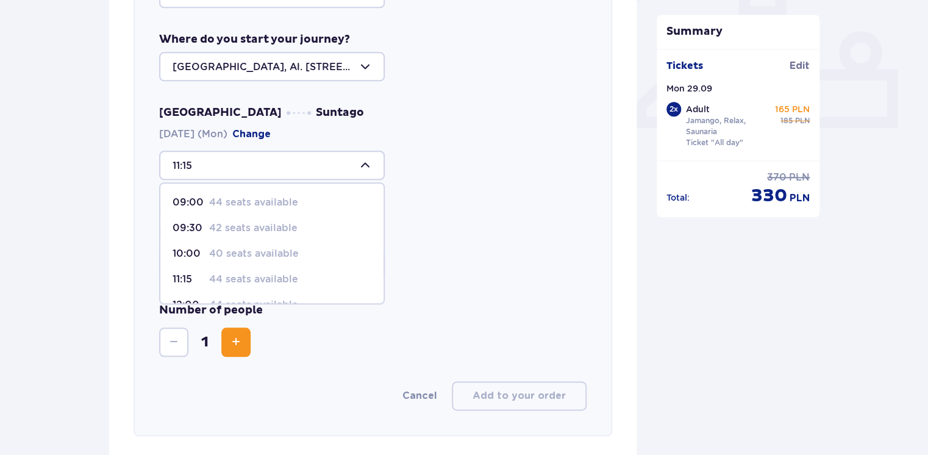
click at [234, 224] on p "42 seats available" at bounding box center [253, 227] width 88 height 13
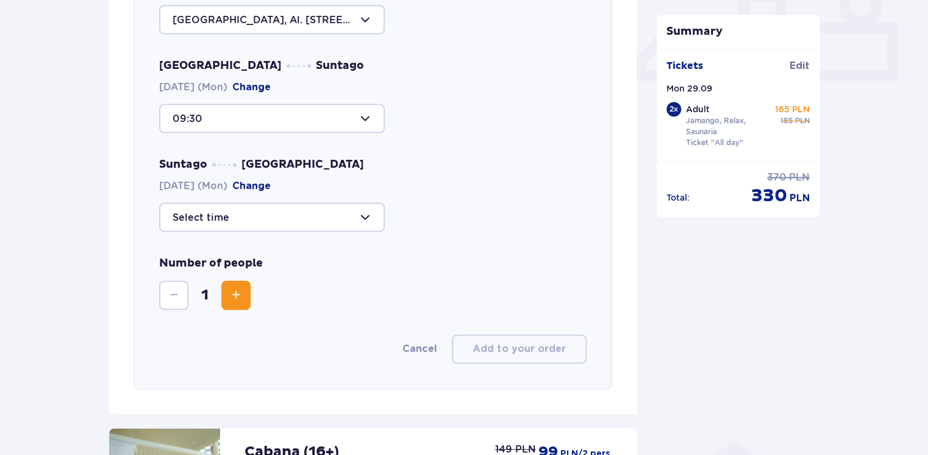
scroll to position [583, 0]
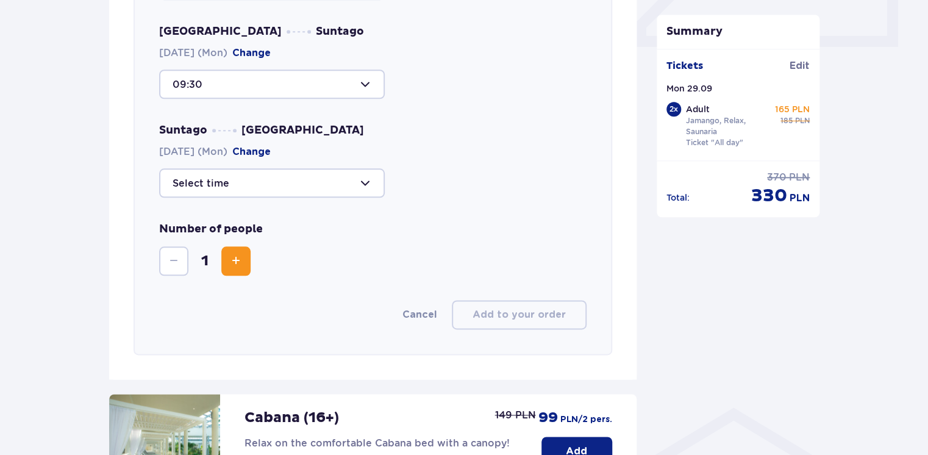
click at [293, 176] on div at bounding box center [272, 182] width 226 height 29
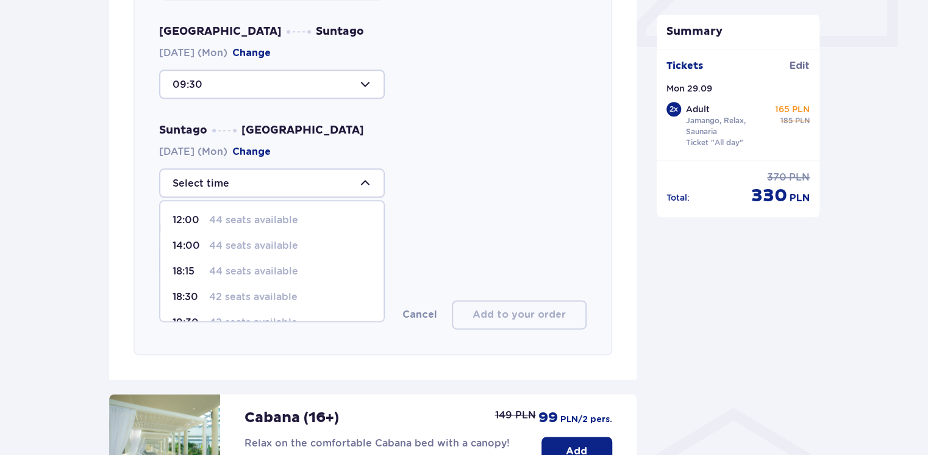
click at [348, 82] on div at bounding box center [272, 84] width 226 height 29
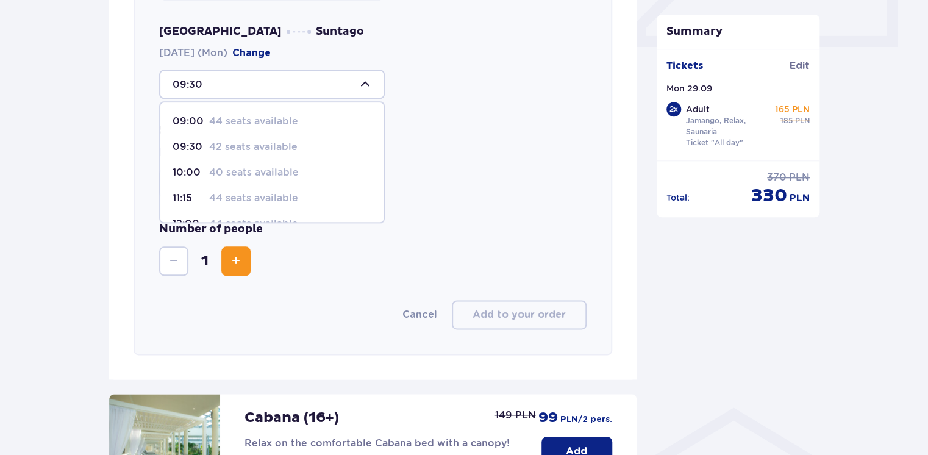
click at [226, 171] on p "40 seats available" at bounding box center [254, 172] width 90 height 13
type input "10:00"
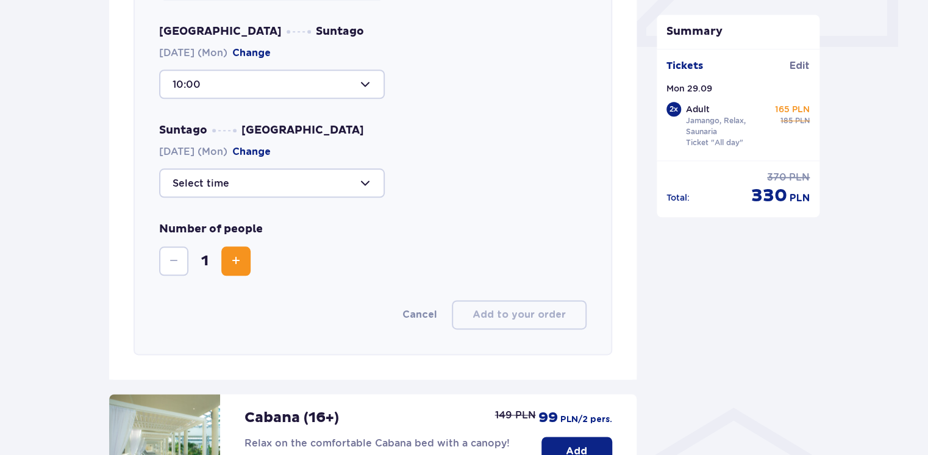
click at [318, 171] on div at bounding box center [272, 182] width 226 height 29
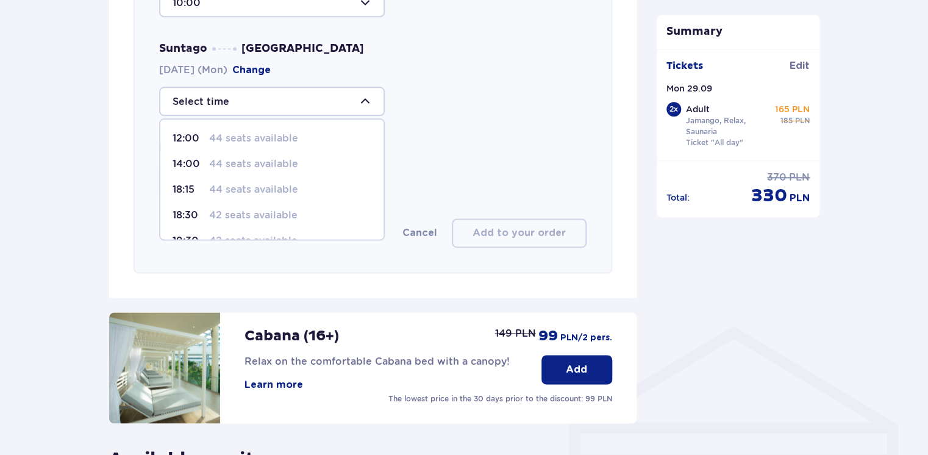
scroll to position [71, 0]
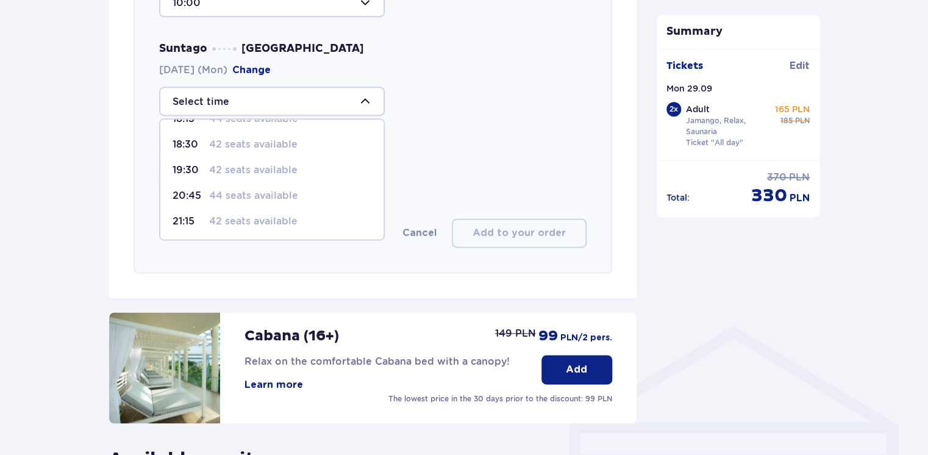
click at [250, 169] on p "42 seats available" at bounding box center [253, 169] width 88 height 13
type input "19:30"
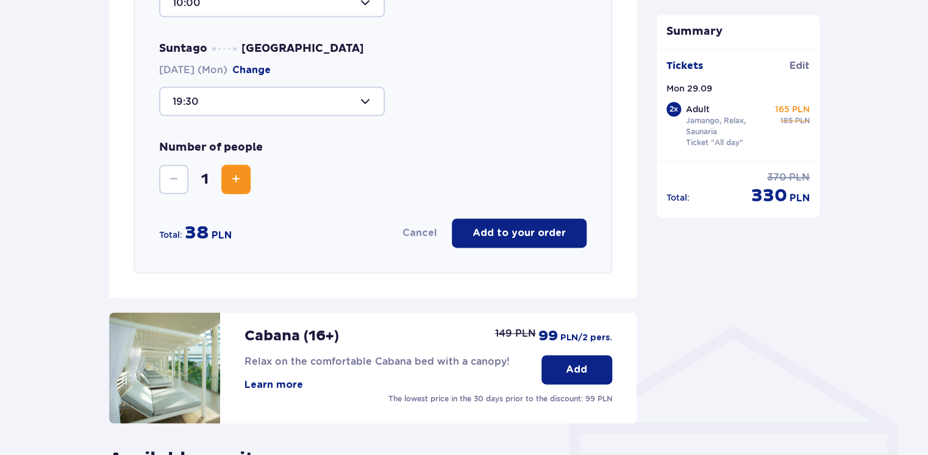
click at [242, 179] on span "Increase" at bounding box center [236, 179] width 15 height 15
click at [500, 224] on button "Add to your order" at bounding box center [519, 232] width 135 height 29
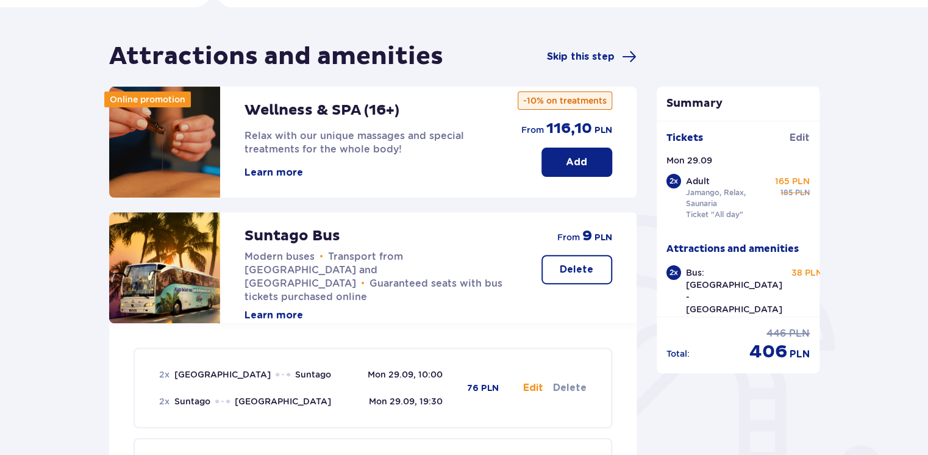
scroll to position [78, 0]
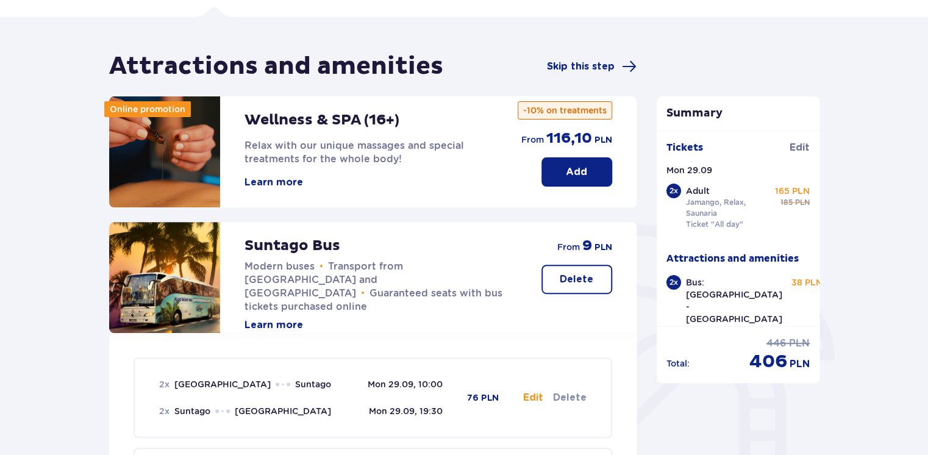
click at [564, 165] on button "Add" at bounding box center [577, 171] width 71 height 29
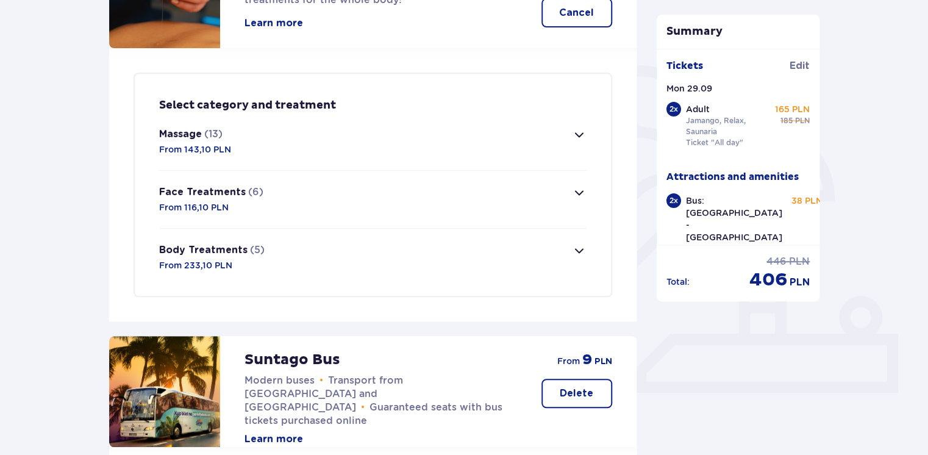
scroll to position [213, 0]
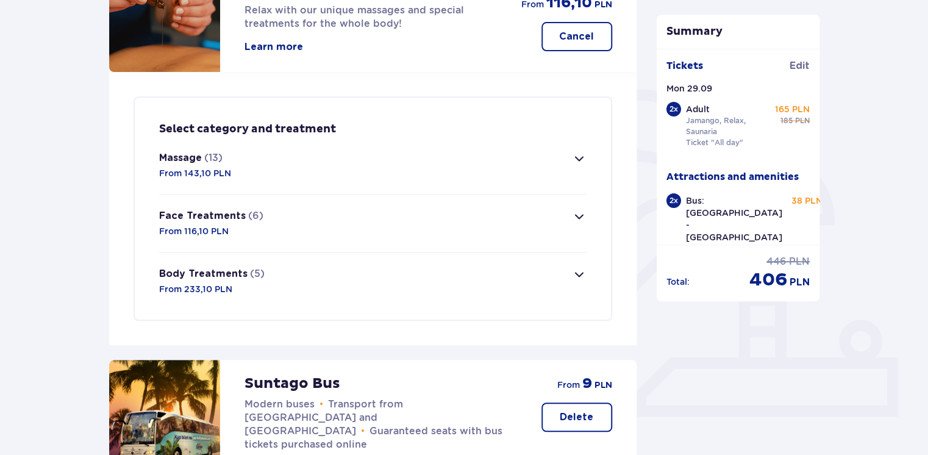
click at [581, 279] on span "button" at bounding box center [579, 274] width 15 height 15
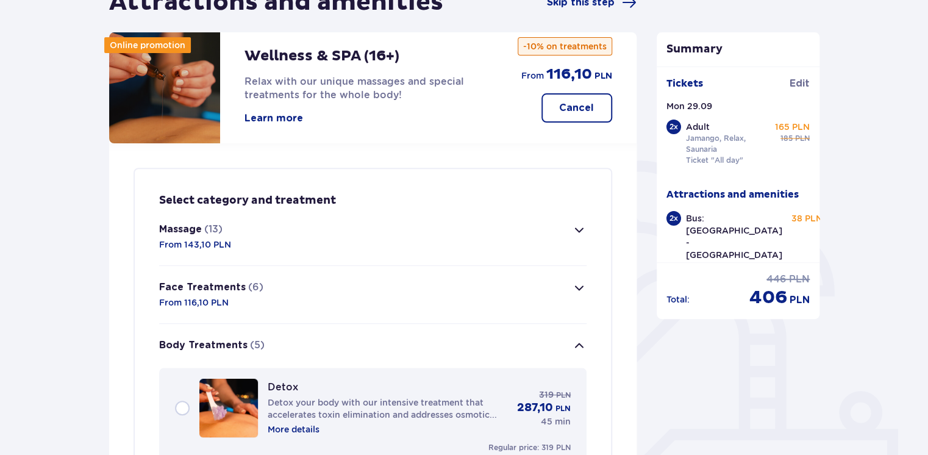
scroll to position [140, 0]
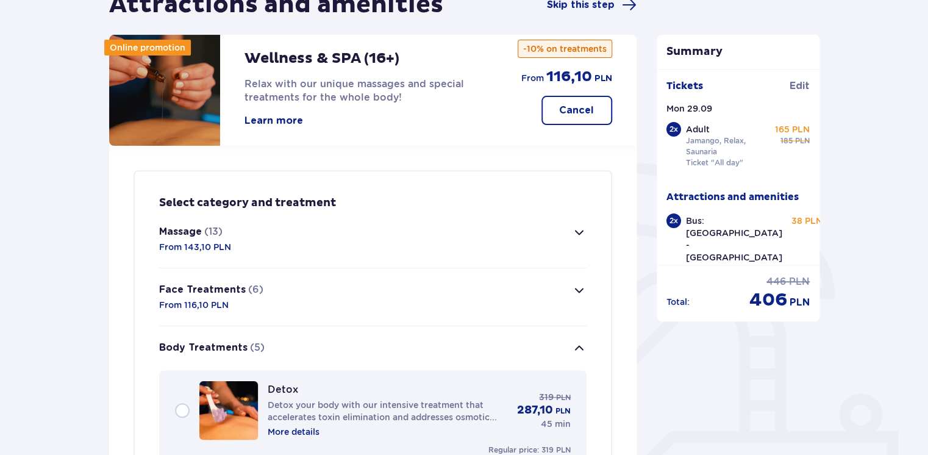
click at [576, 115] on p "Cancel" at bounding box center [576, 110] width 35 height 13
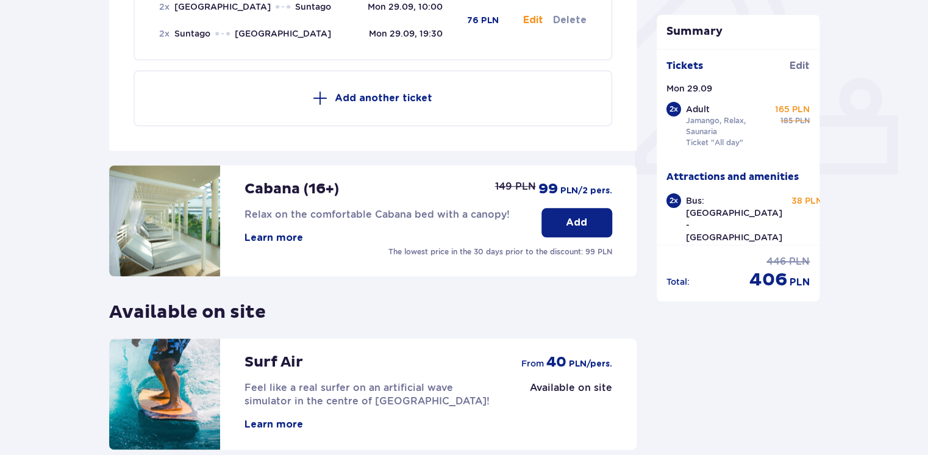
scroll to position [566, 0]
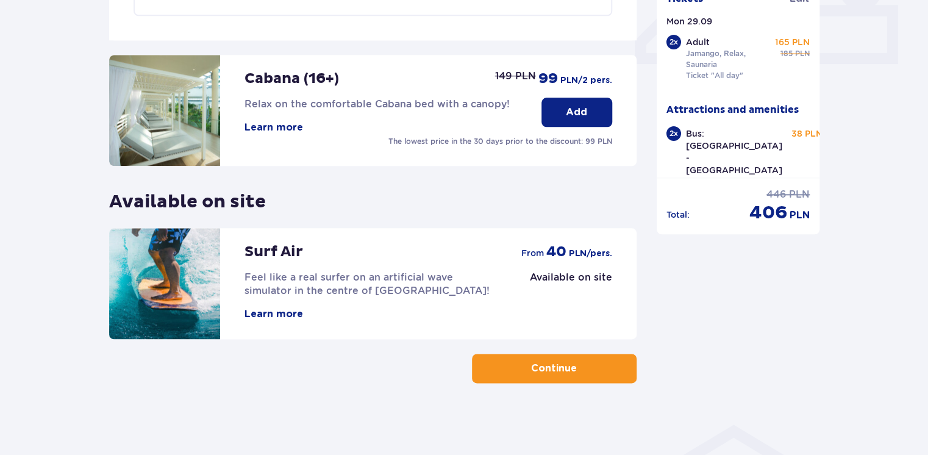
click at [585, 373] on span "button" at bounding box center [579, 368] width 15 height 15
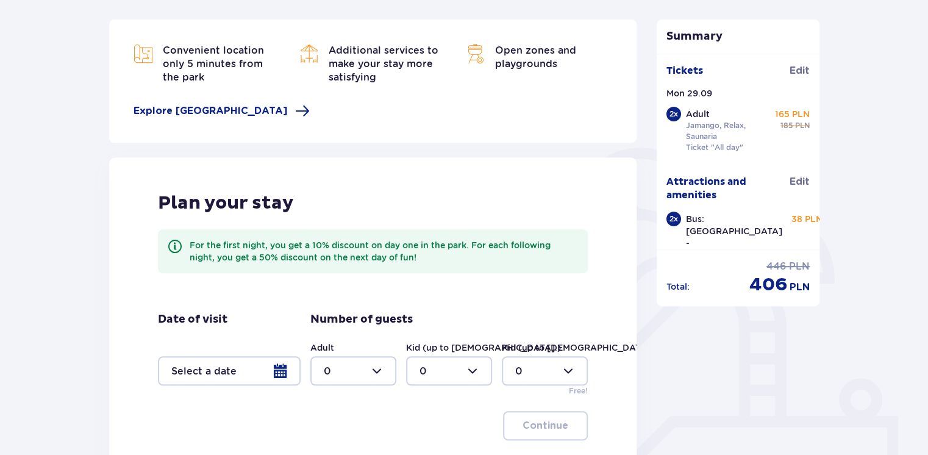
scroll to position [81, 0]
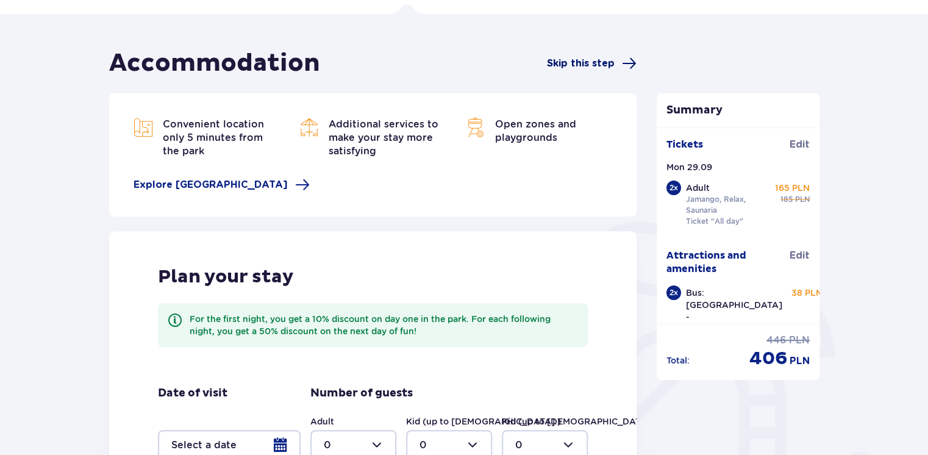
click at [574, 63] on span "Skip this step" at bounding box center [581, 63] width 68 height 13
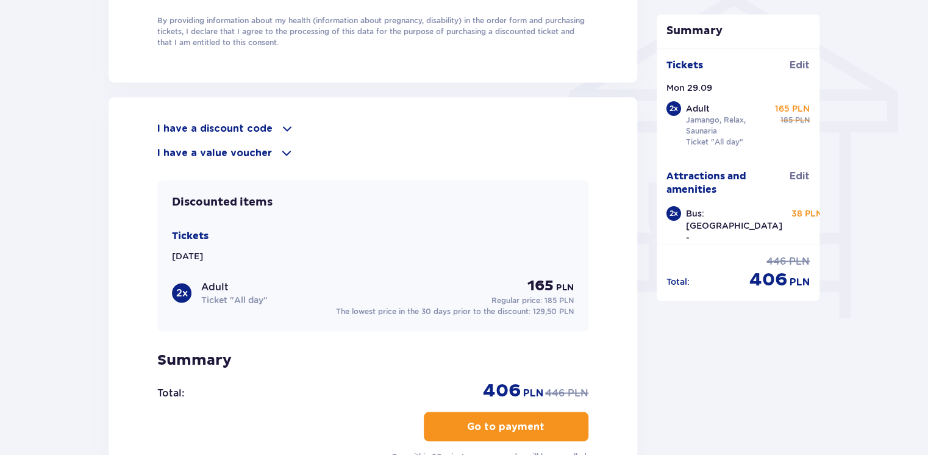
scroll to position [813, 0]
